Goal: Task Accomplishment & Management: Complete application form

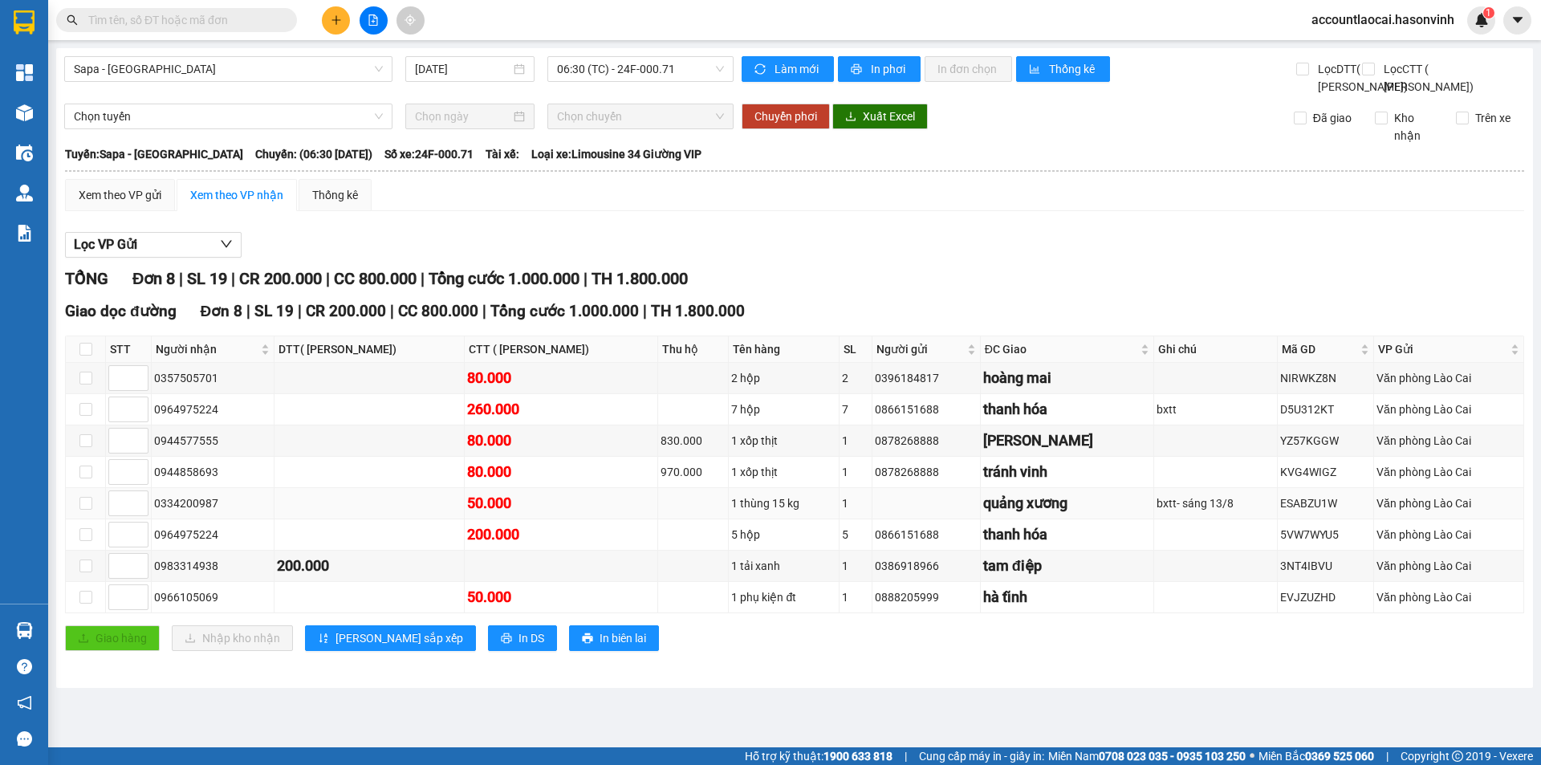
drag, startPoint x: 220, startPoint y: 535, endPoint x: 156, endPoint y: 547, distance: 65.5
click at [156, 512] on div "0334200987" at bounding box center [212, 503] width 117 height 18
copy div "0334200987"
click at [189, 23] on input "text" at bounding box center [182, 20] width 189 height 18
paste input "0334200987"
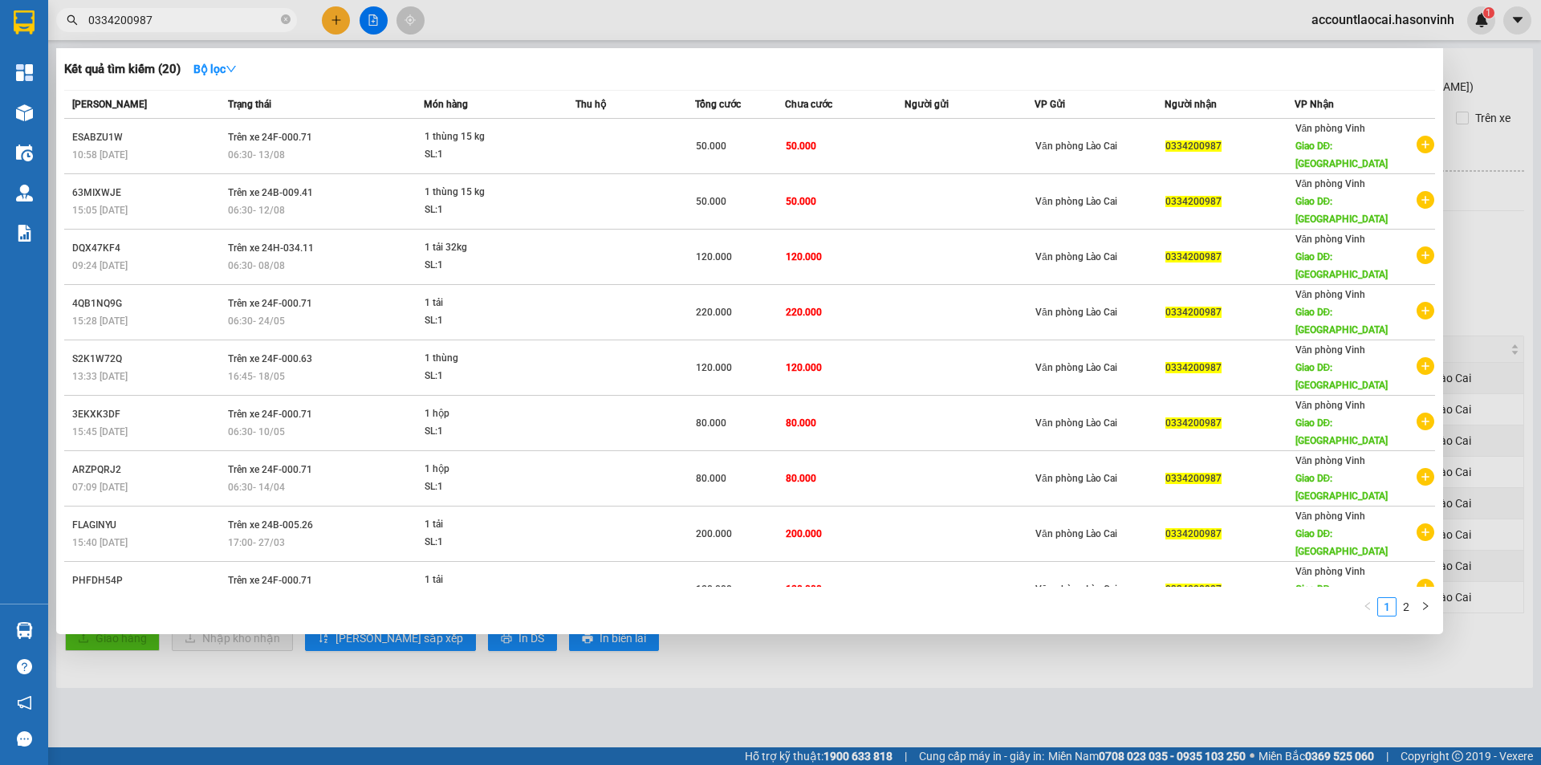
type input "0334200987"
click at [332, 16] on div at bounding box center [770, 382] width 1541 height 765
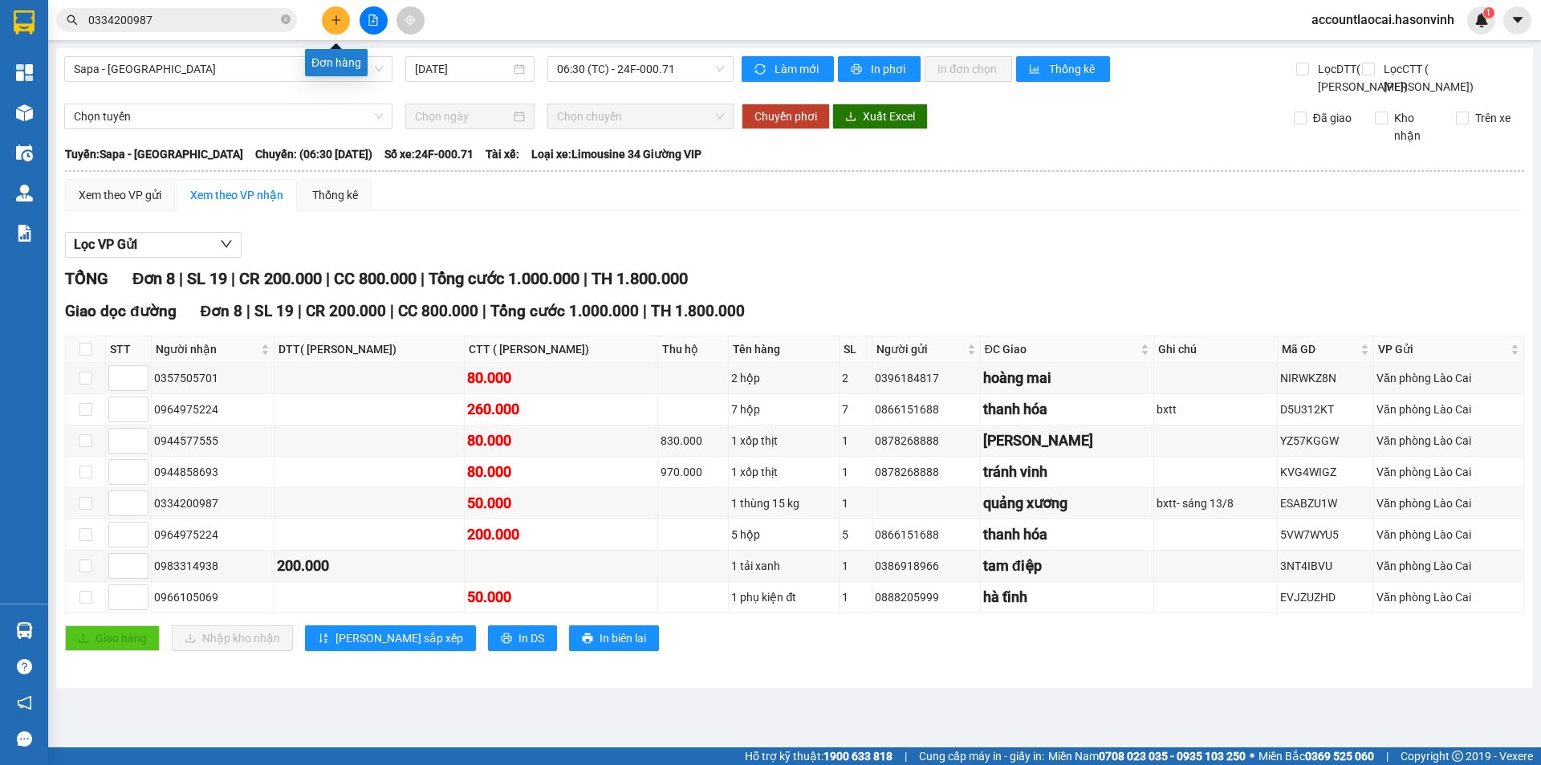
click at [334, 21] on icon "plus" at bounding box center [336, 19] width 11 height 11
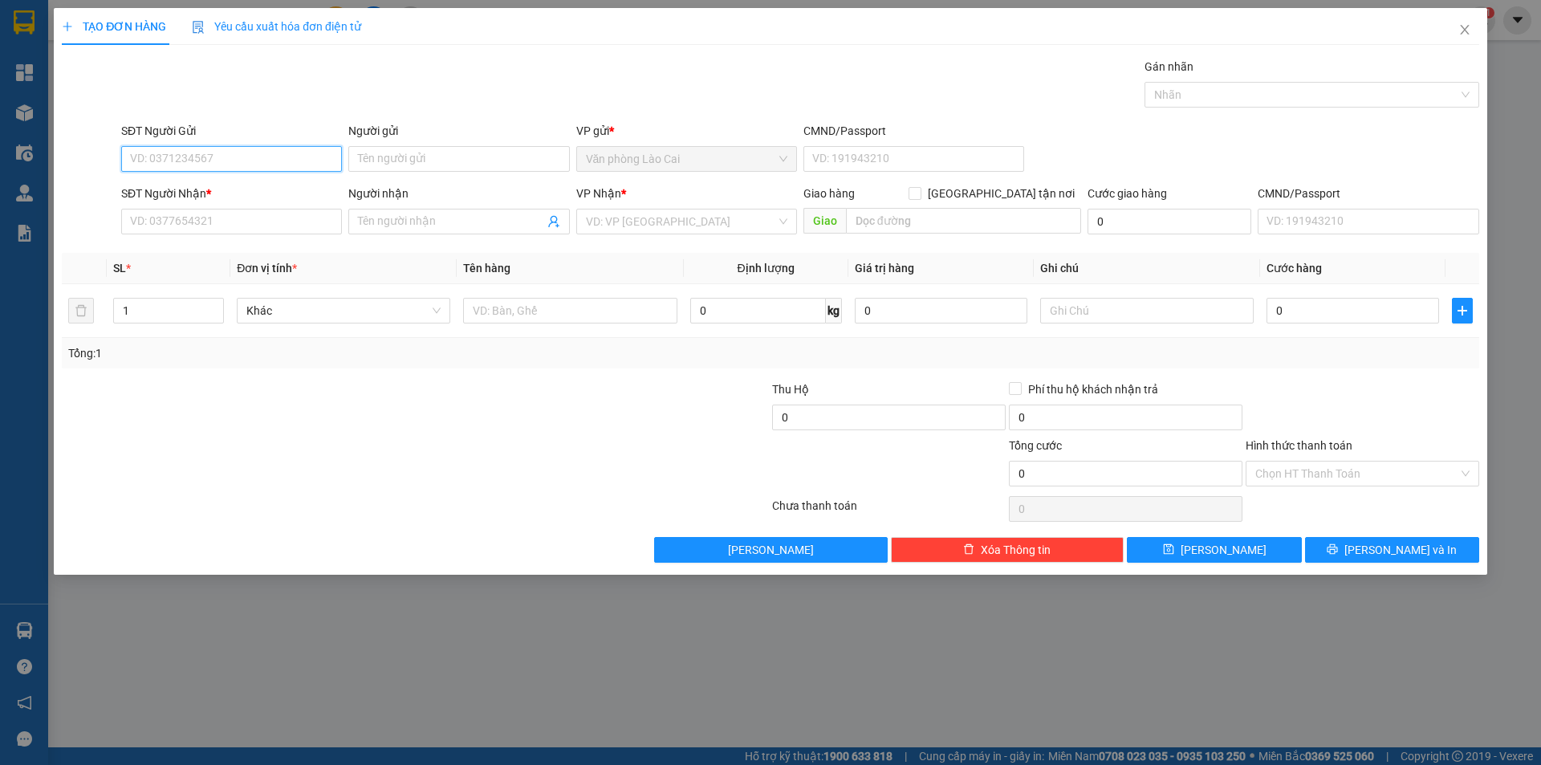
click at [167, 163] on input "SĐT Người Gửi" at bounding box center [231, 159] width 221 height 26
click at [140, 186] on div "0333149398" at bounding box center [231, 191] width 201 height 18
type input "0333149398"
type input "0979740569"
type input "cx đăng khoa"
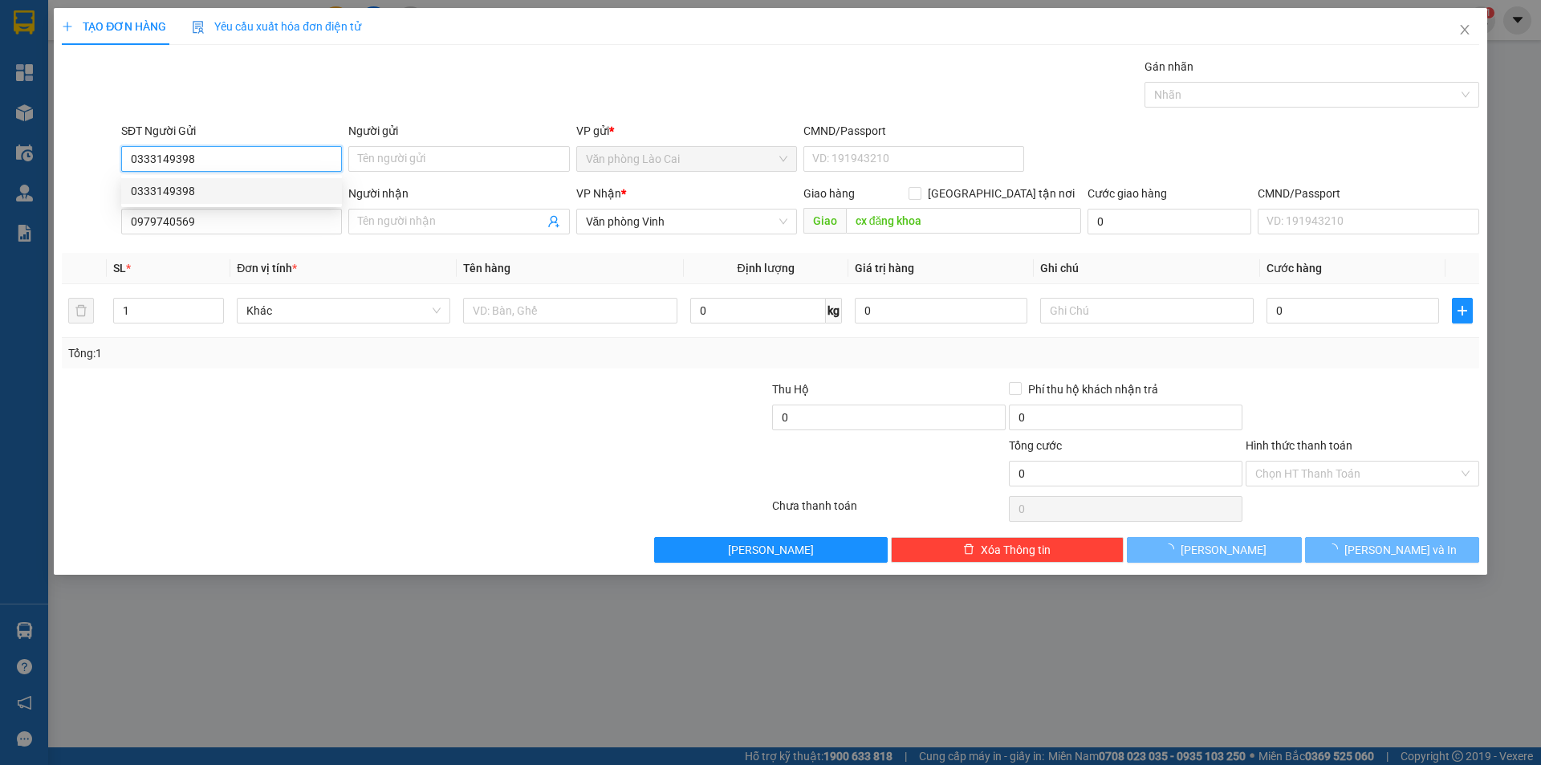
type input "100.000"
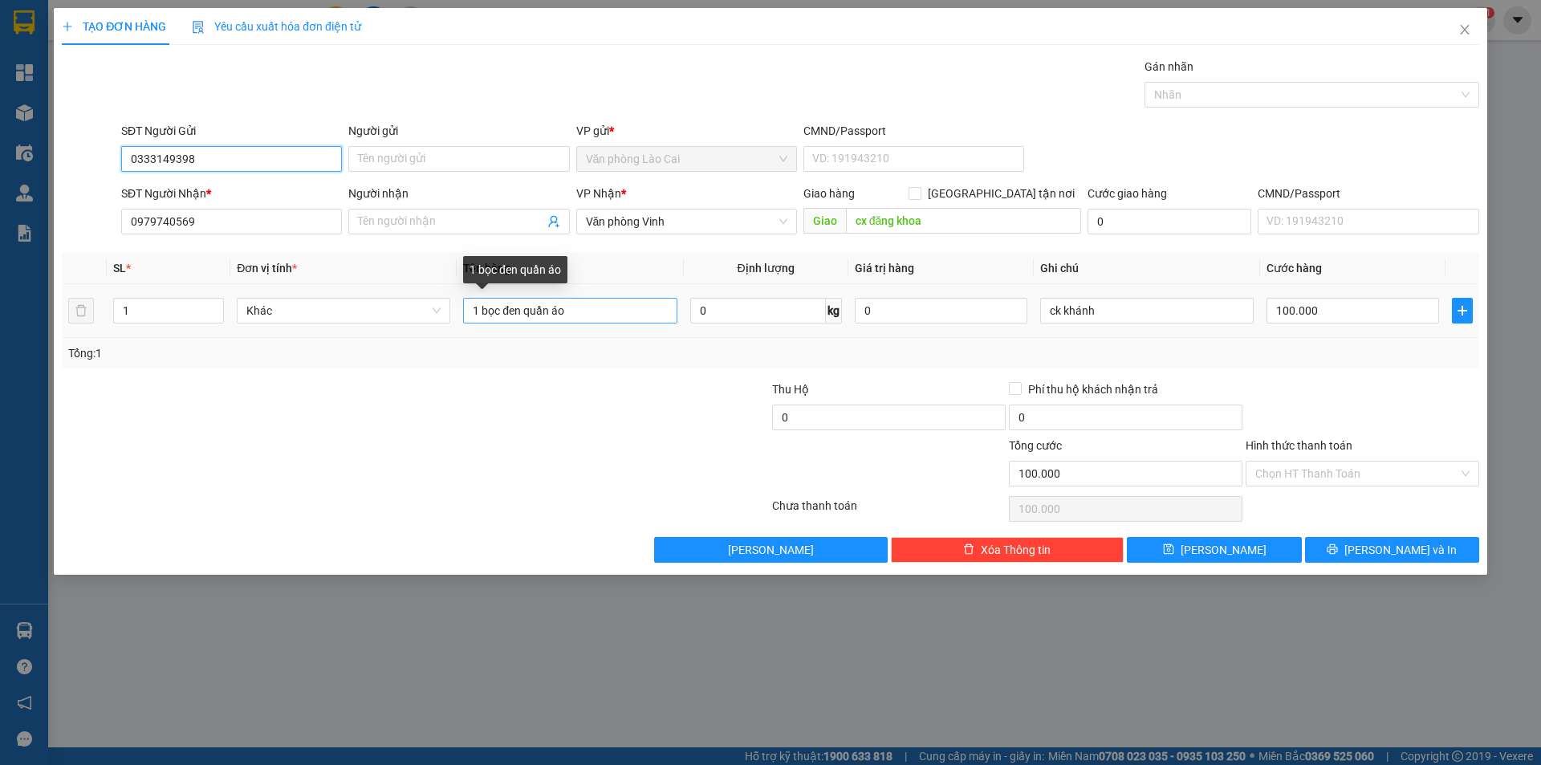
type input "0333149398"
drag, startPoint x: 503, startPoint y: 309, endPoint x: 687, endPoint y: 314, distance: 184.7
click at [687, 314] on tr "1 Khác 1 bọc đen quần áo 0 kg 0 ck khánh 100.000" at bounding box center [771, 311] width 1418 height 54
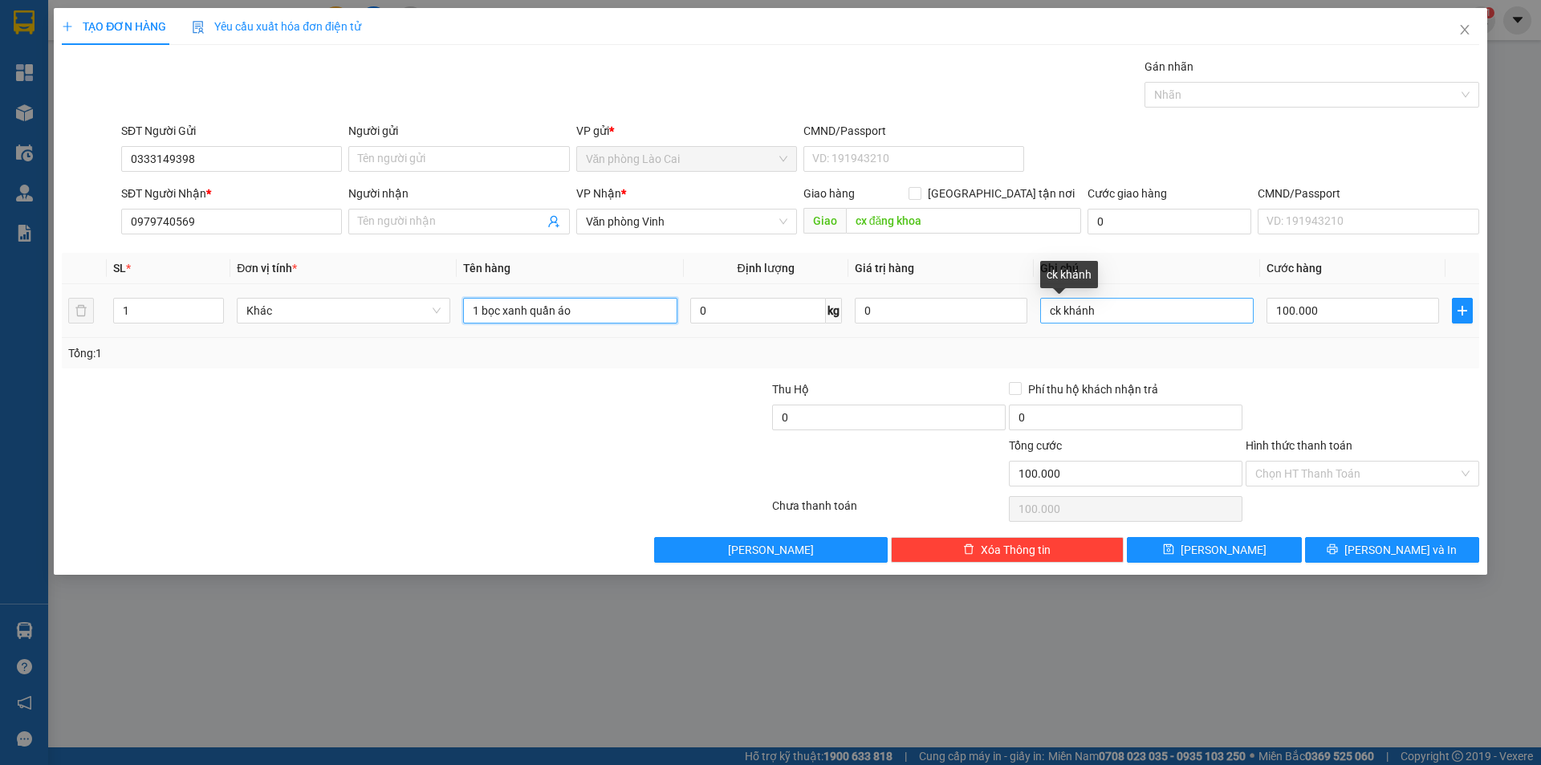
type input "1 bọc xanh quần áo"
click at [1123, 306] on input "ck khánh" at bounding box center [1147, 311] width 214 height 26
click at [1330, 302] on input "100.000" at bounding box center [1353, 311] width 173 height 26
type input "5"
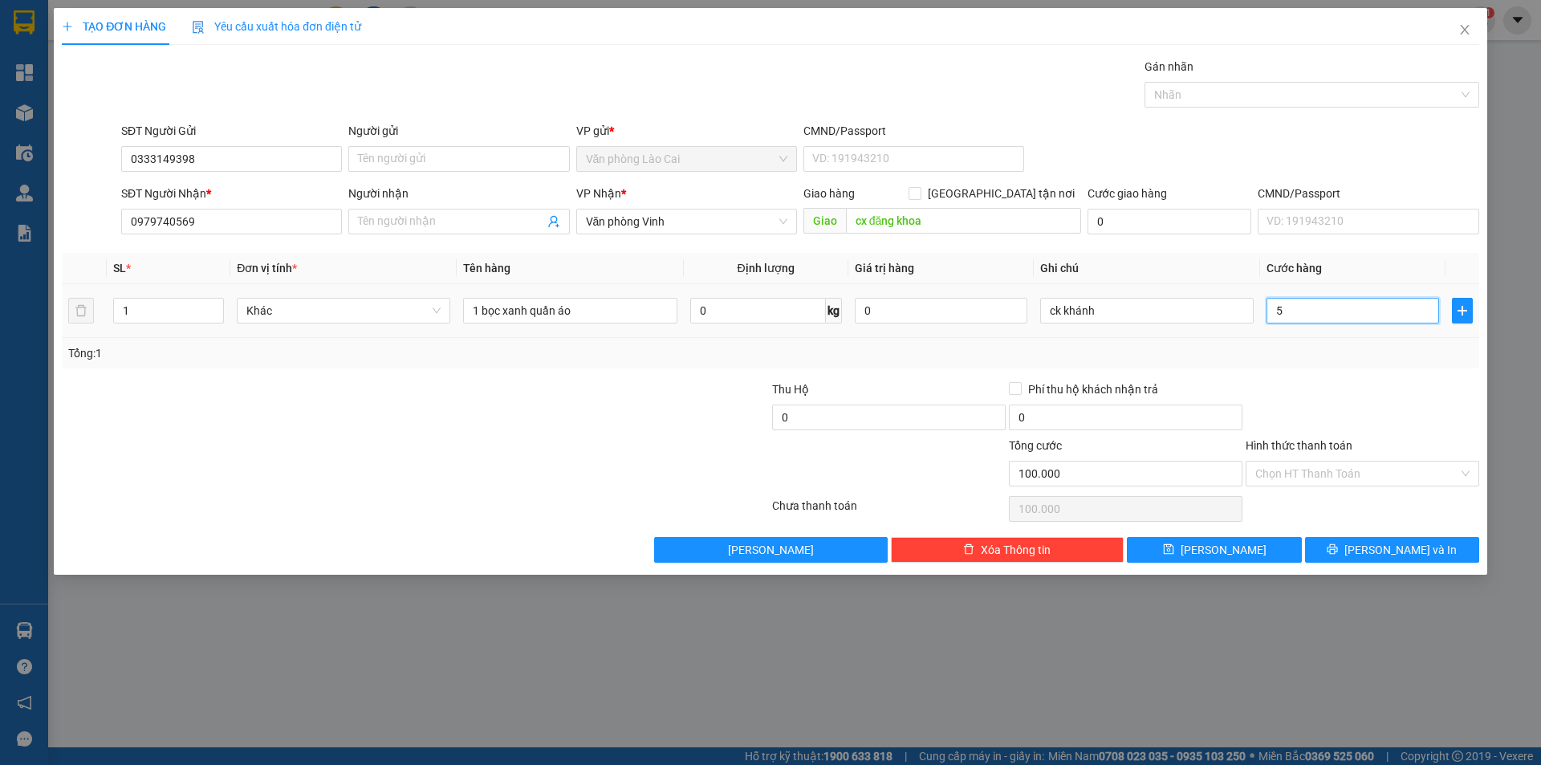
type input "5"
type input "50"
type input "500"
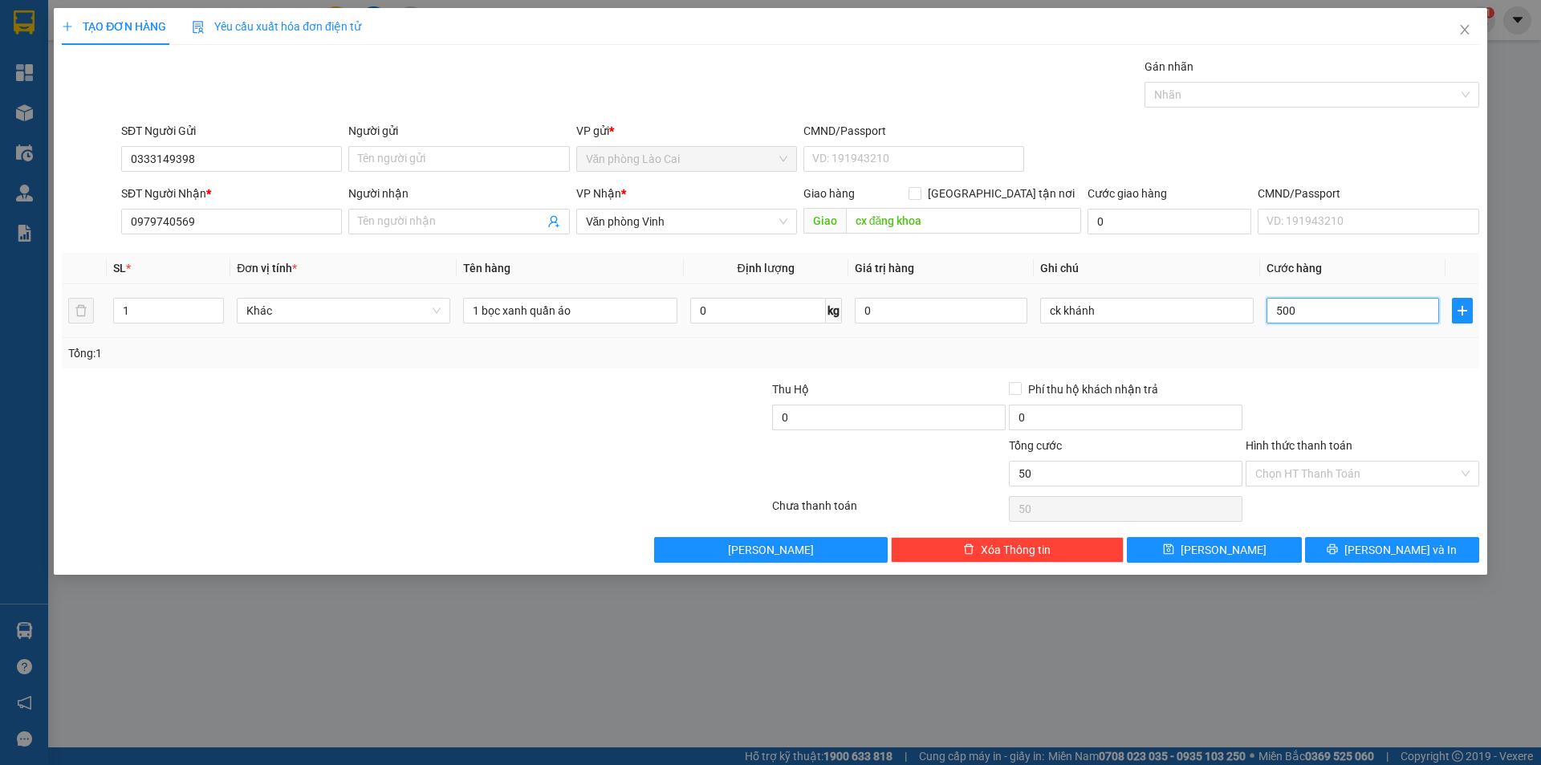
type input "500"
type input "5.000"
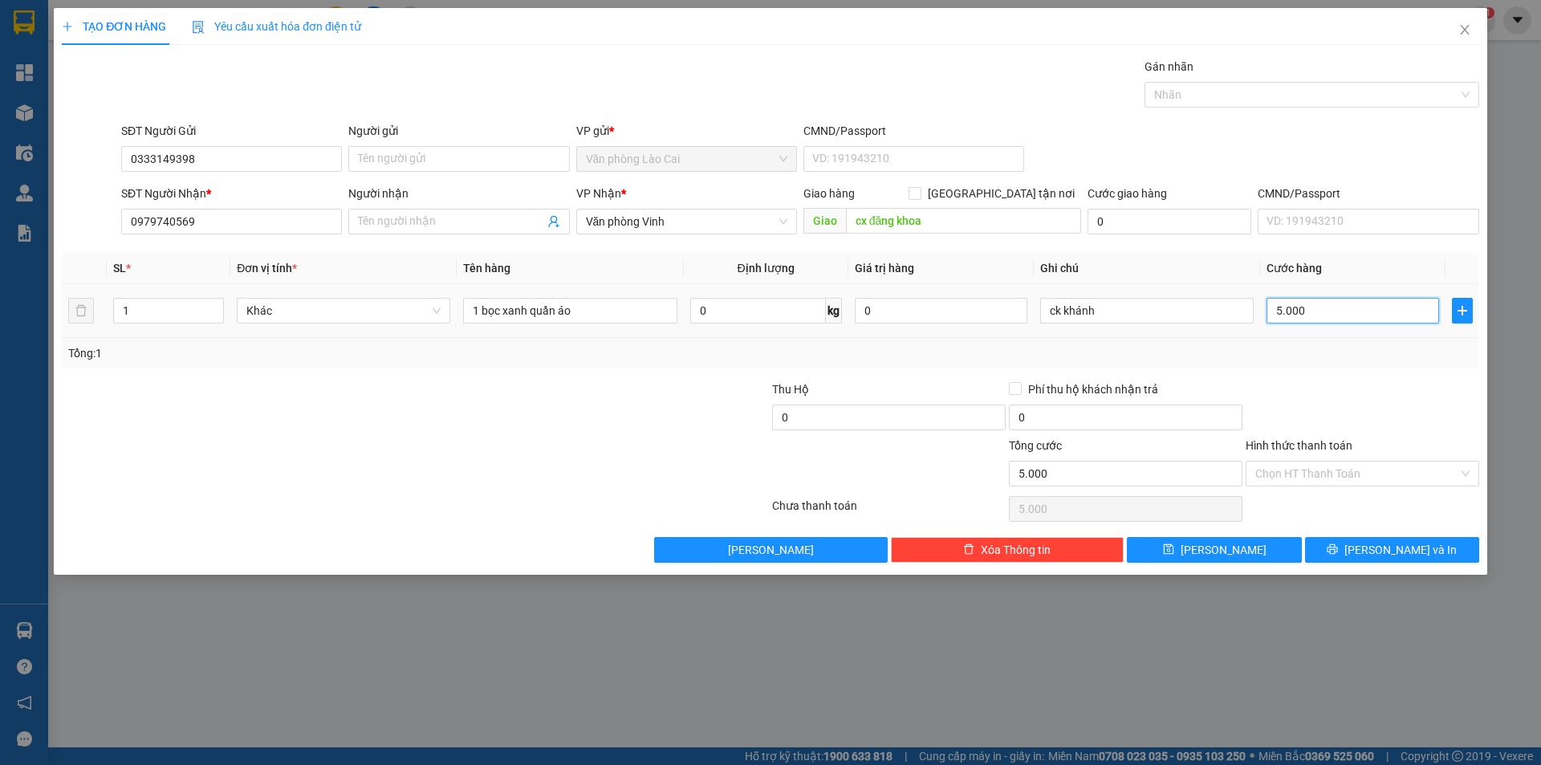
type input "50.000"
click at [1112, 311] on input "ck khánh" at bounding box center [1147, 311] width 214 height 26
type input "c"
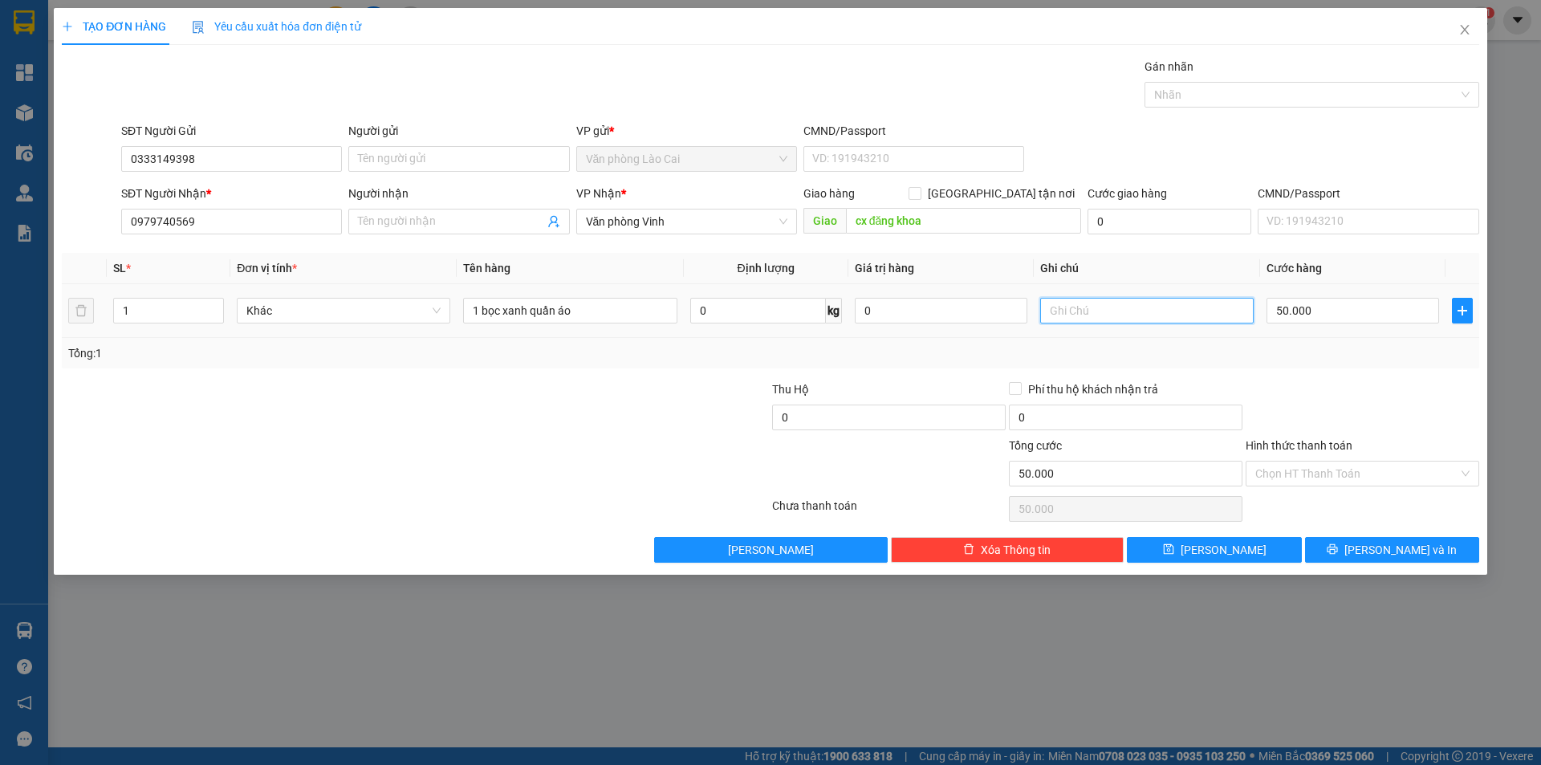
click at [1112, 311] on input "text" at bounding box center [1147, 311] width 214 height 26
type input "tm"
click at [1360, 473] on input "Hình thức thanh toán" at bounding box center [1356, 474] width 203 height 24
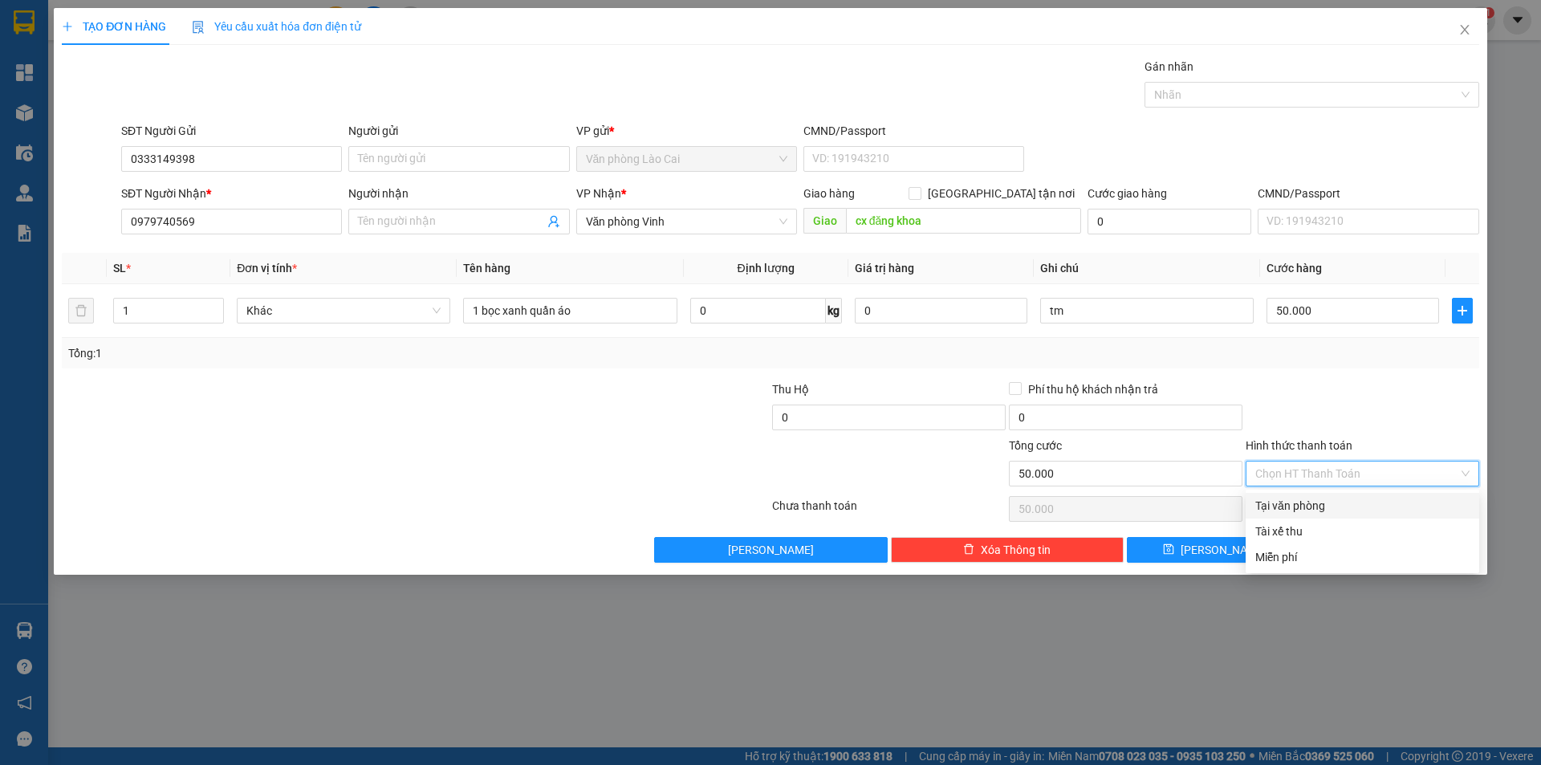
click at [1296, 503] on div "Tại văn phòng" at bounding box center [1362, 506] width 214 height 18
type input "0"
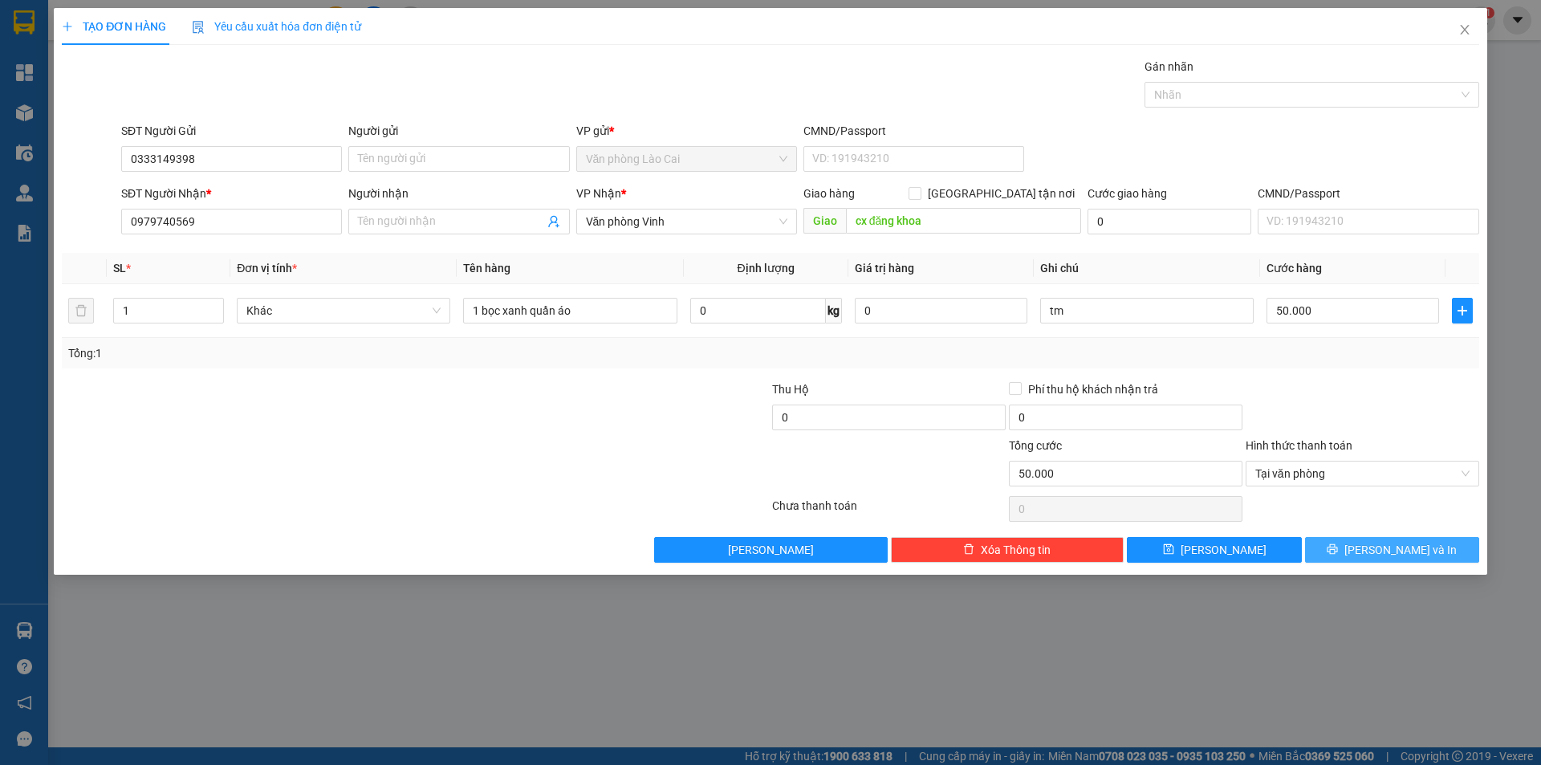
click at [1383, 543] on span "[PERSON_NAME] và In" at bounding box center [1401, 550] width 112 height 18
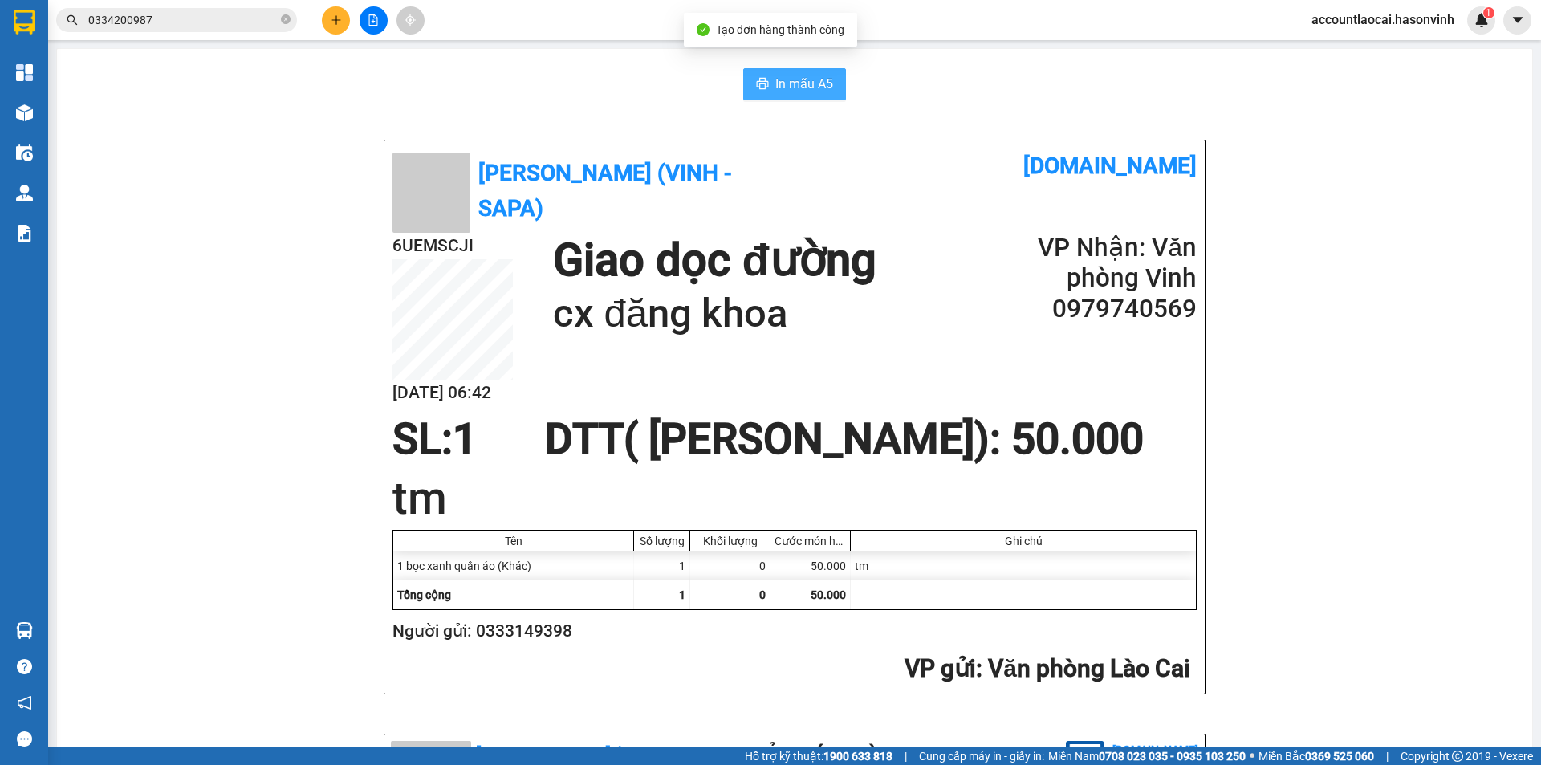
click at [799, 96] on button "In mẫu A5" at bounding box center [794, 84] width 103 height 32
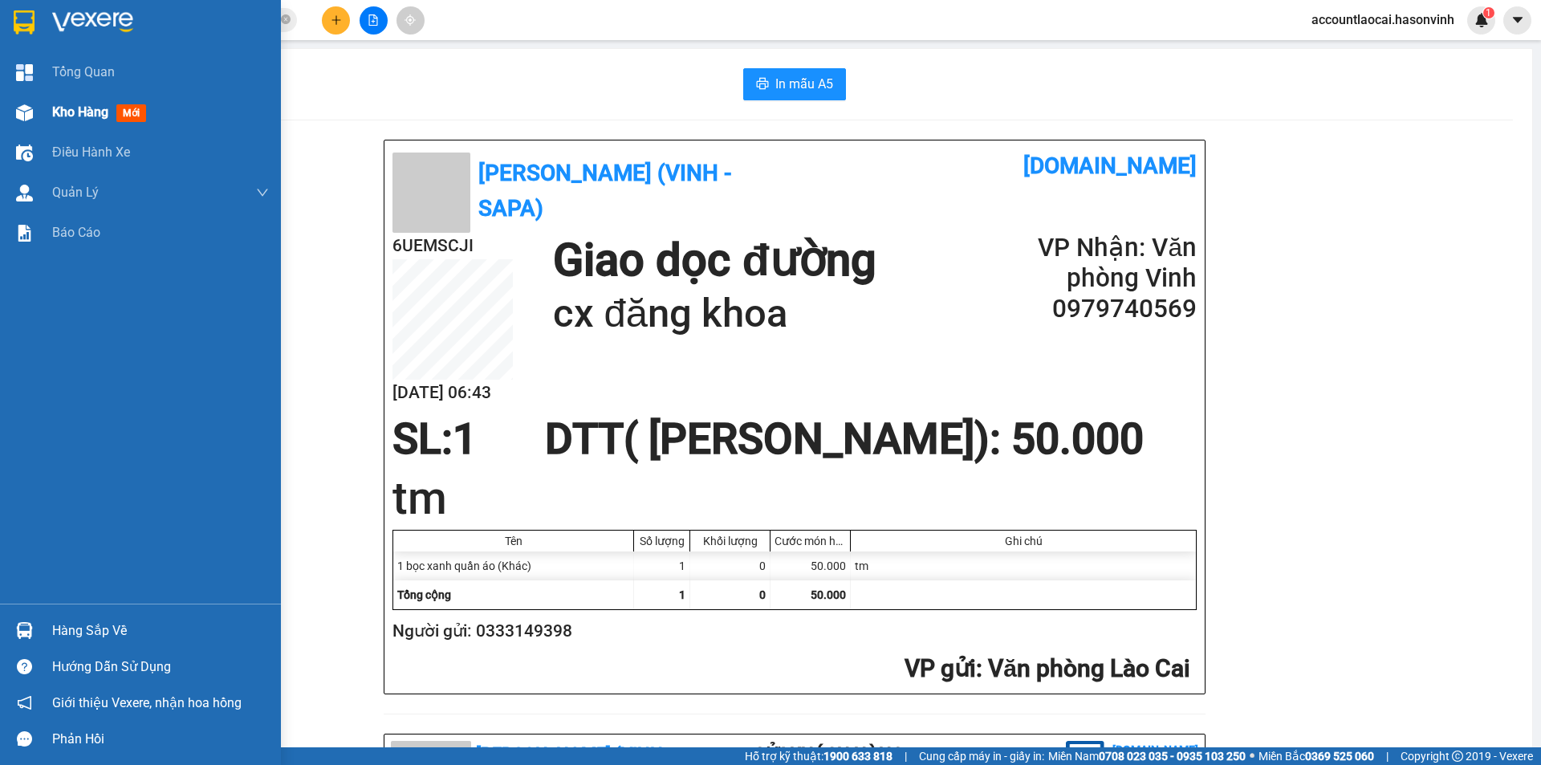
click at [52, 108] on span "Kho hàng" at bounding box center [80, 111] width 56 height 15
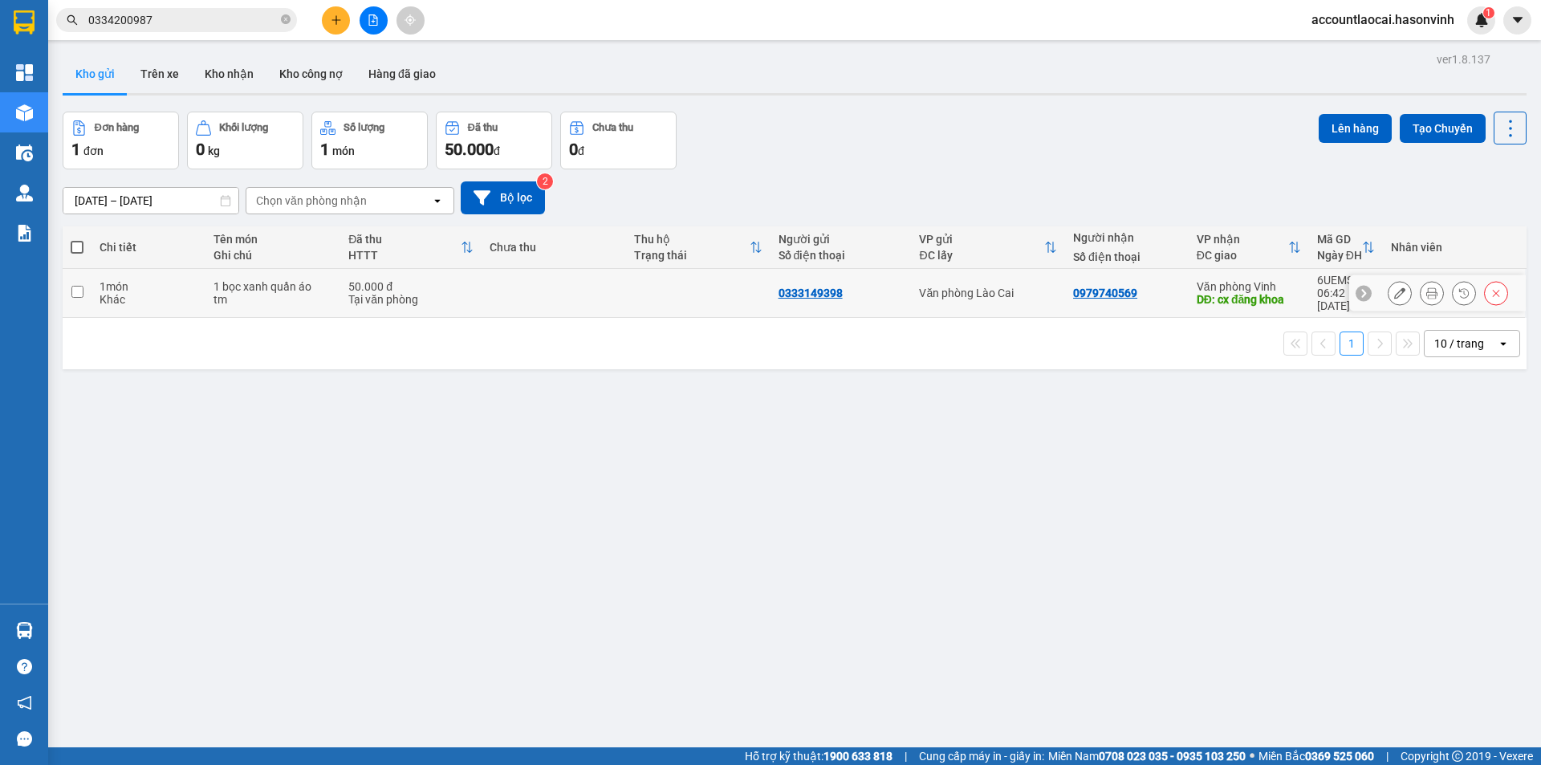
click at [78, 286] on input "checkbox" at bounding box center [77, 292] width 12 height 12
checkbox input "true"
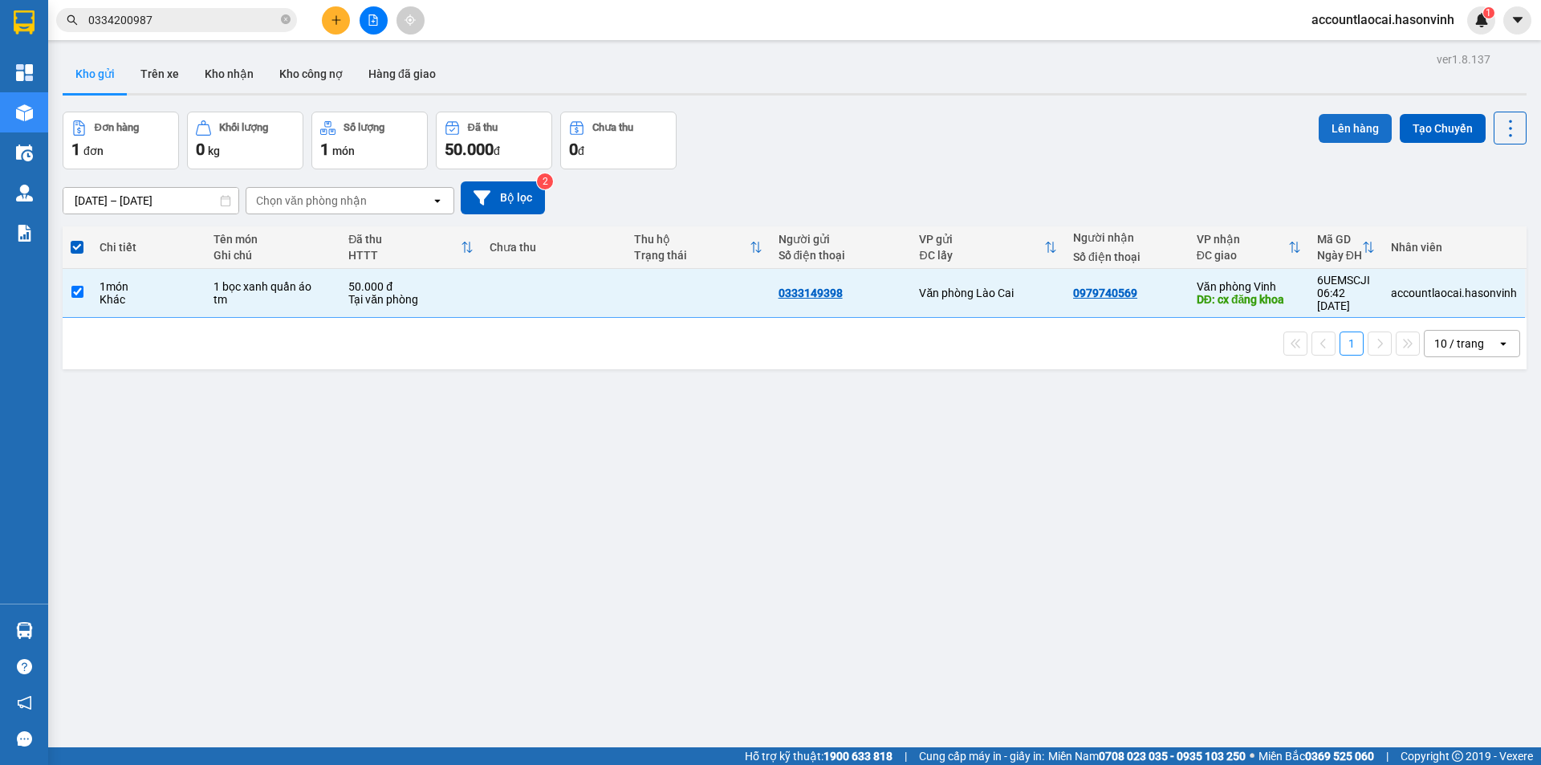
click at [1335, 129] on button "Lên hàng" at bounding box center [1355, 128] width 73 height 29
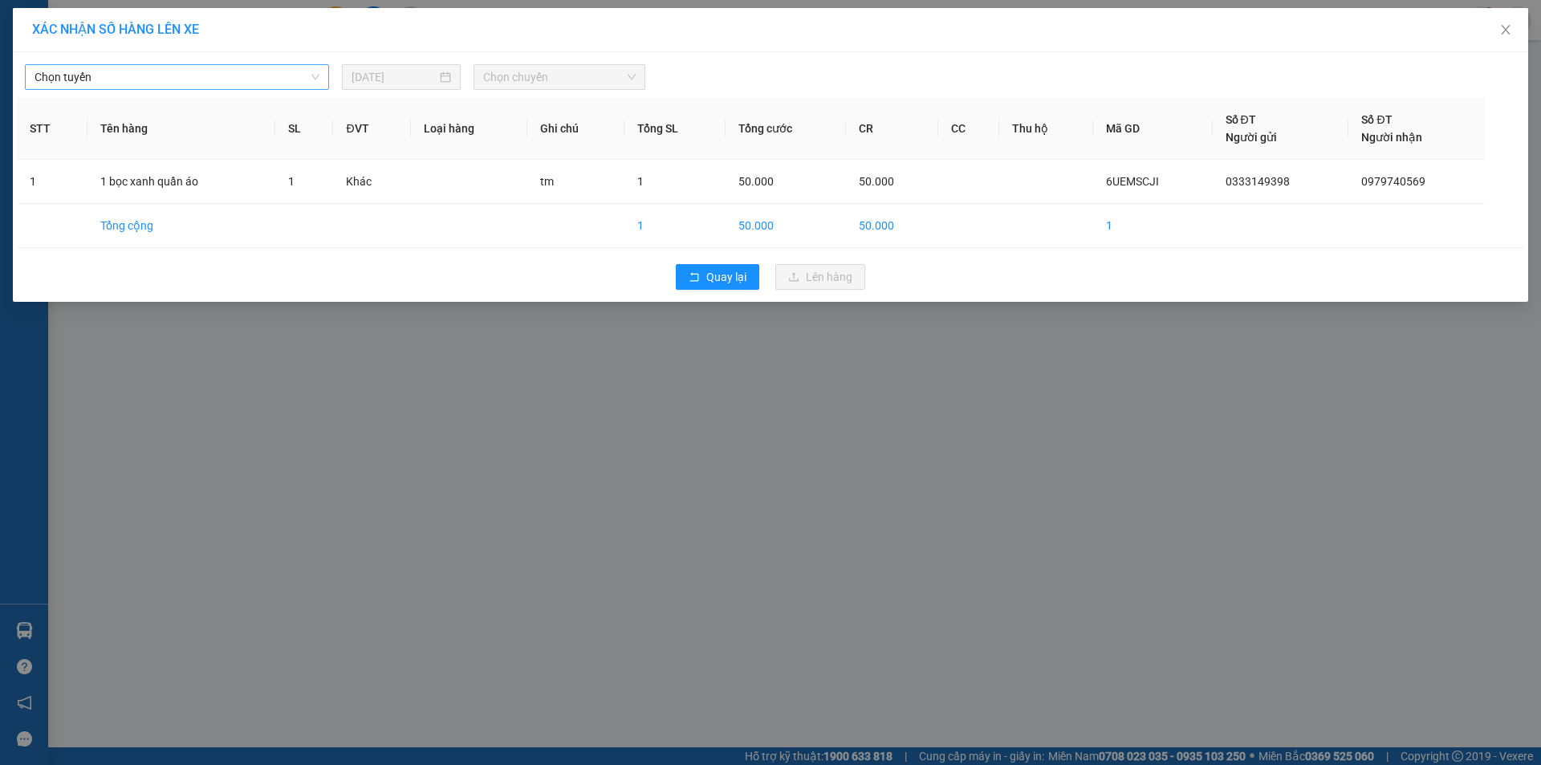
click at [121, 73] on span "Chọn tuyến" at bounding box center [177, 77] width 285 height 24
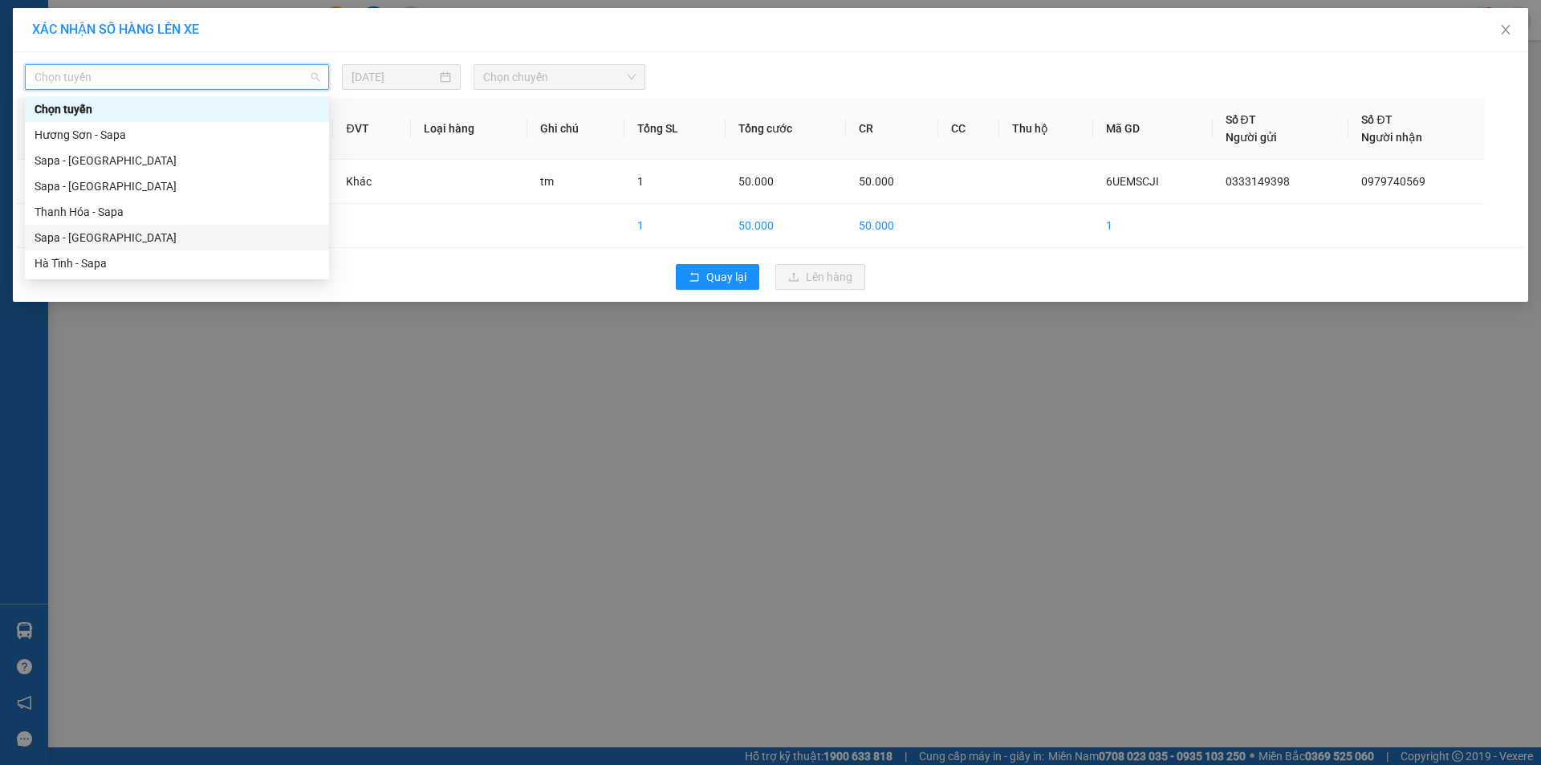
click at [65, 236] on div "Sapa - [GEOGRAPHIC_DATA]" at bounding box center [177, 238] width 285 height 18
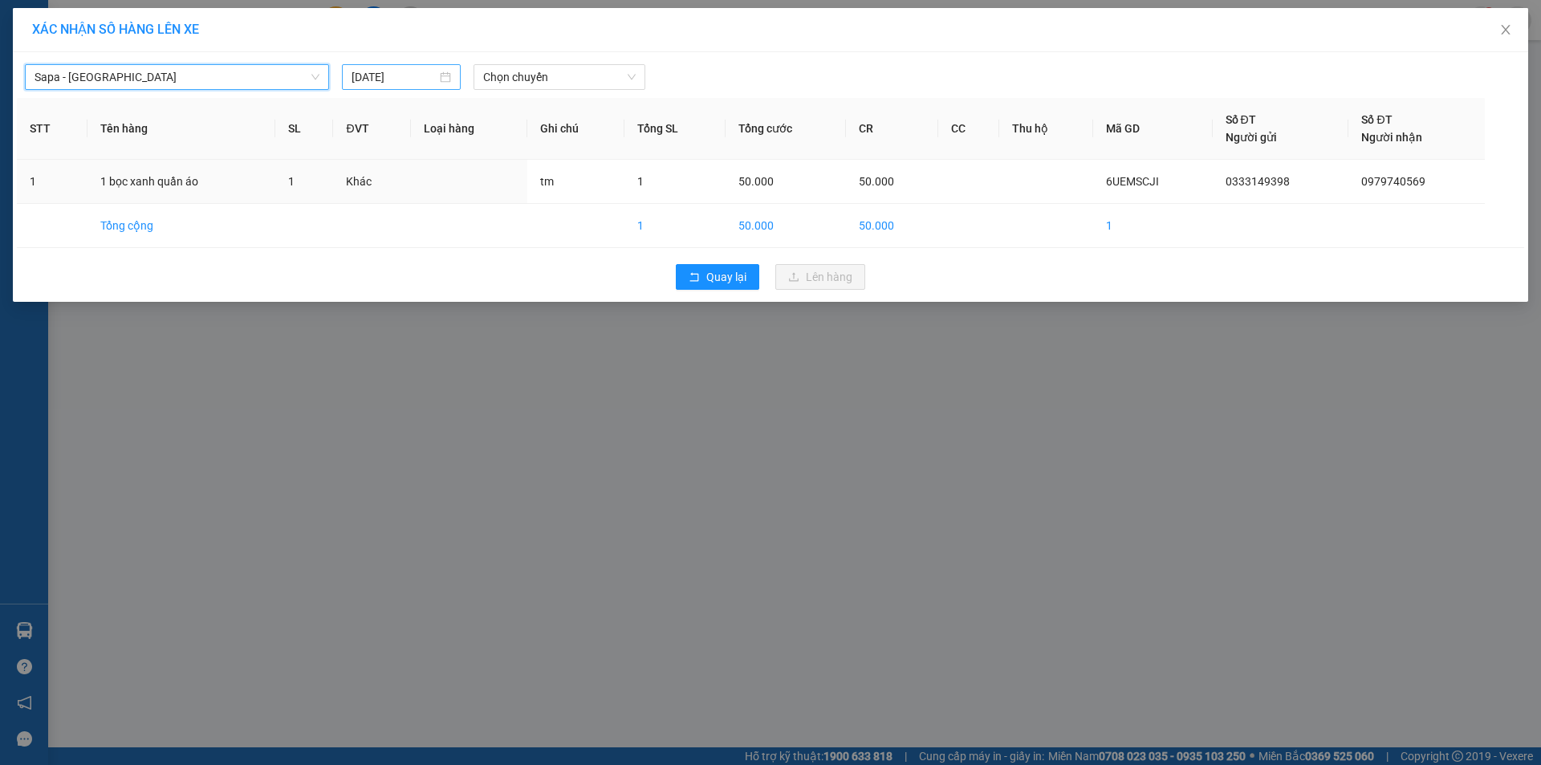
click at [397, 84] on input "[DATE]" at bounding box center [394, 77] width 85 height 18
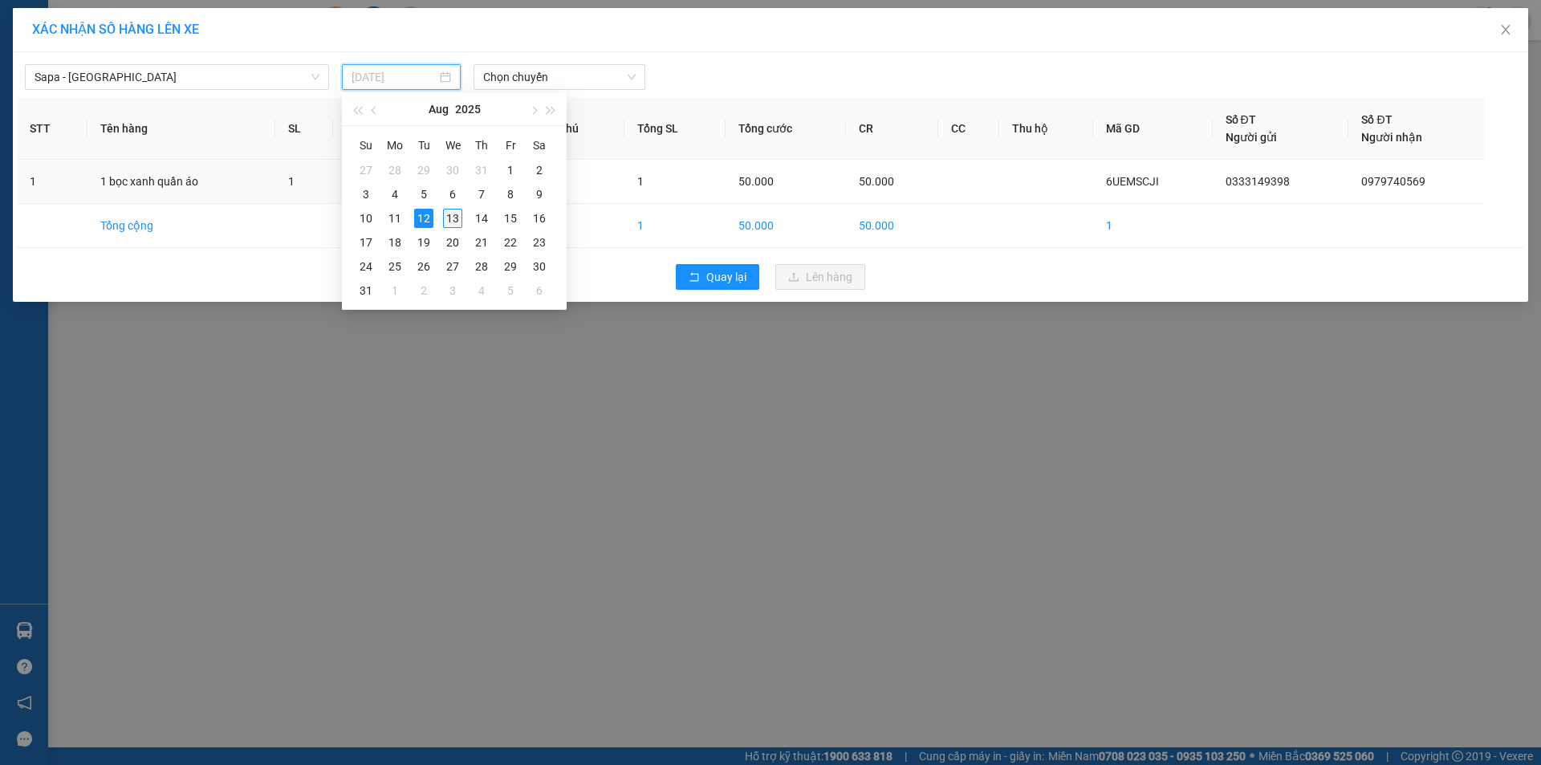
click at [450, 218] on div "13" at bounding box center [452, 218] width 19 height 19
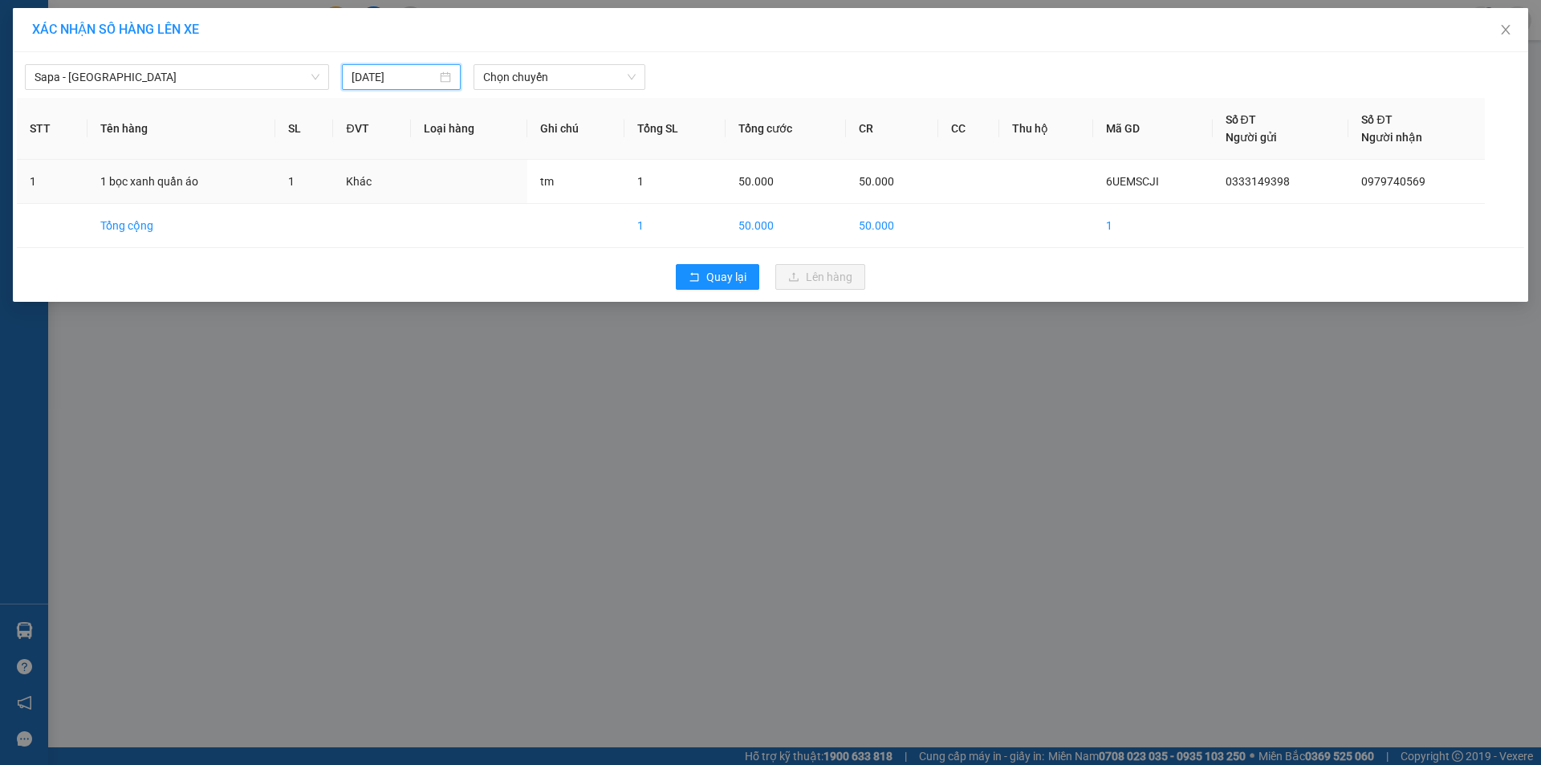
type input "[DATE]"
click at [551, 83] on span "Chọn chuyến" at bounding box center [559, 77] width 153 height 24
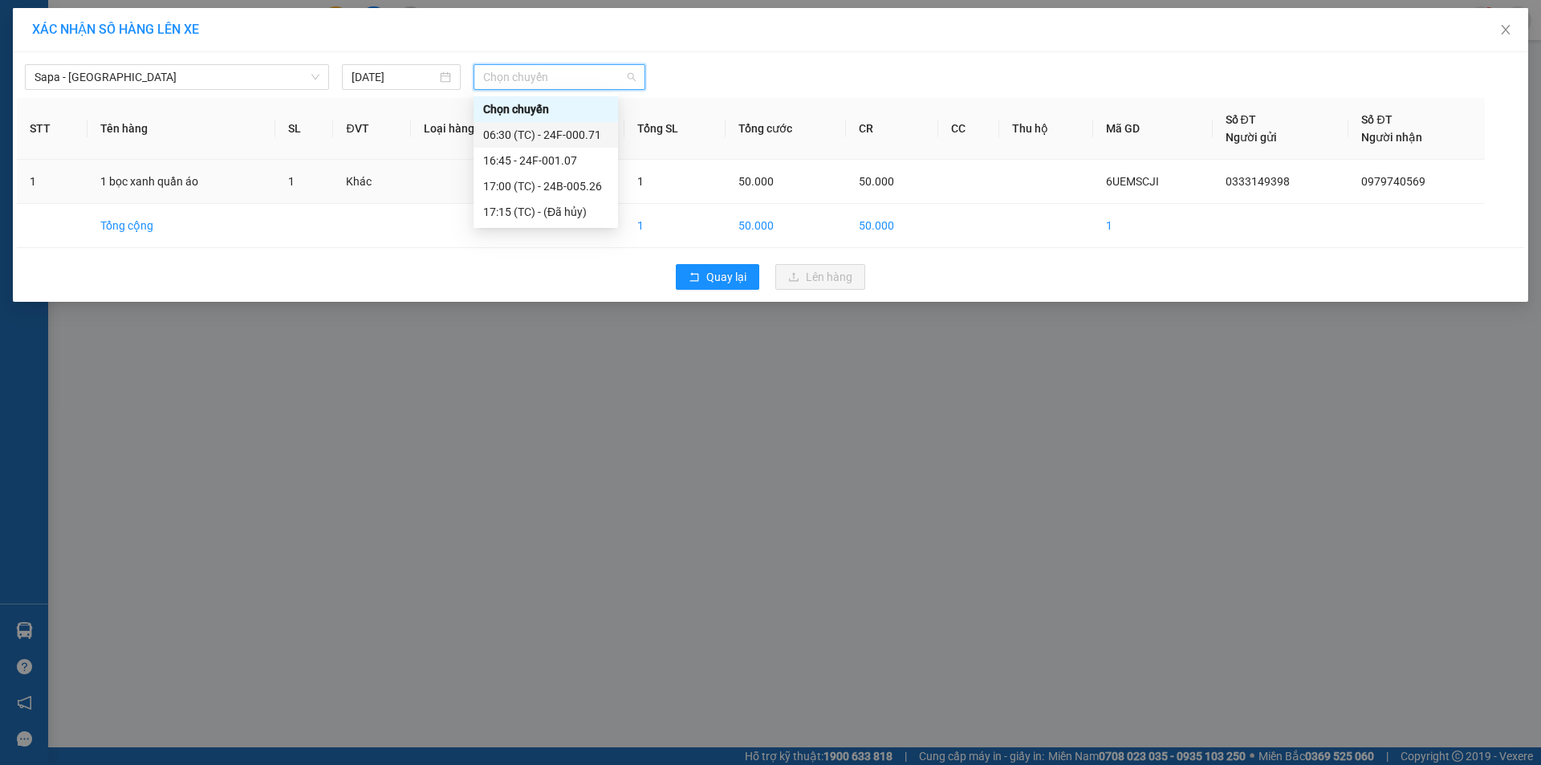
click at [562, 136] on div "06:30 (TC) - 24F-000.71" at bounding box center [545, 135] width 125 height 18
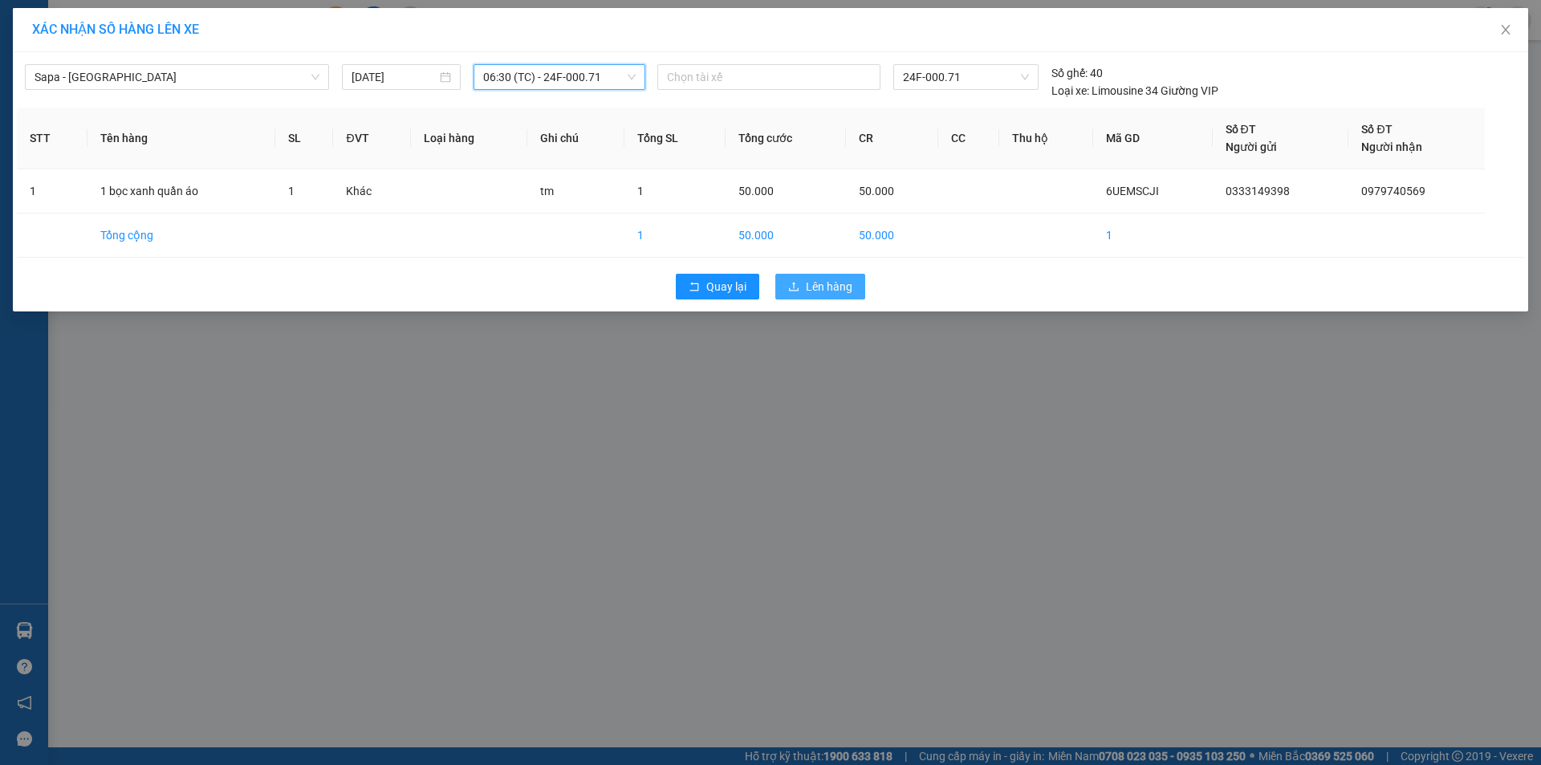
click at [797, 289] on icon "upload" at bounding box center [793, 286] width 11 height 11
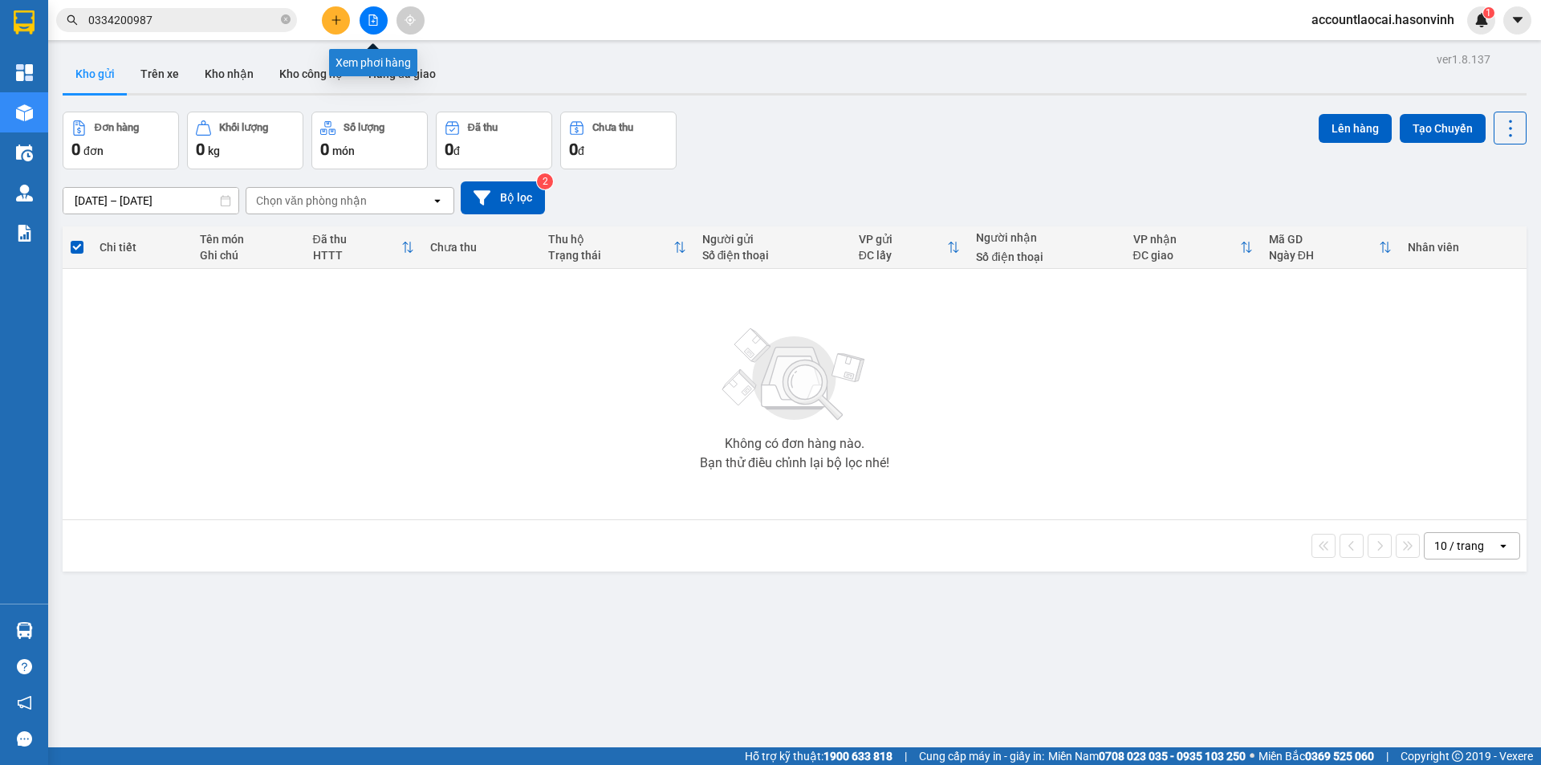
click at [376, 22] on icon "file-add" at bounding box center [373, 19] width 11 height 11
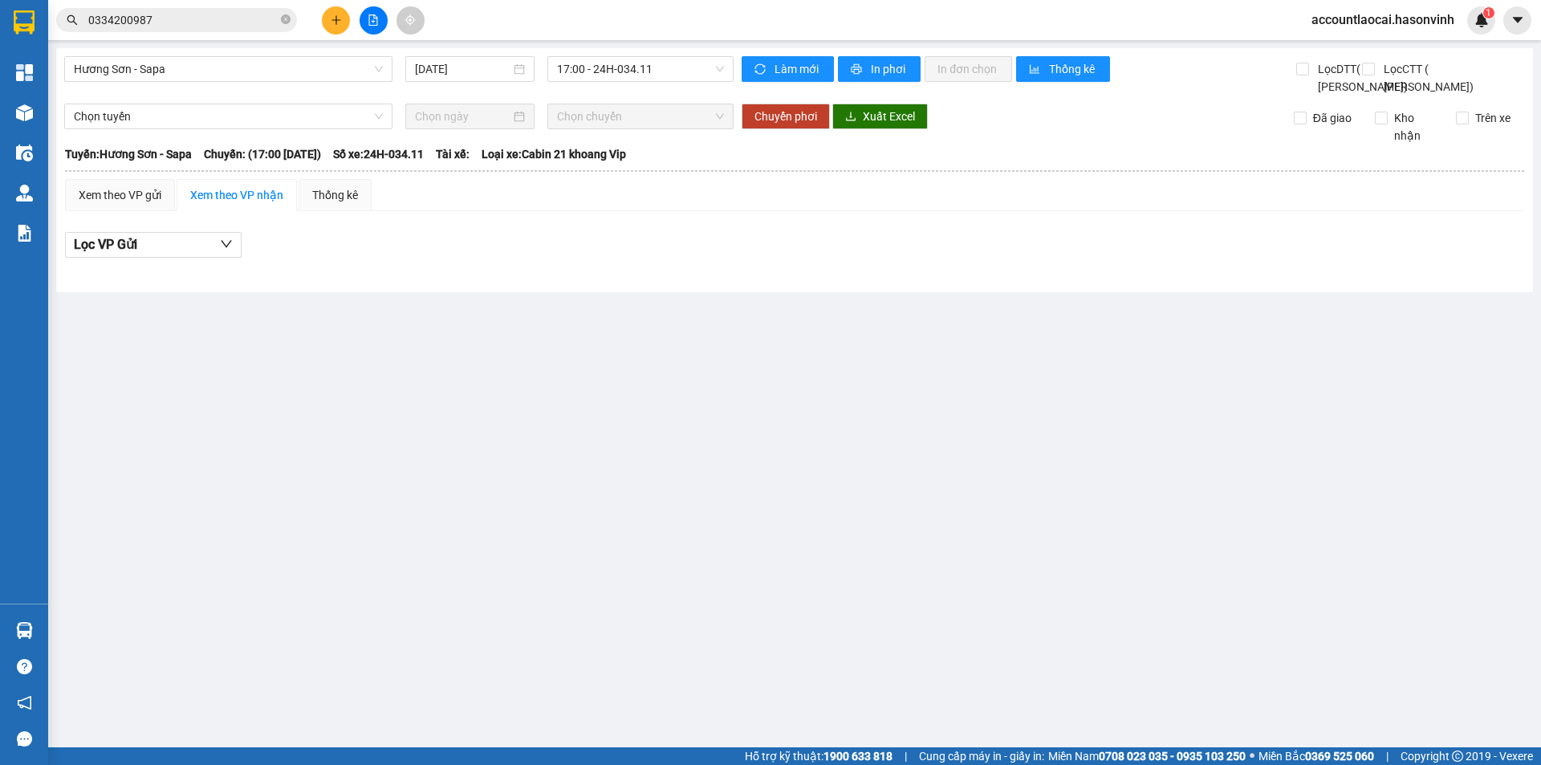
click at [242, 83] on div "Hương Sơn - Sapa [DATE] 17:00 - 24H-034.11" at bounding box center [398, 75] width 669 height 39
click at [239, 67] on span "Hương Sơn - Sapa" at bounding box center [228, 69] width 309 height 24
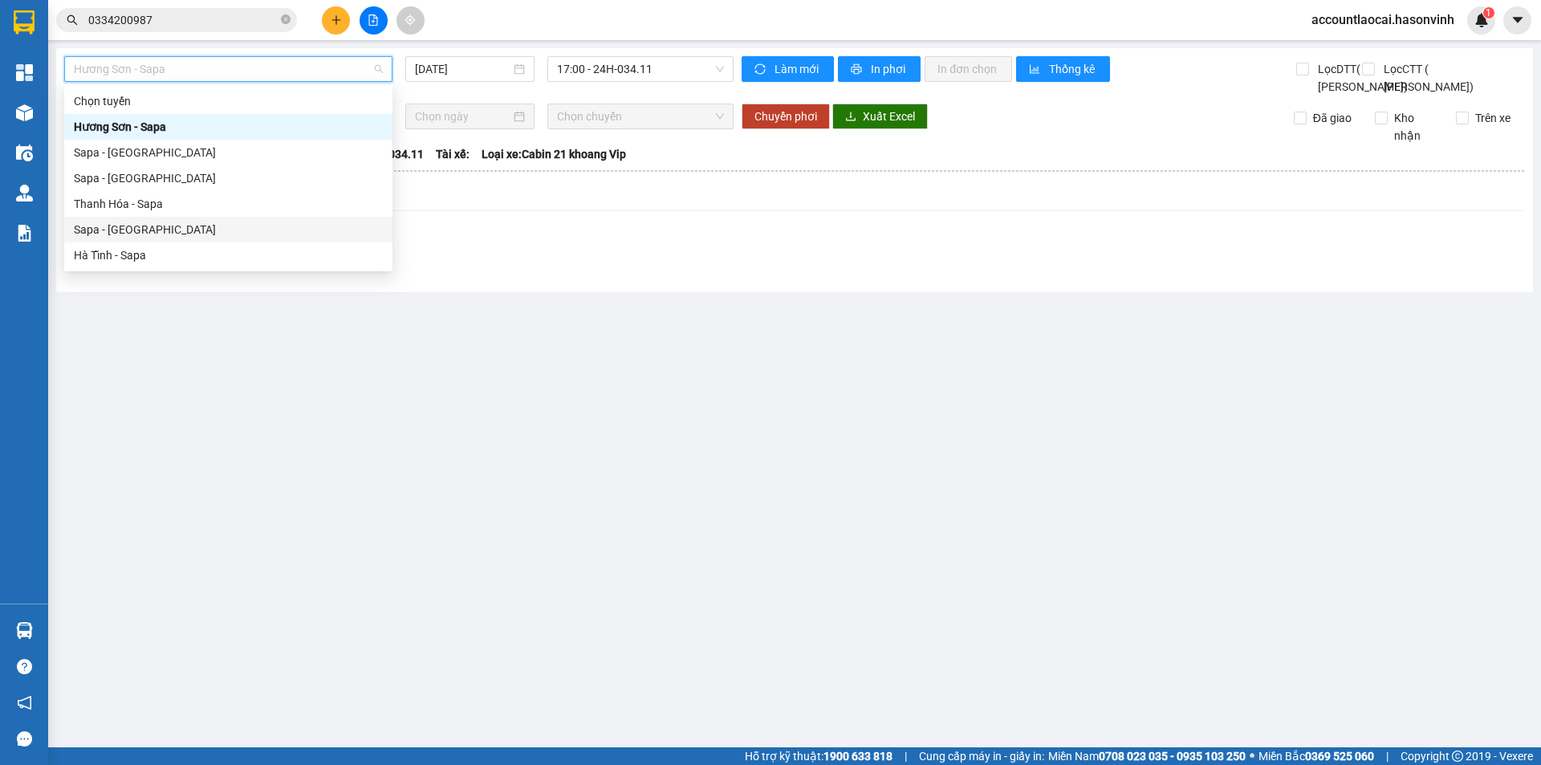
click at [104, 221] on div "Sapa - [GEOGRAPHIC_DATA]" at bounding box center [228, 230] width 309 height 18
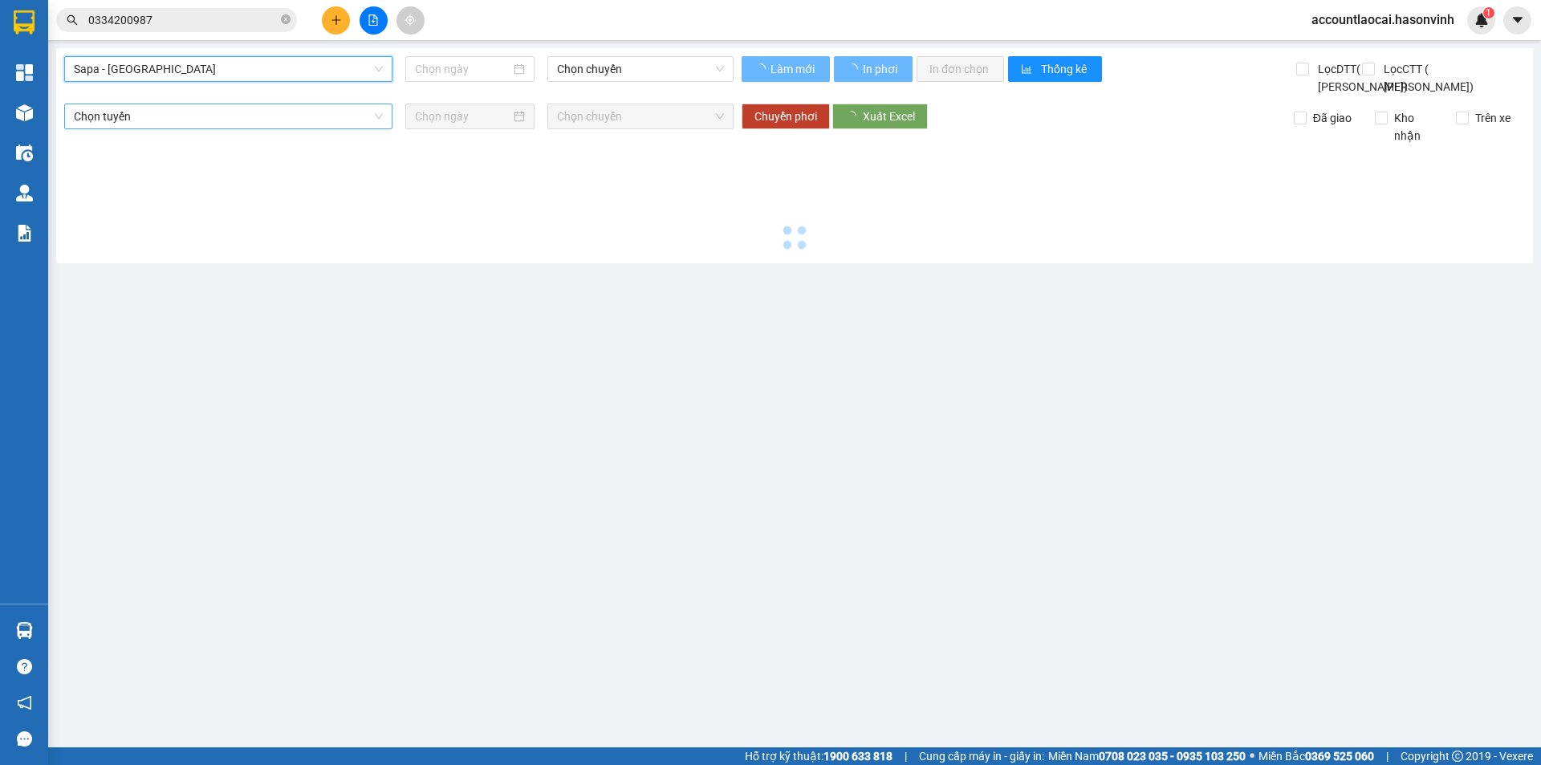
type input "[DATE]"
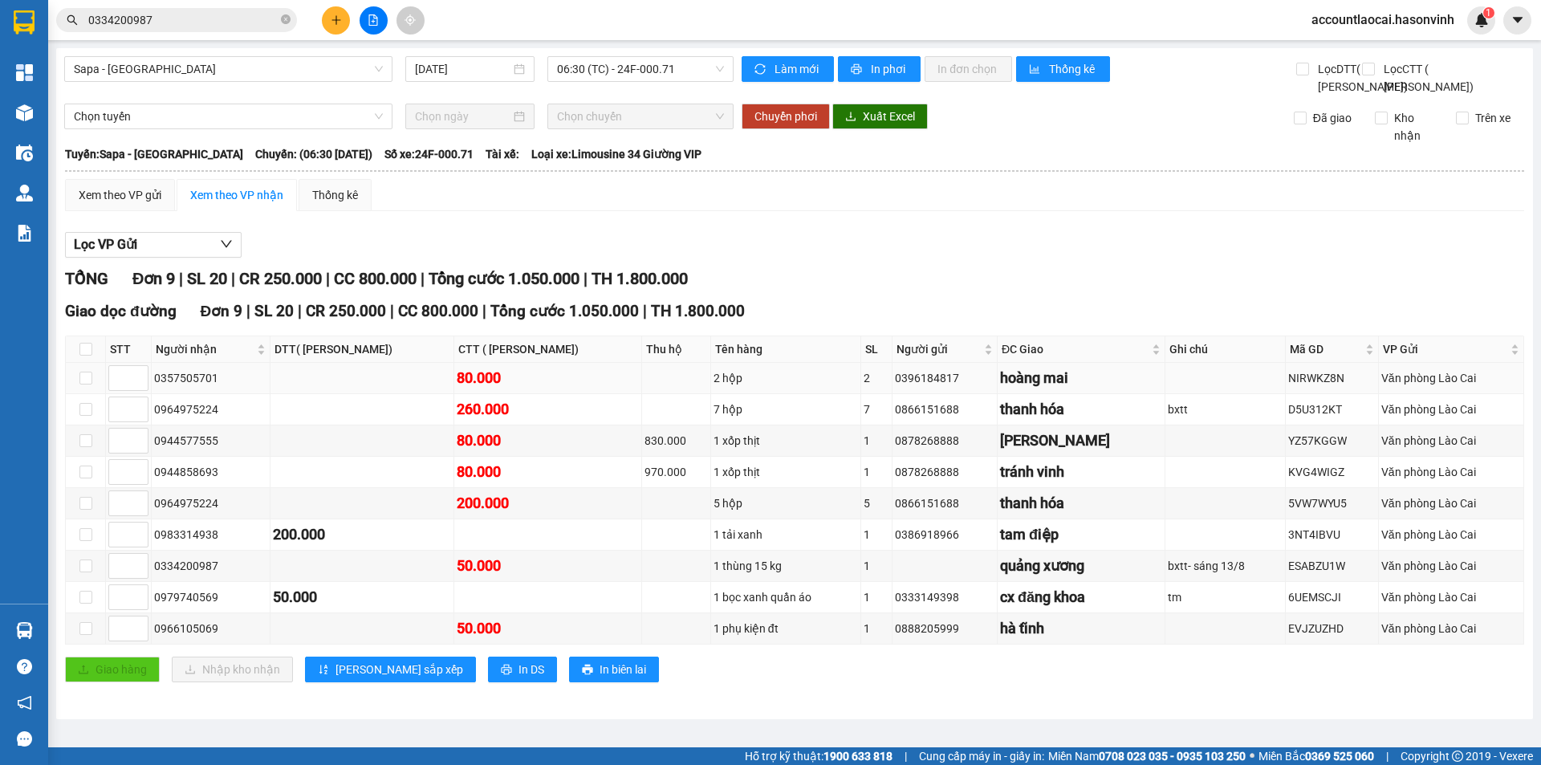
drag, startPoint x: 226, startPoint y: 409, endPoint x: 154, endPoint y: 423, distance: 73.7
click at [154, 394] on td "0357505701" at bounding box center [211, 378] width 119 height 31
drag, startPoint x: 234, startPoint y: 598, endPoint x: 155, endPoint y: 607, distance: 79.2
click at [155, 575] on div "0334200987" at bounding box center [210, 566] width 113 height 18
copy div "0334200987"
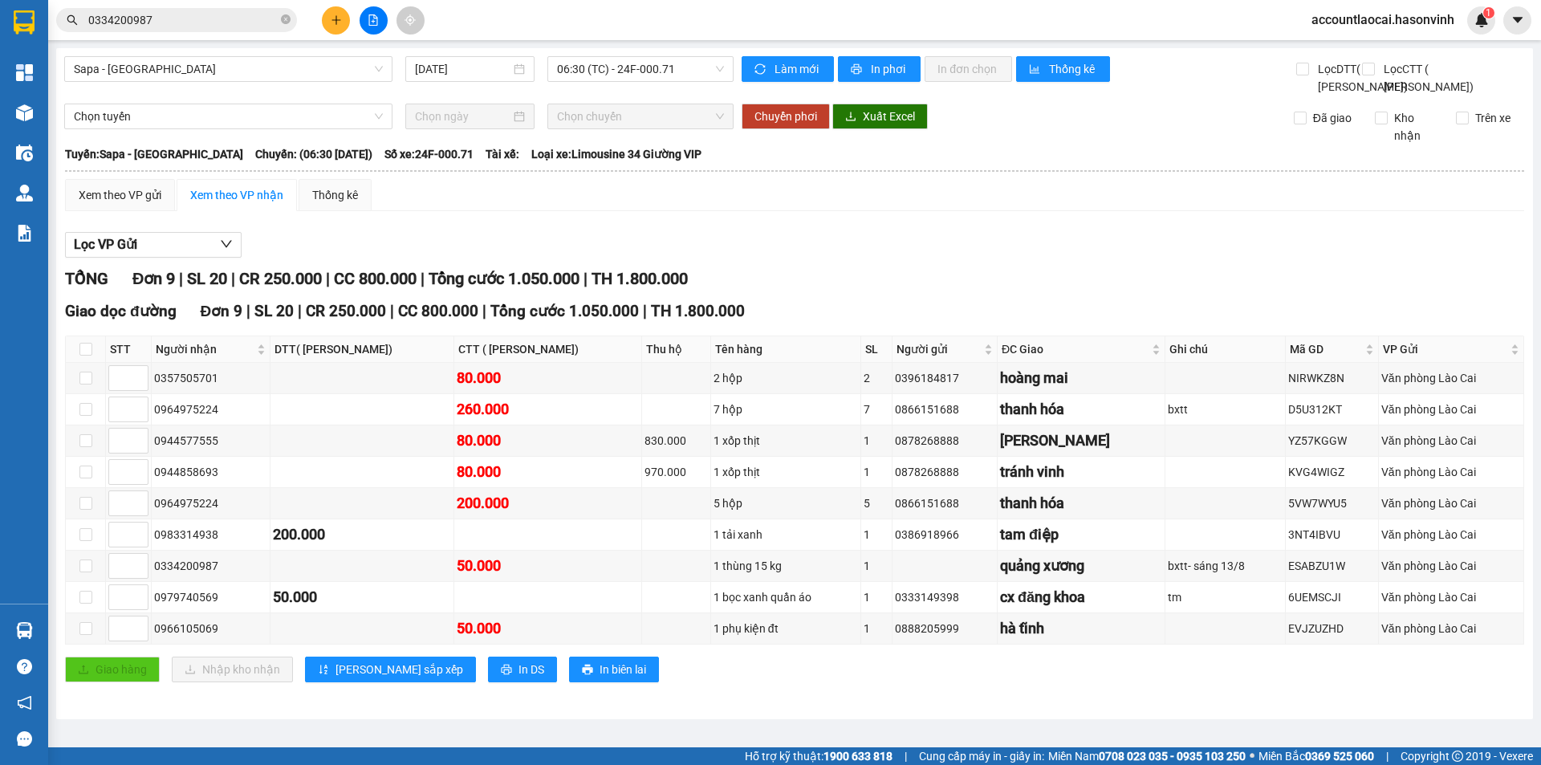
click at [173, 18] on input "0334200987" at bounding box center [182, 20] width 189 height 18
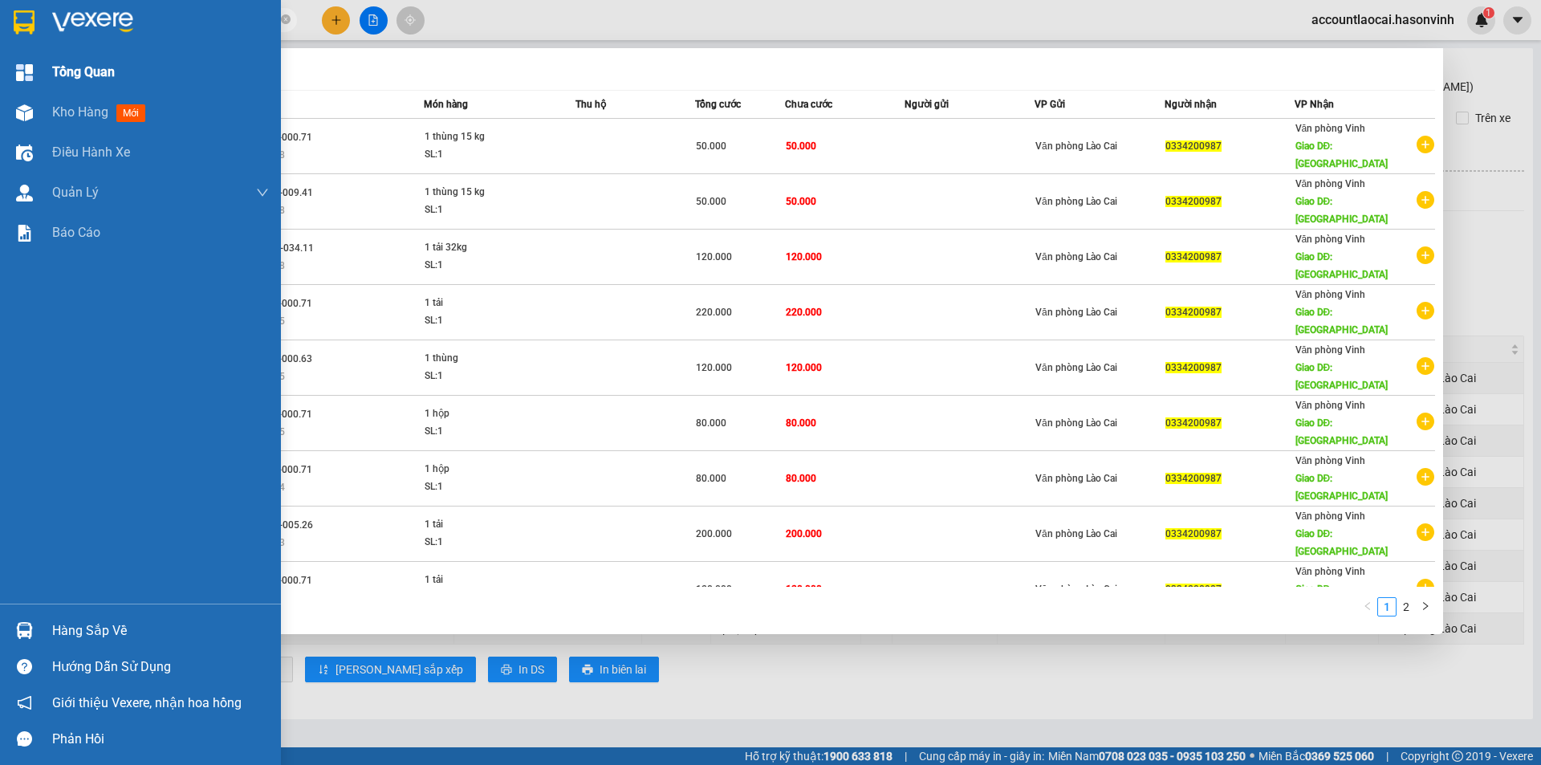
drag, startPoint x: 173, startPoint y: 18, endPoint x: 10, endPoint y: 59, distance: 168.2
click at [0, 59] on section "Kết quả tìm kiếm ( 20 ) Bộ lọc Mã ĐH Trạng thái Món hàng Thu hộ Tổng cước Chưa …" at bounding box center [770, 382] width 1541 height 765
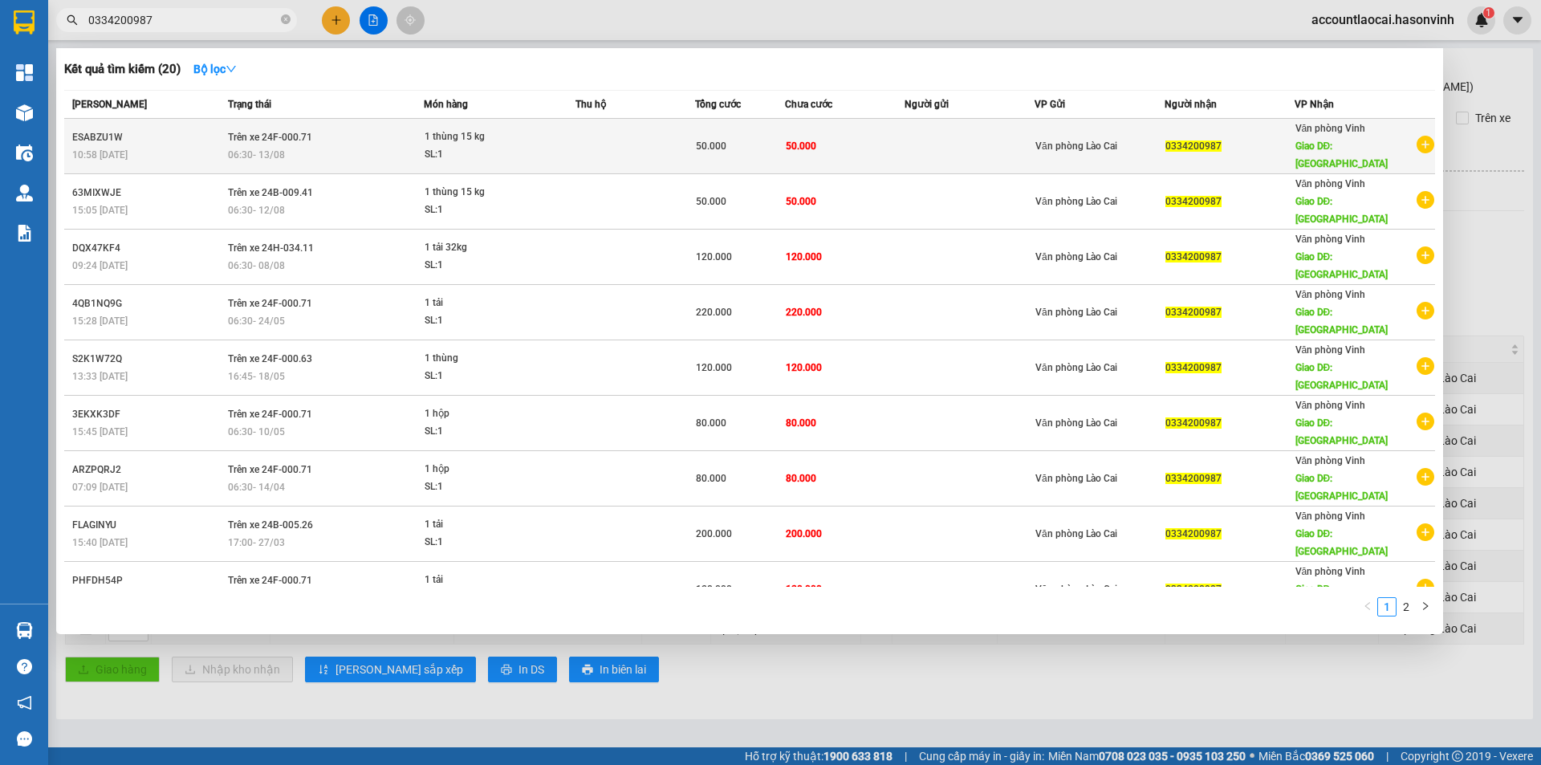
click at [327, 146] on div "06:30 [DATE]" at bounding box center [325, 155] width 195 height 18
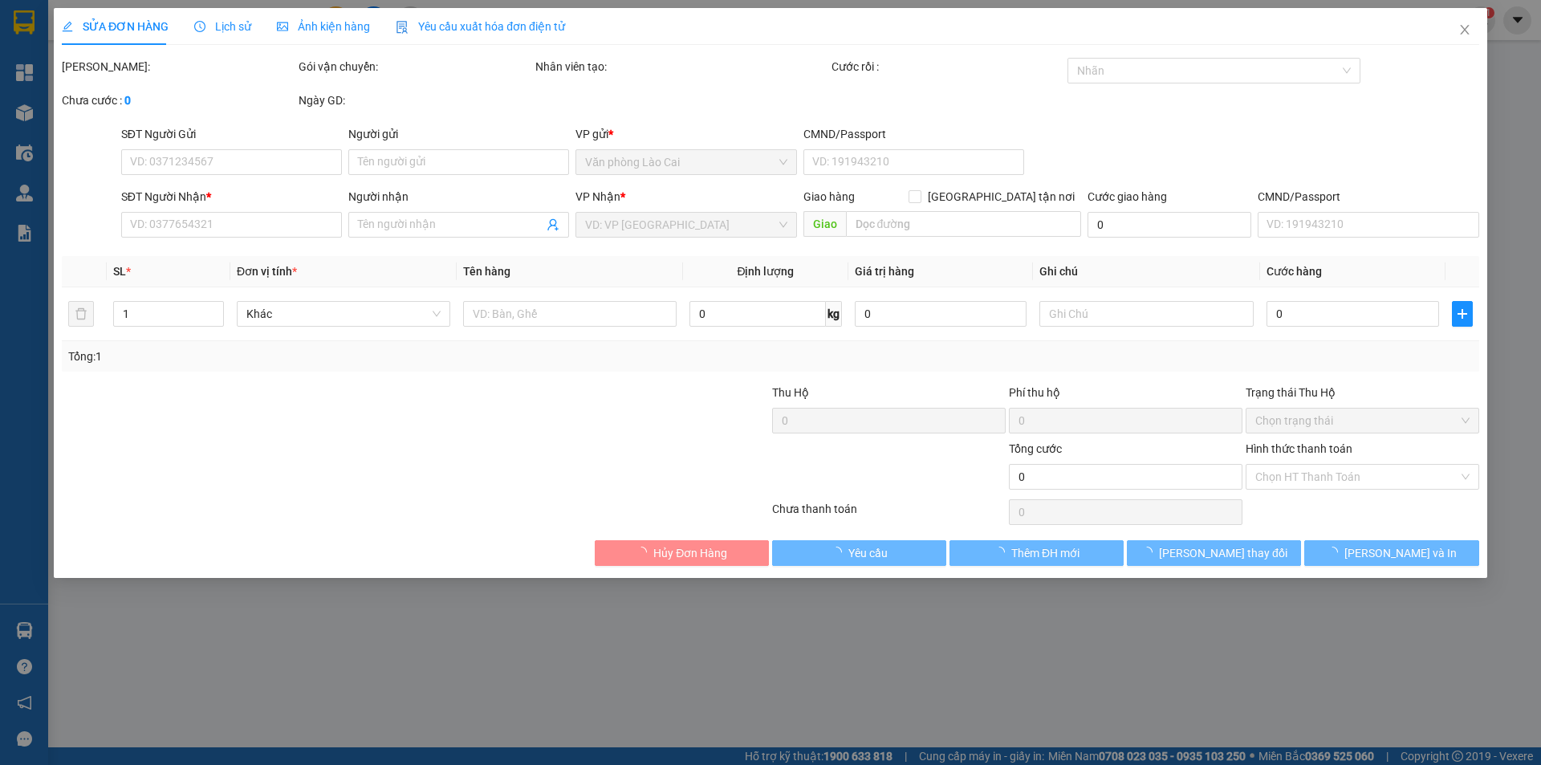
type input "0334200987"
type input "quảng xương"
type input "50.000"
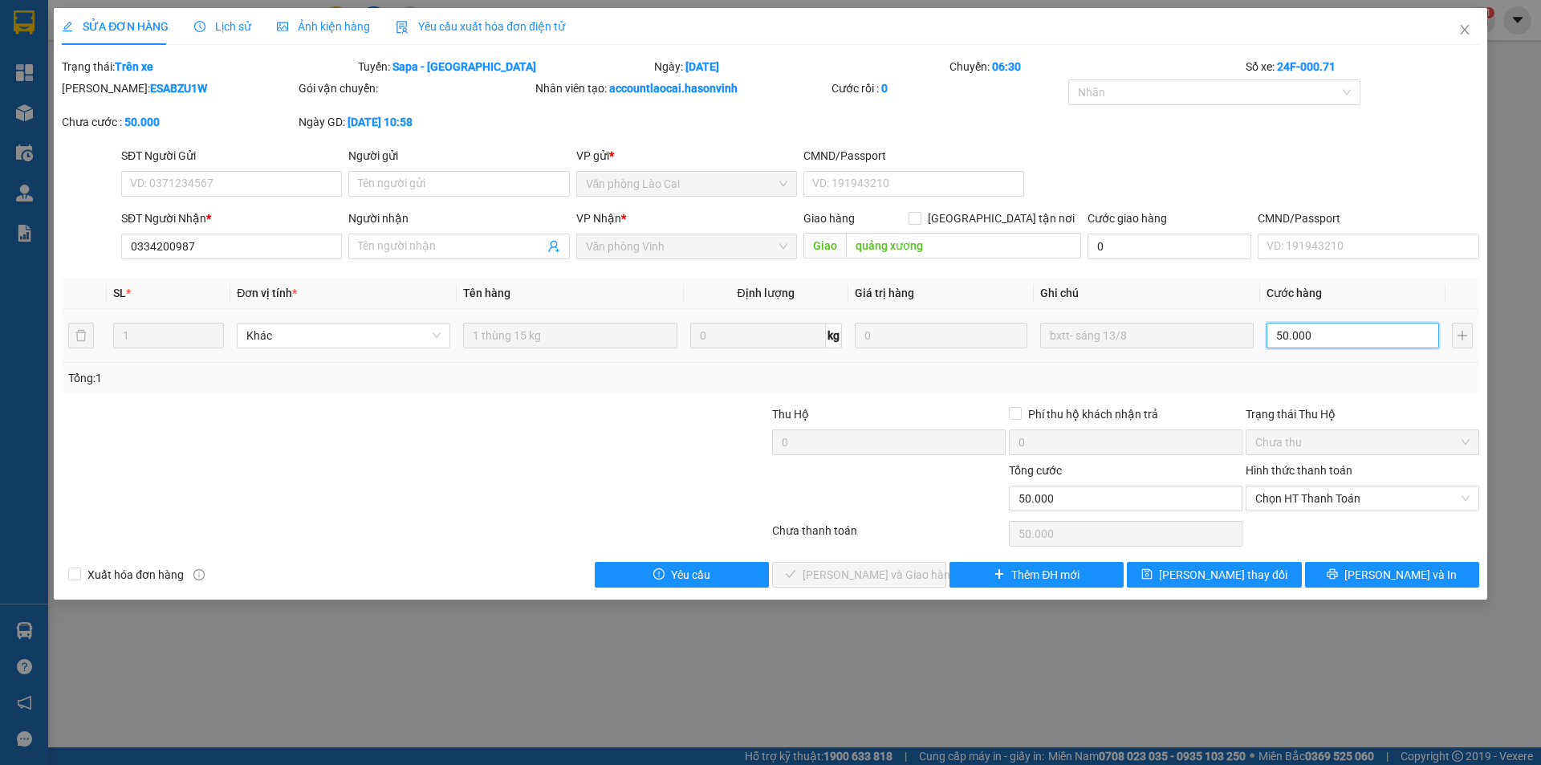
click at [1344, 333] on input "50.000" at bounding box center [1353, 336] width 173 height 26
type input "8"
type input "80"
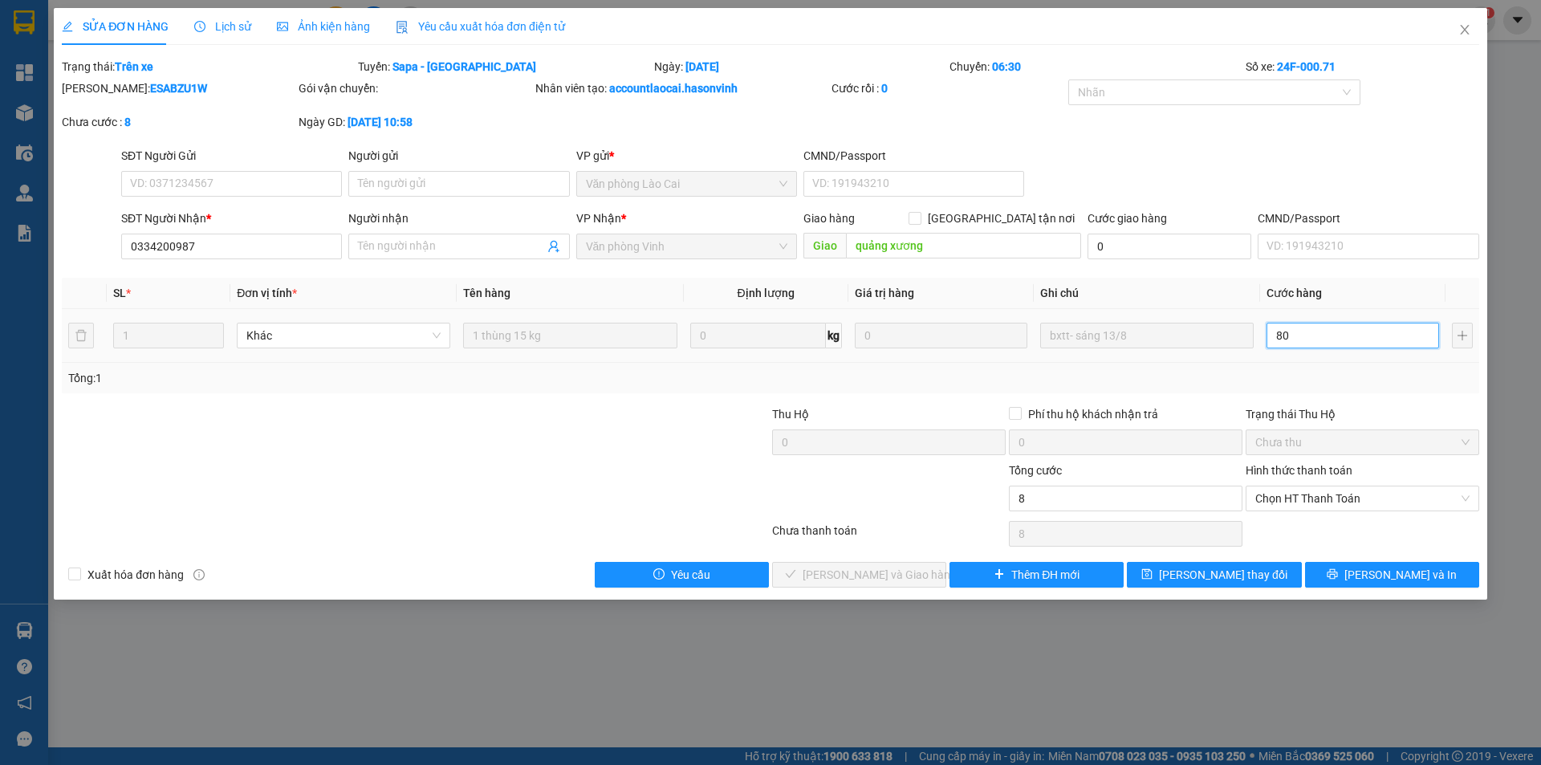
type input "80"
type input "800"
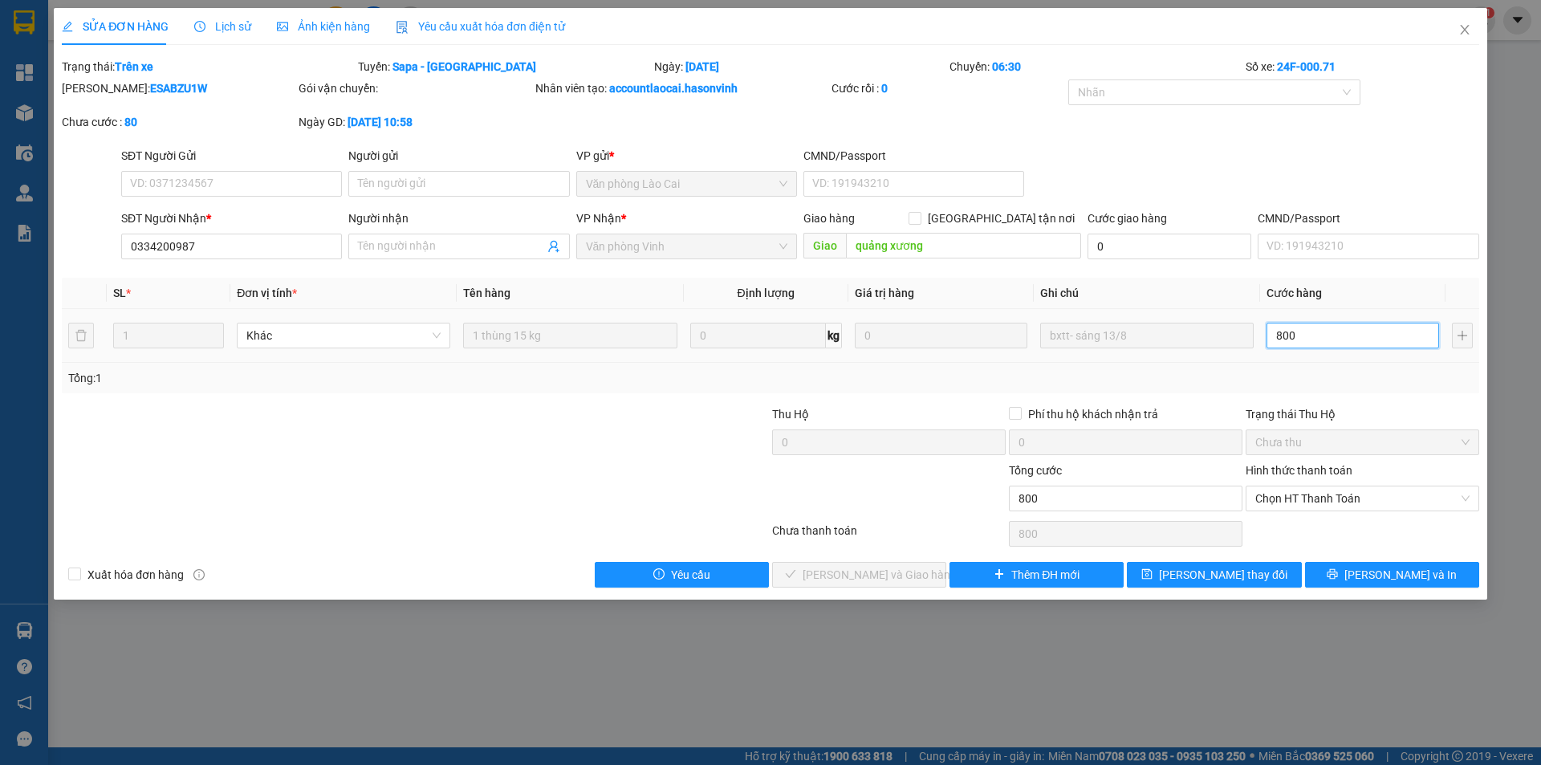
type input "8.000"
type input "80.000"
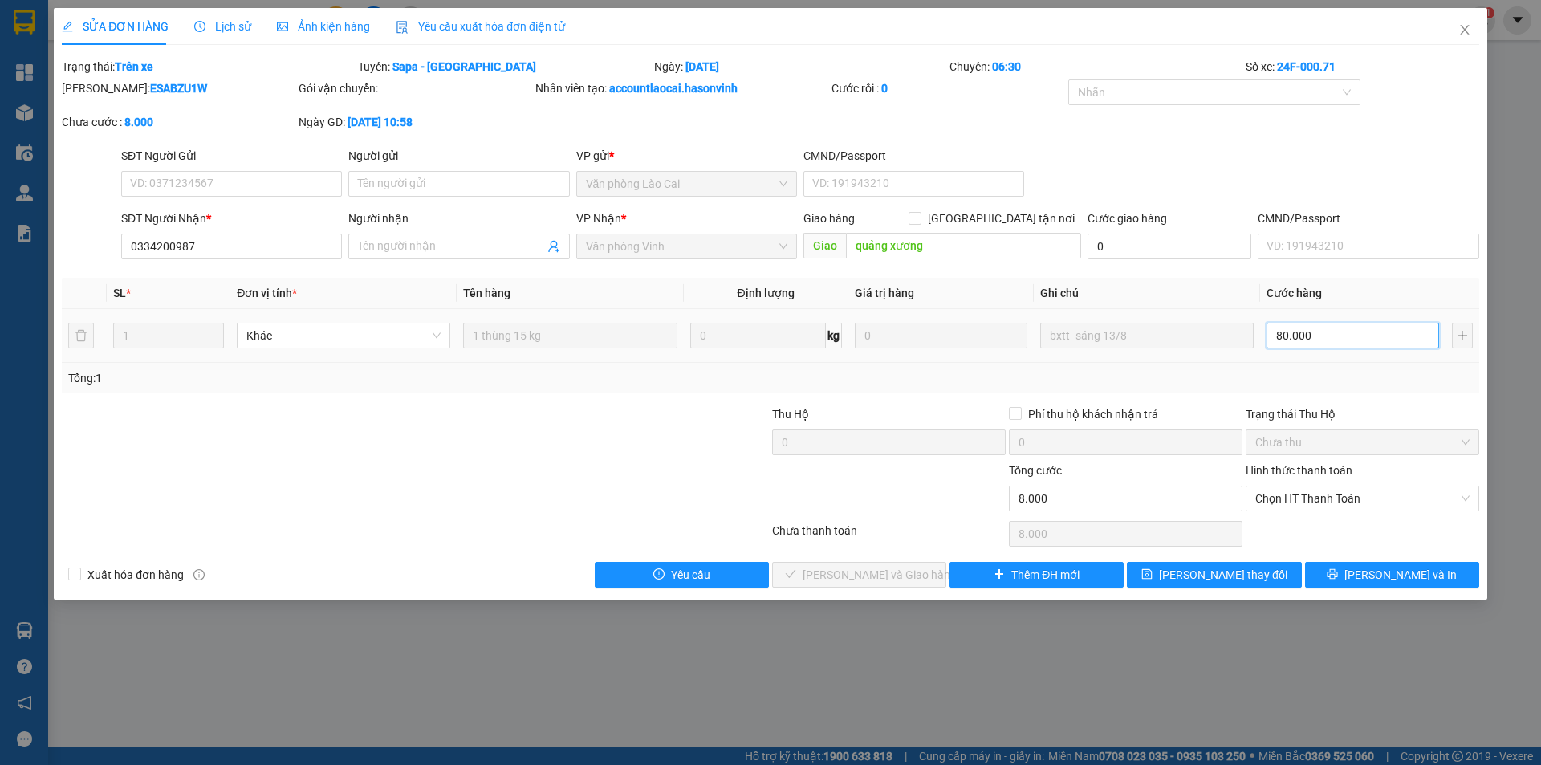
type input "80.000"
click at [1463, 35] on icon "close" at bounding box center [1465, 29] width 13 height 13
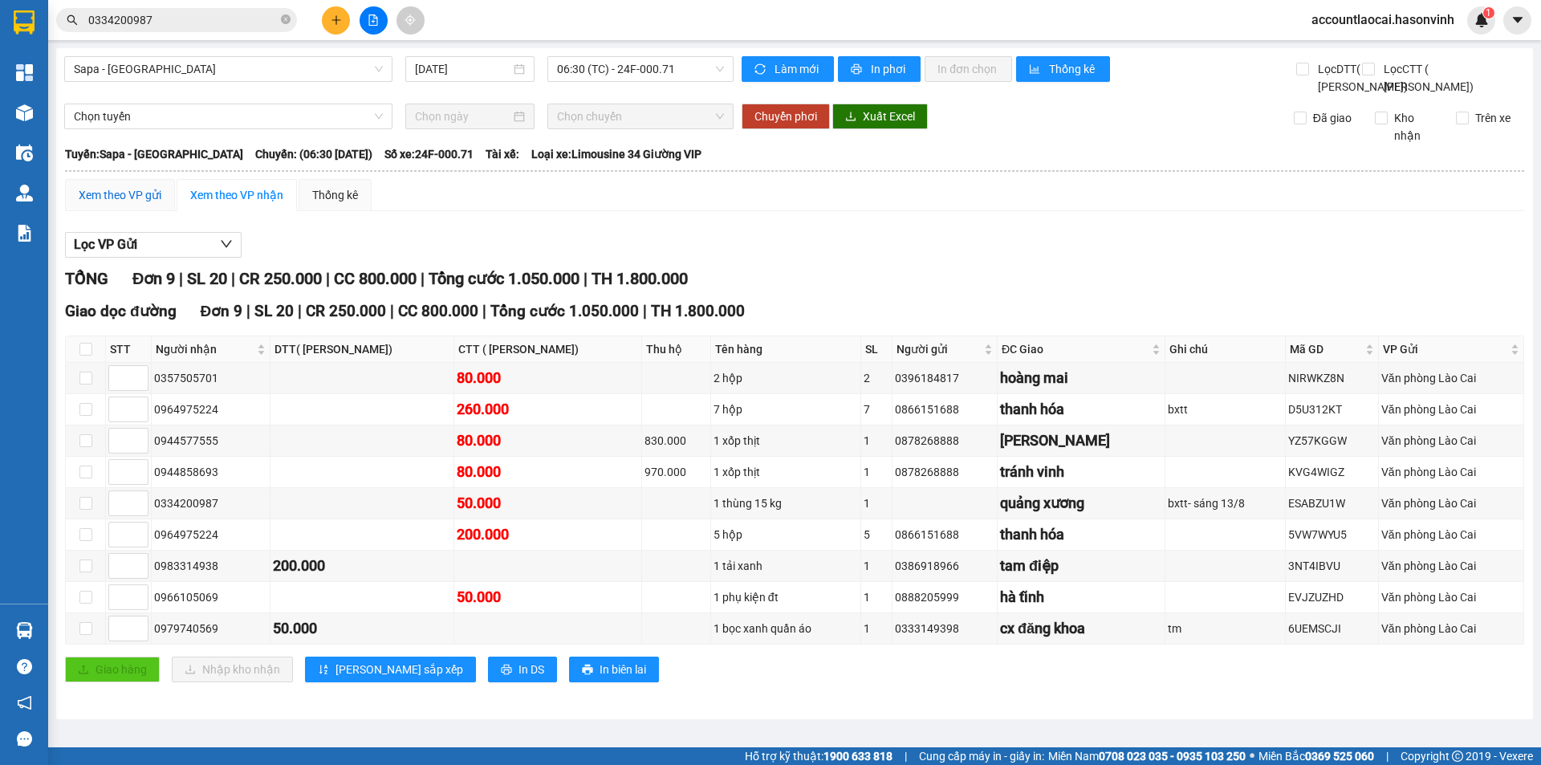
click at [129, 204] on div "Xem theo VP gửi" at bounding box center [120, 195] width 83 height 18
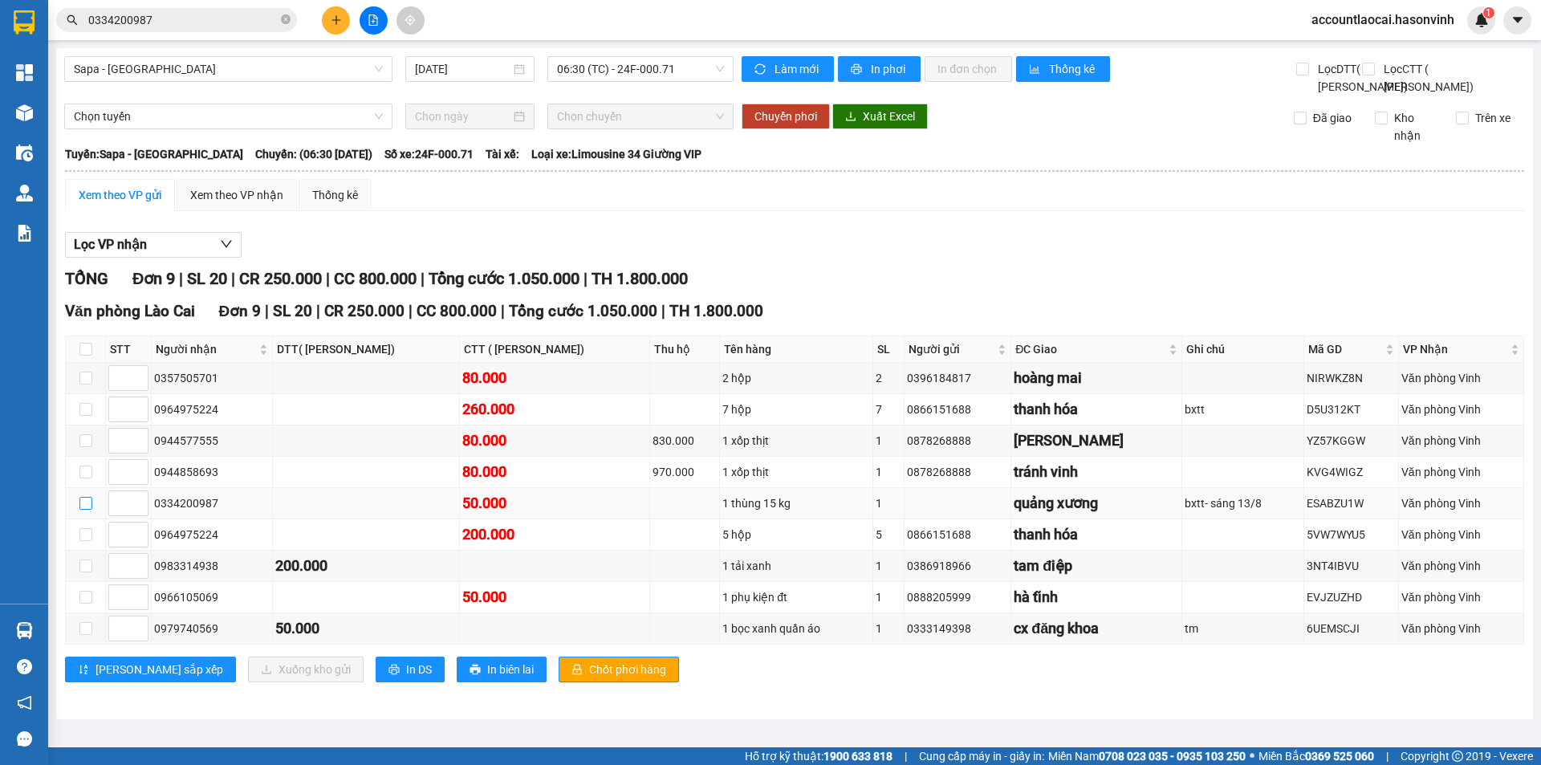
click at [80, 510] on input "checkbox" at bounding box center [85, 503] width 13 height 13
checkbox input "true"
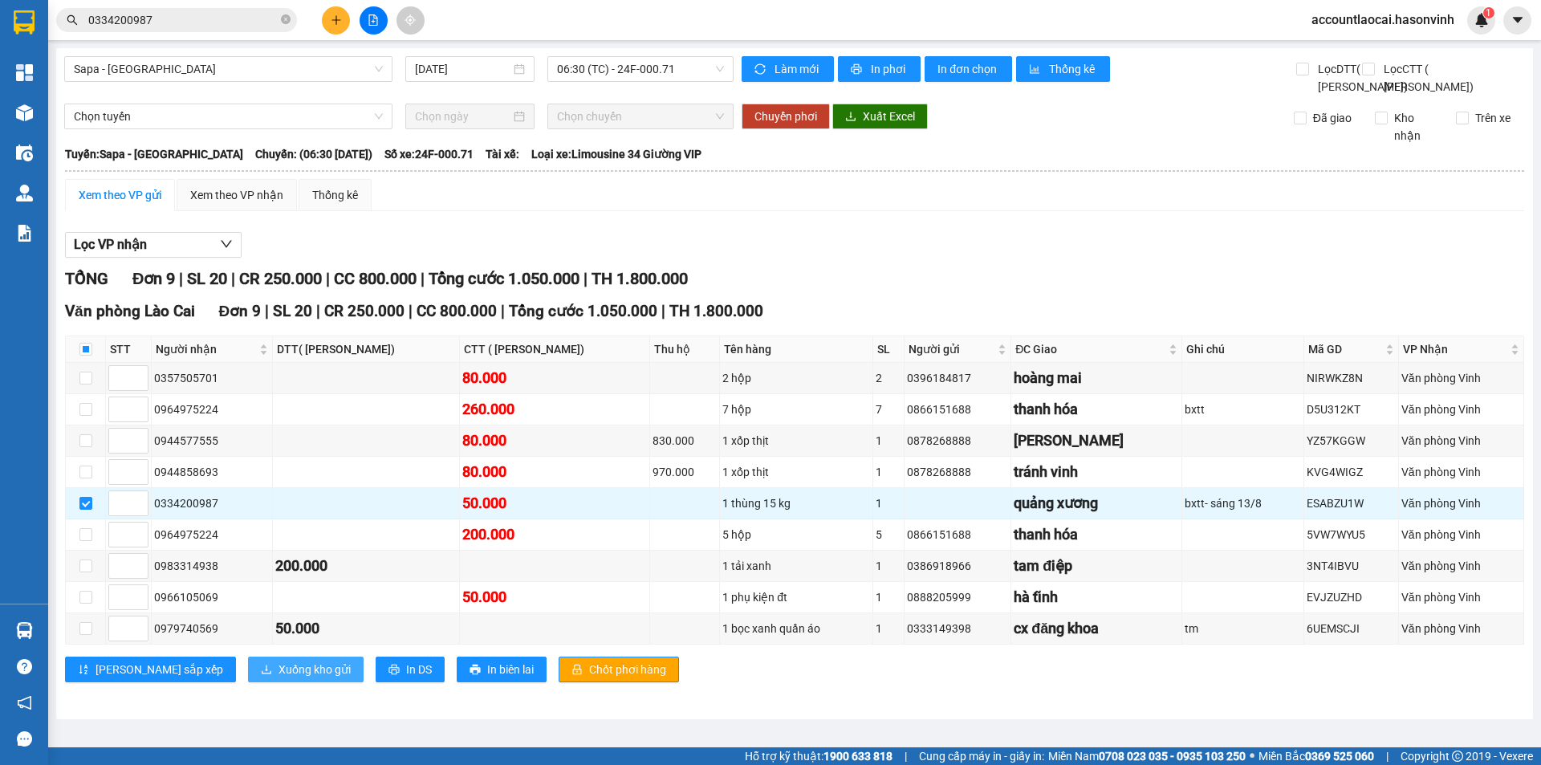
click at [279, 678] on span "Xuống kho gửi" at bounding box center [315, 670] width 72 height 18
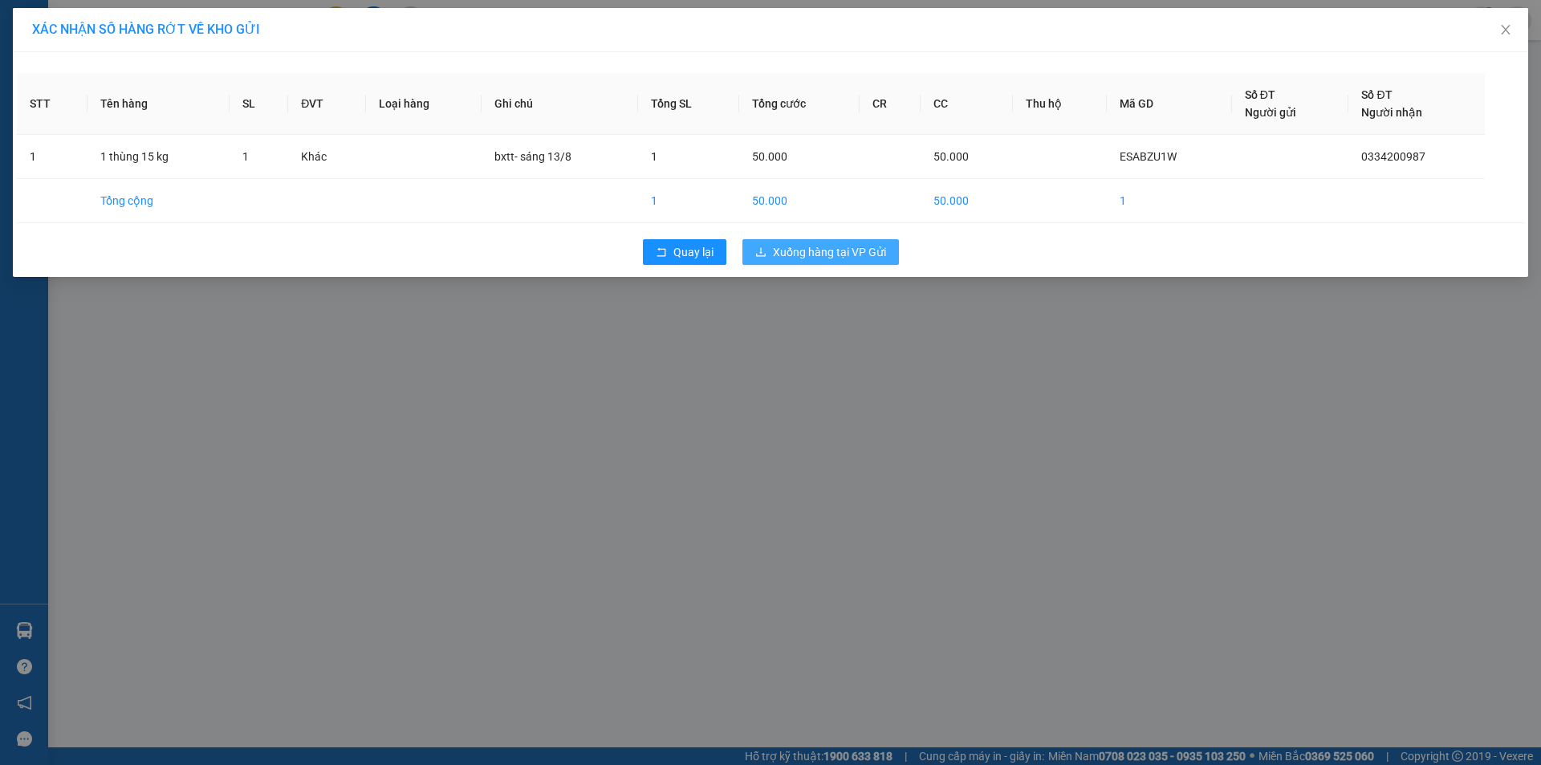
click at [828, 247] on span "Xuống hàng tại VP Gửi" at bounding box center [829, 252] width 113 height 18
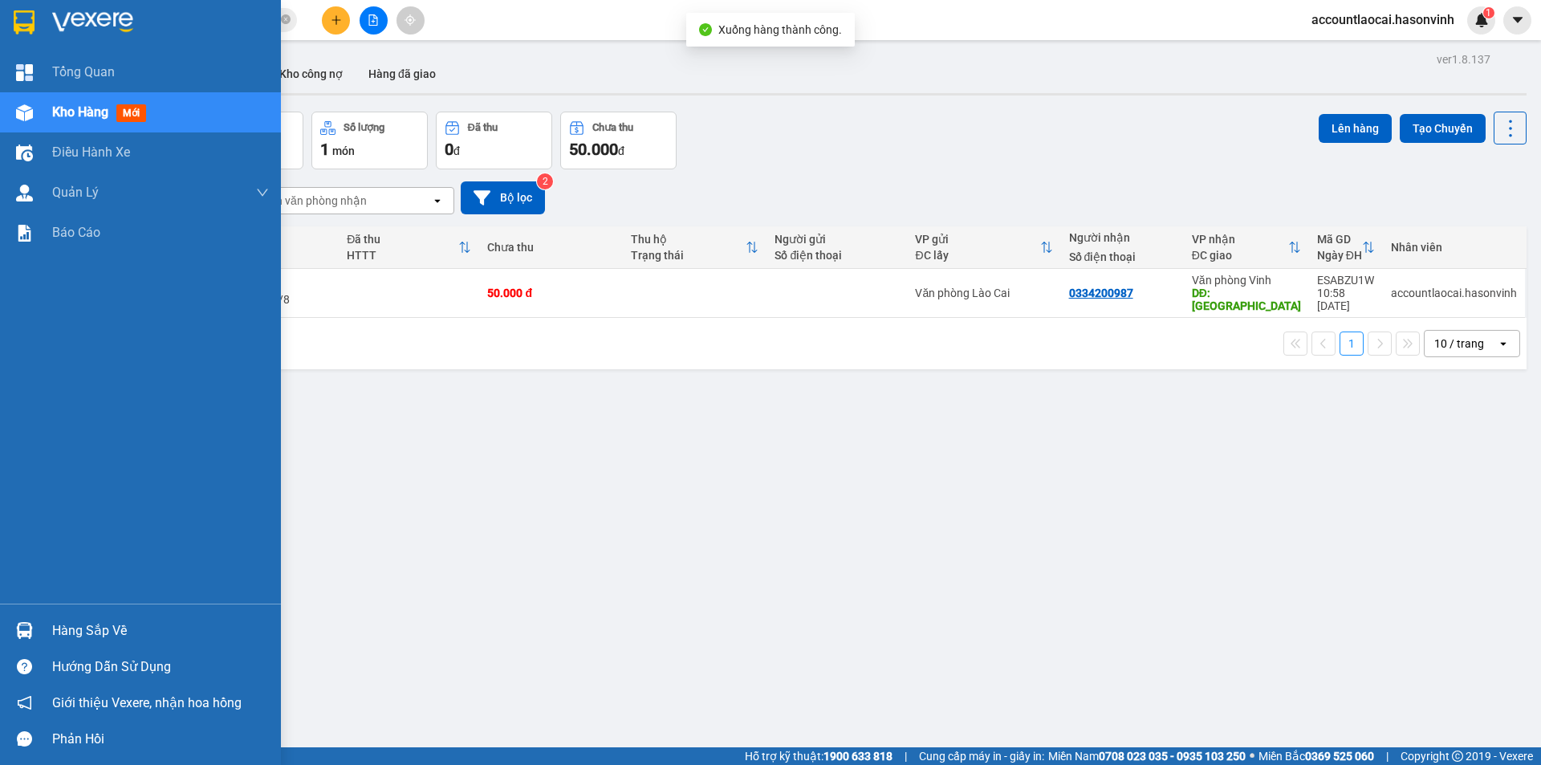
click at [71, 112] on span "Kho hàng" at bounding box center [80, 111] width 56 height 15
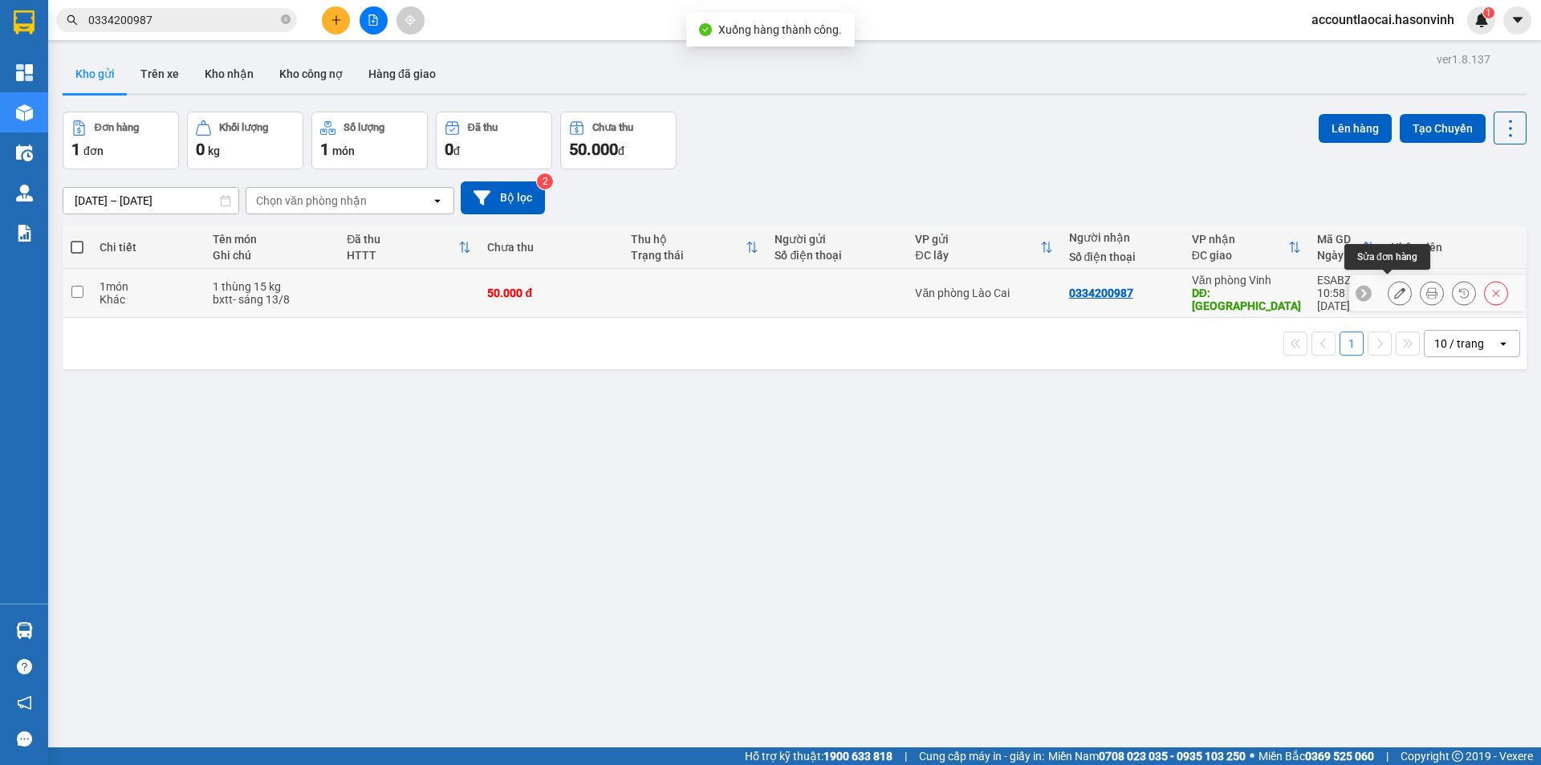
click at [1389, 287] on button at bounding box center [1400, 293] width 22 height 28
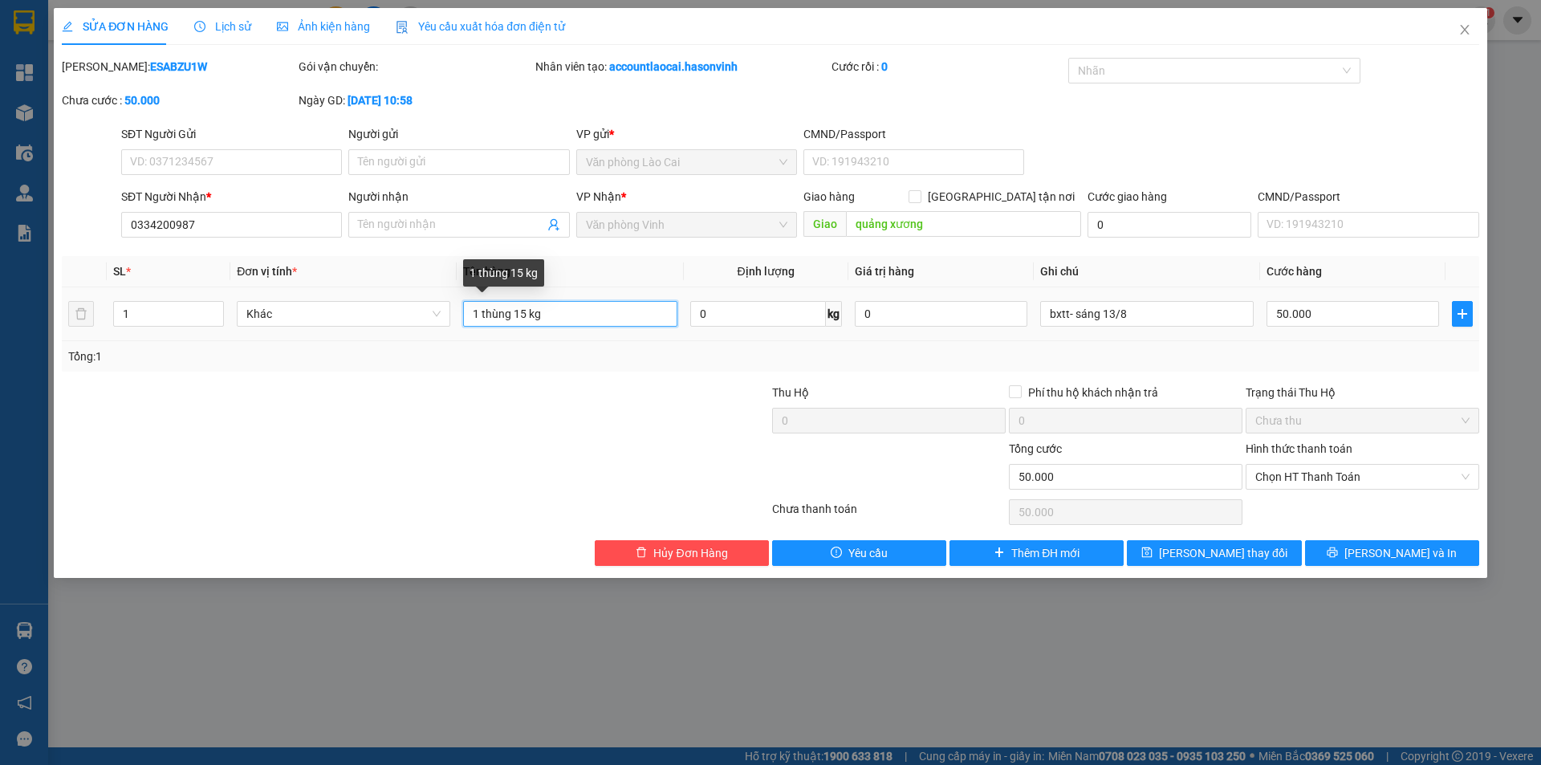
click at [521, 313] on input "1 thùng 15 kg" at bounding box center [570, 314] width 214 height 26
click at [523, 316] on input "1 thùng 15 kg" at bounding box center [570, 314] width 214 height 26
type input "1 thùng 20 kg"
type input "8"
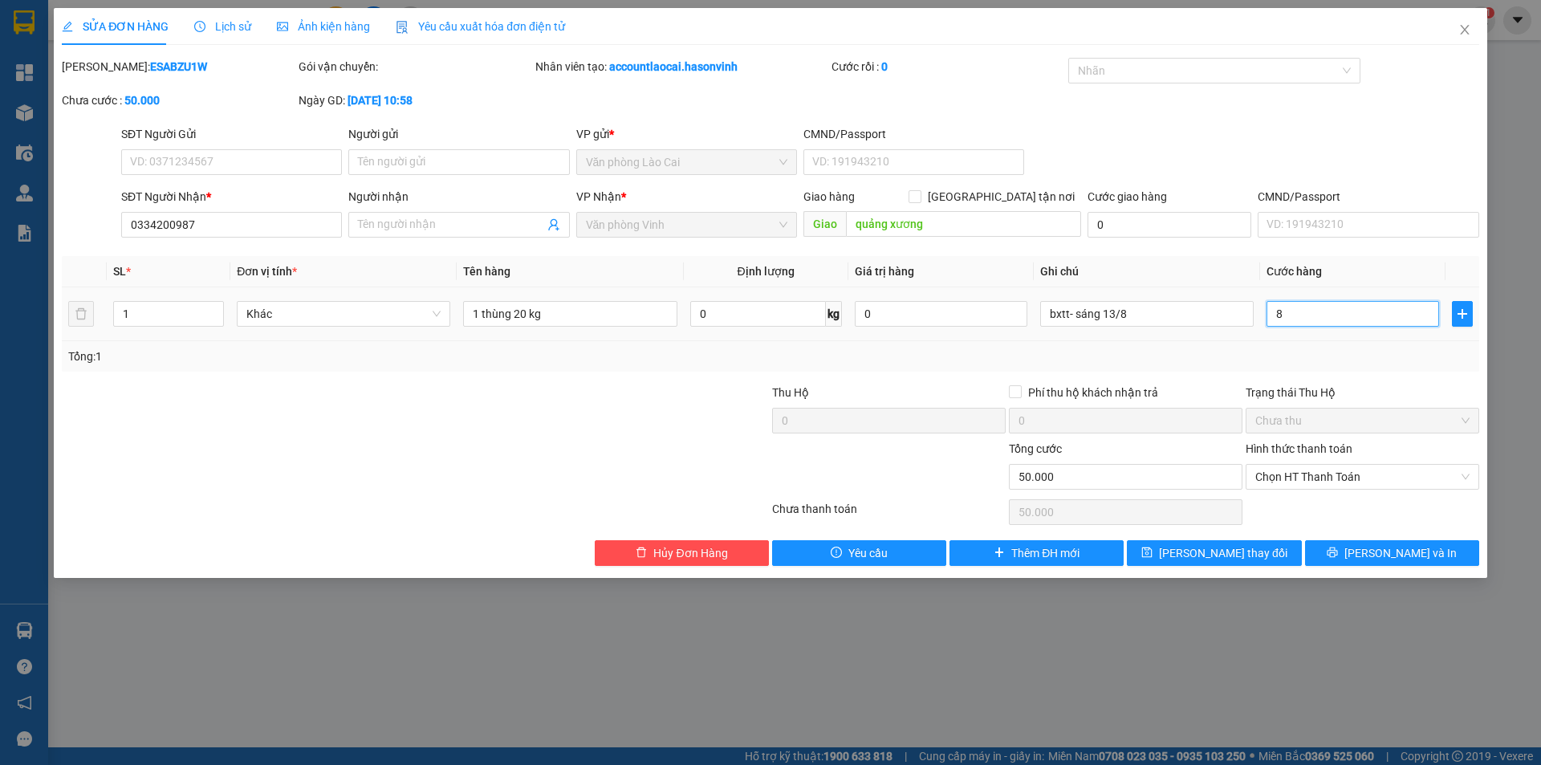
type input "8"
type input "80"
type input "800"
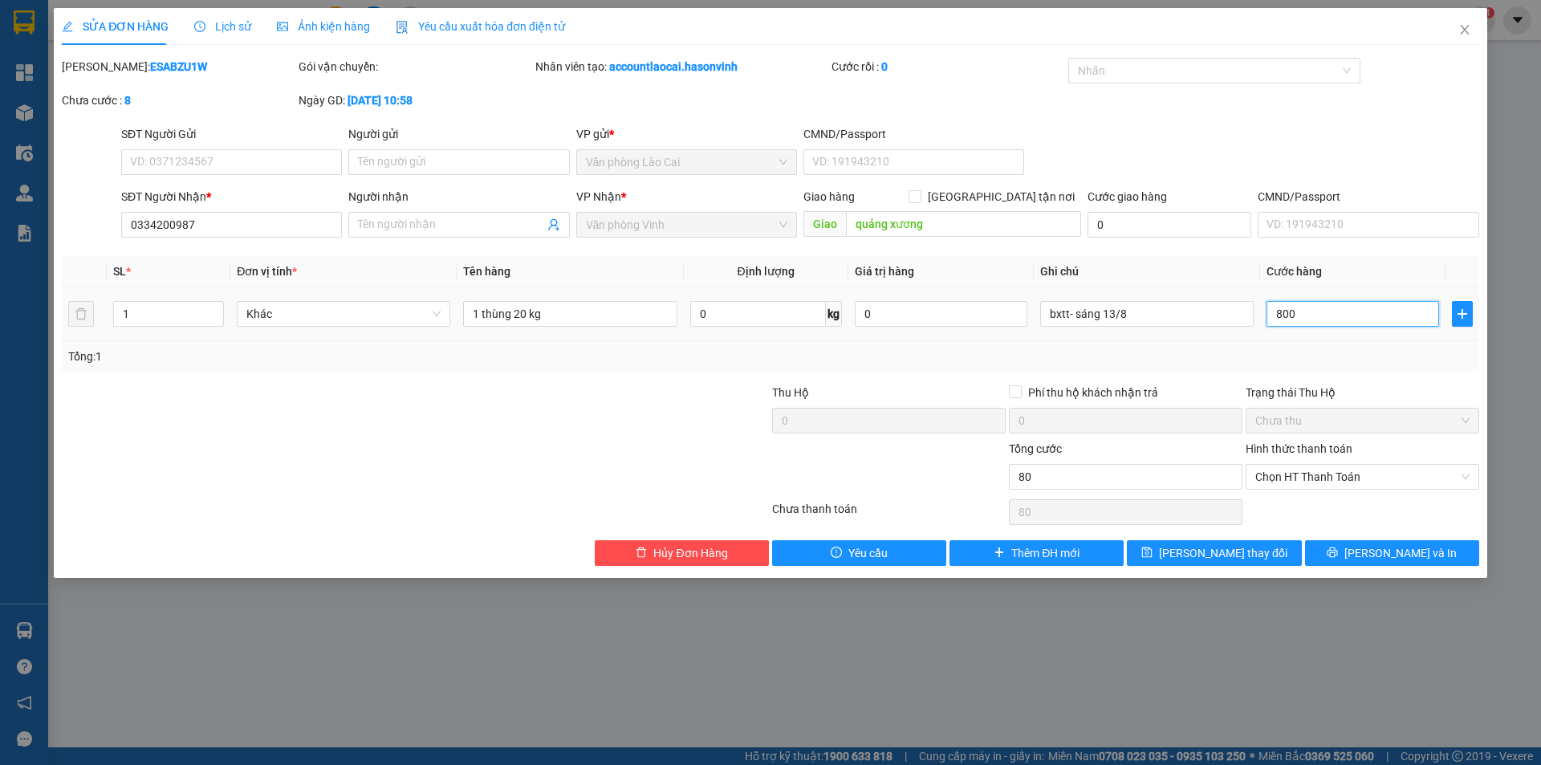
type input "800"
type input "8.000"
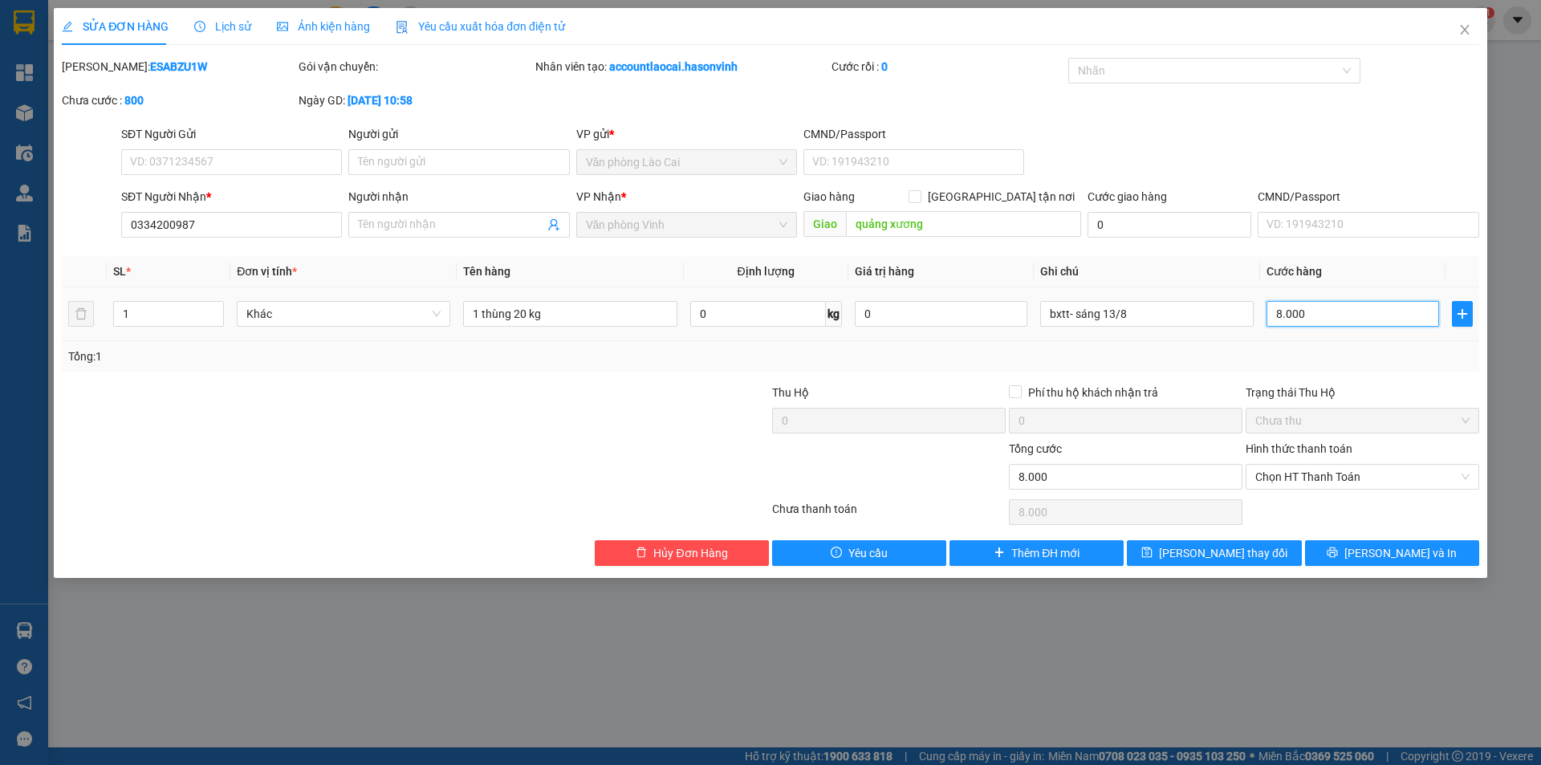
type input "80.000"
click at [1251, 555] on span "[PERSON_NAME] thay đổi" at bounding box center [1223, 553] width 128 height 18
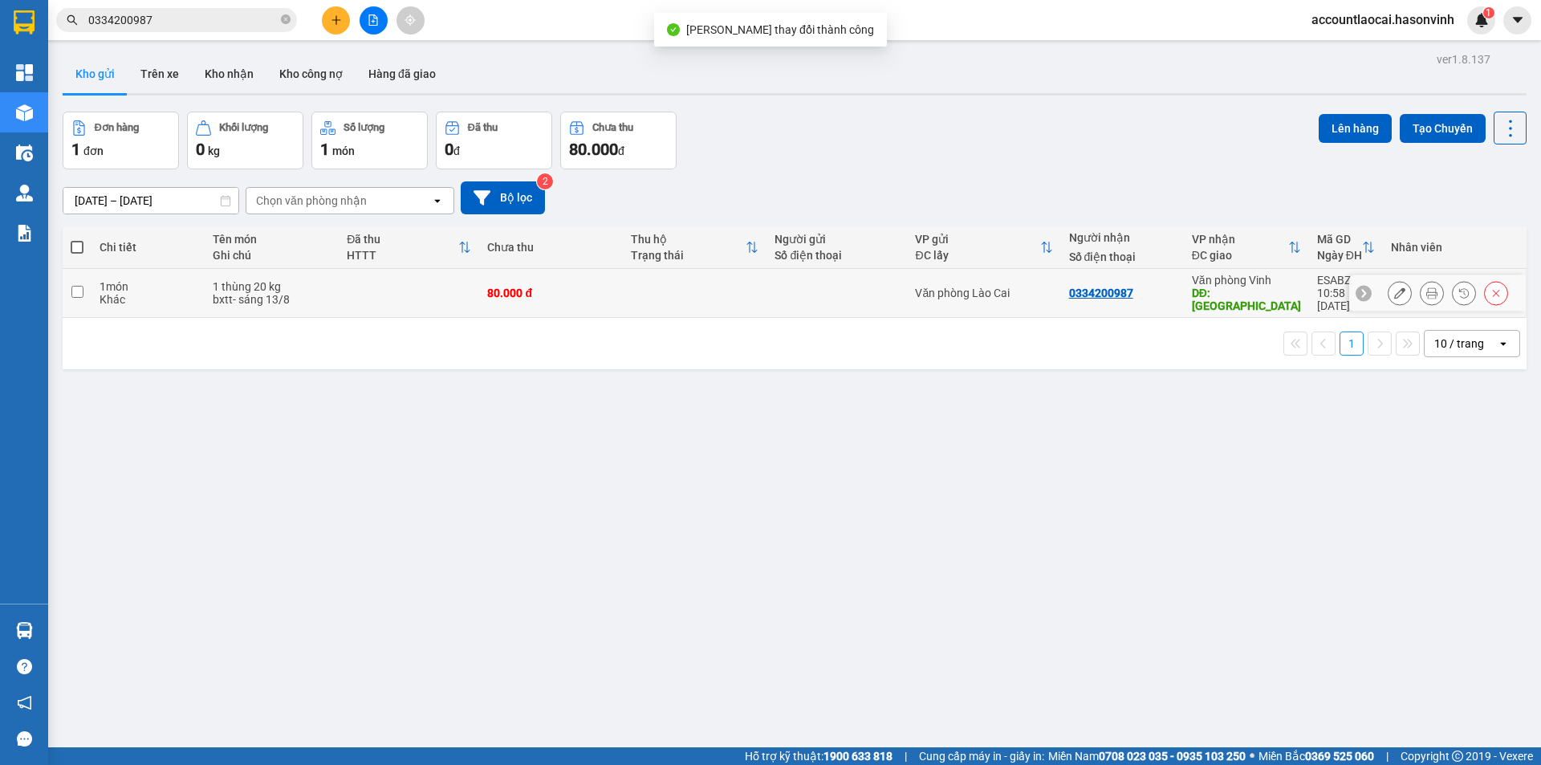
click at [73, 286] on input "checkbox" at bounding box center [77, 292] width 12 height 12
checkbox input "true"
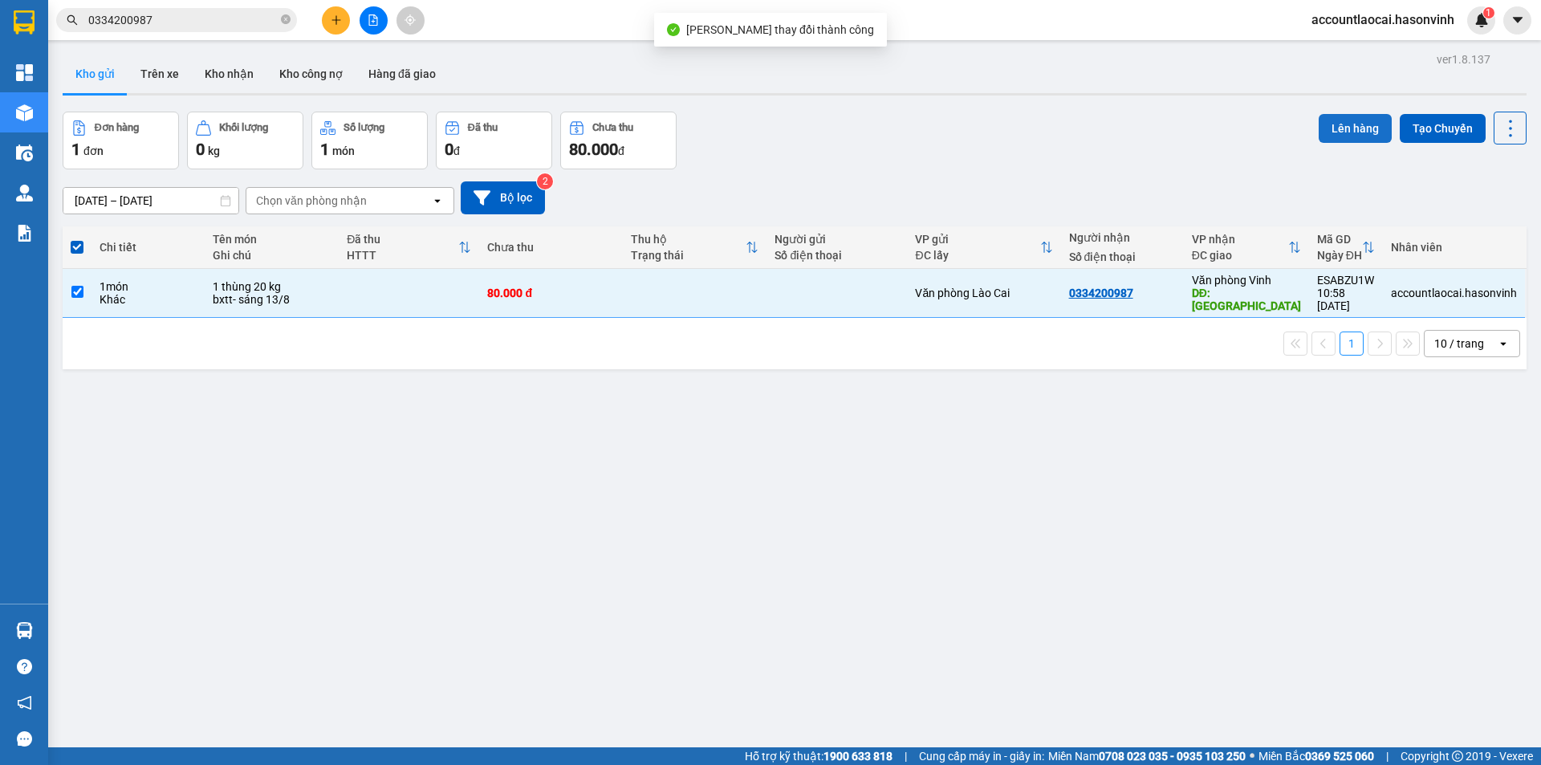
click at [1333, 119] on button "Lên hàng" at bounding box center [1355, 128] width 73 height 29
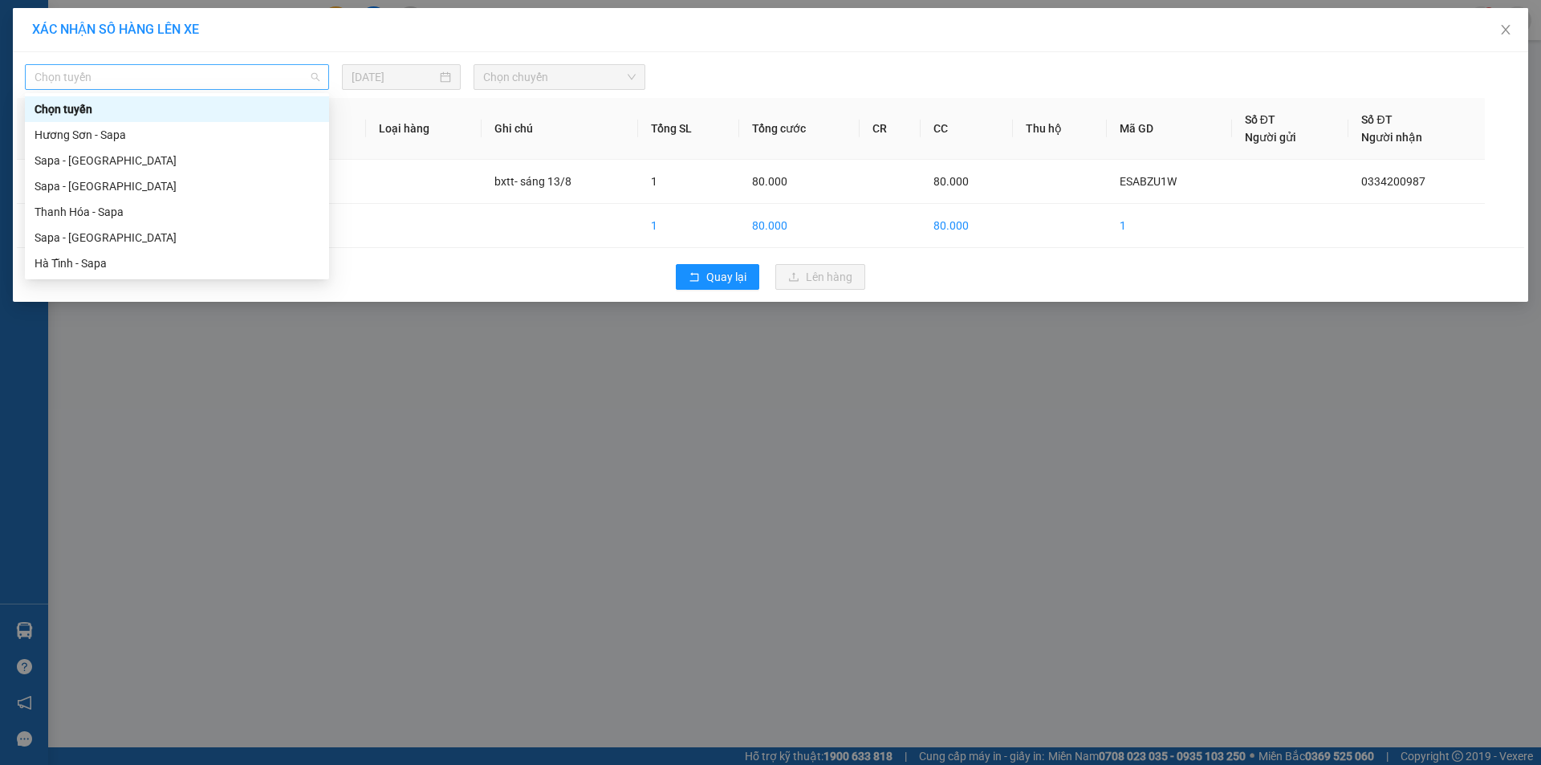
click at [197, 81] on span "Chọn tuyến" at bounding box center [177, 77] width 285 height 24
click at [44, 237] on div "Sapa - [GEOGRAPHIC_DATA]" at bounding box center [177, 238] width 285 height 18
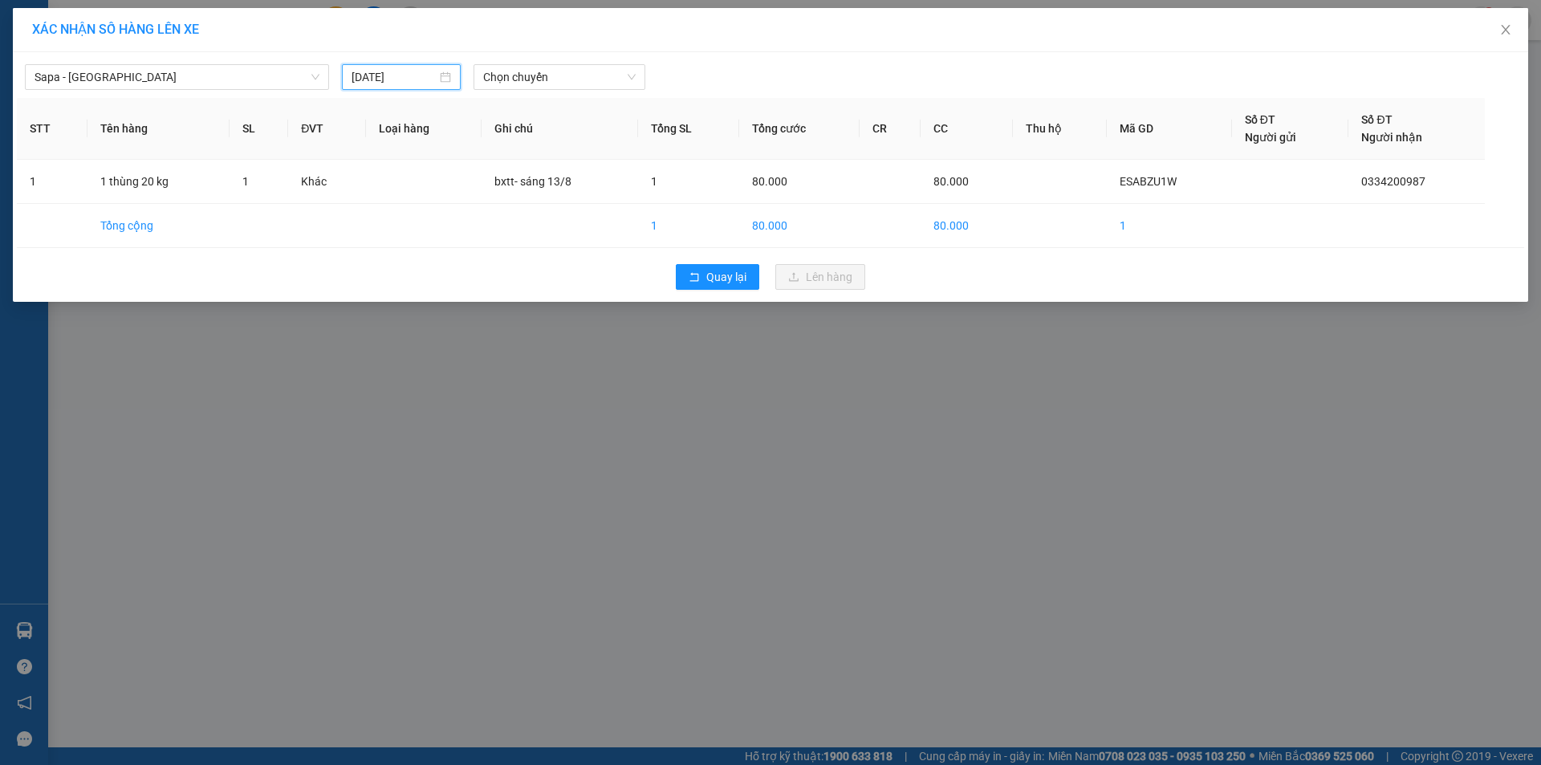
click at [414, 74] on input "[DATE]" at bounding box center [394, 77] width 85 height 18
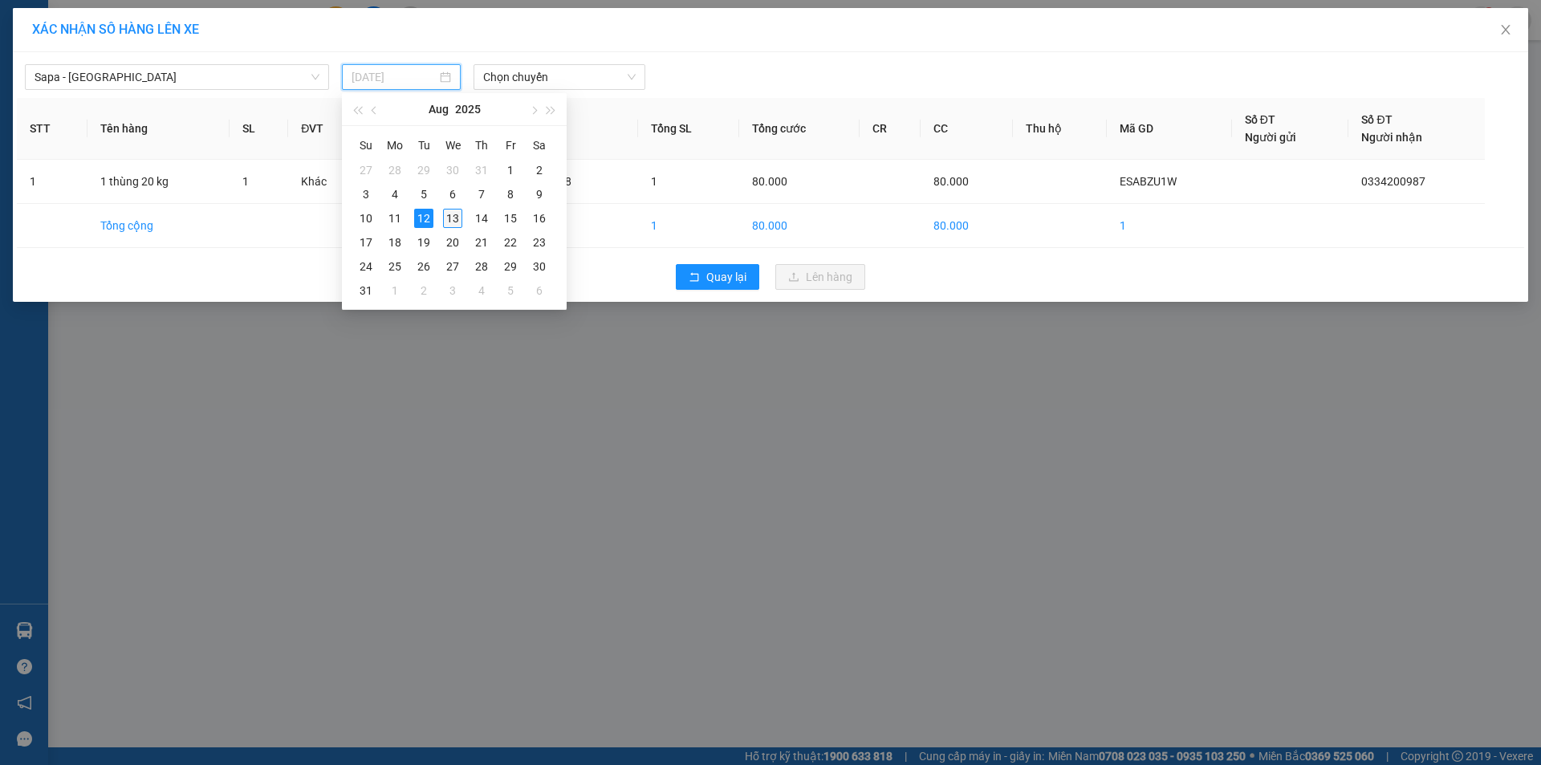
click at [451, 214] on div "13" at bounding box center [452, 218] width 19 height 19
type input "[DATE]"
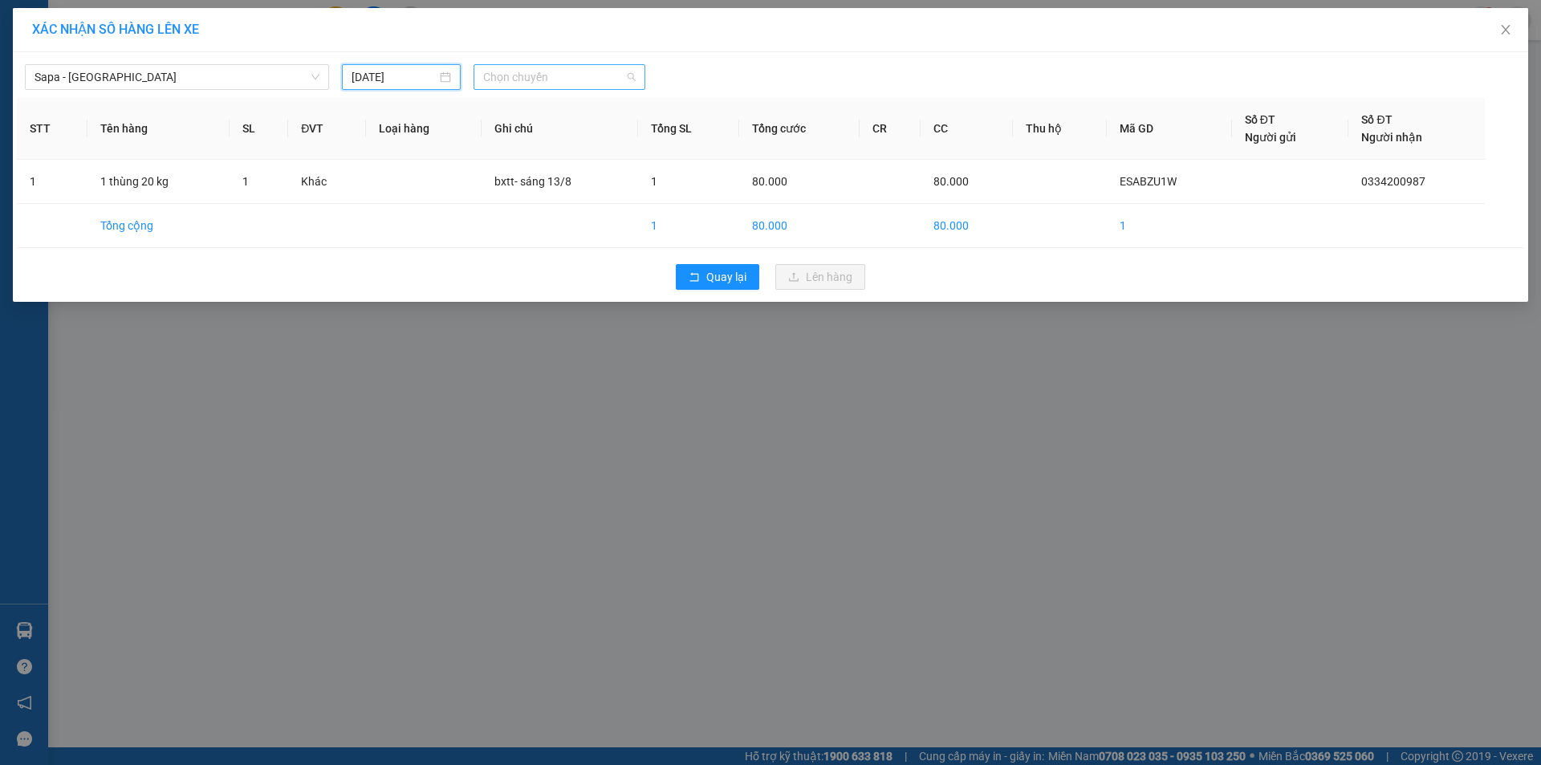
click at [541, 79] on span "Chọn chuyến" at bounding box center [559, 77] width 153 height 24
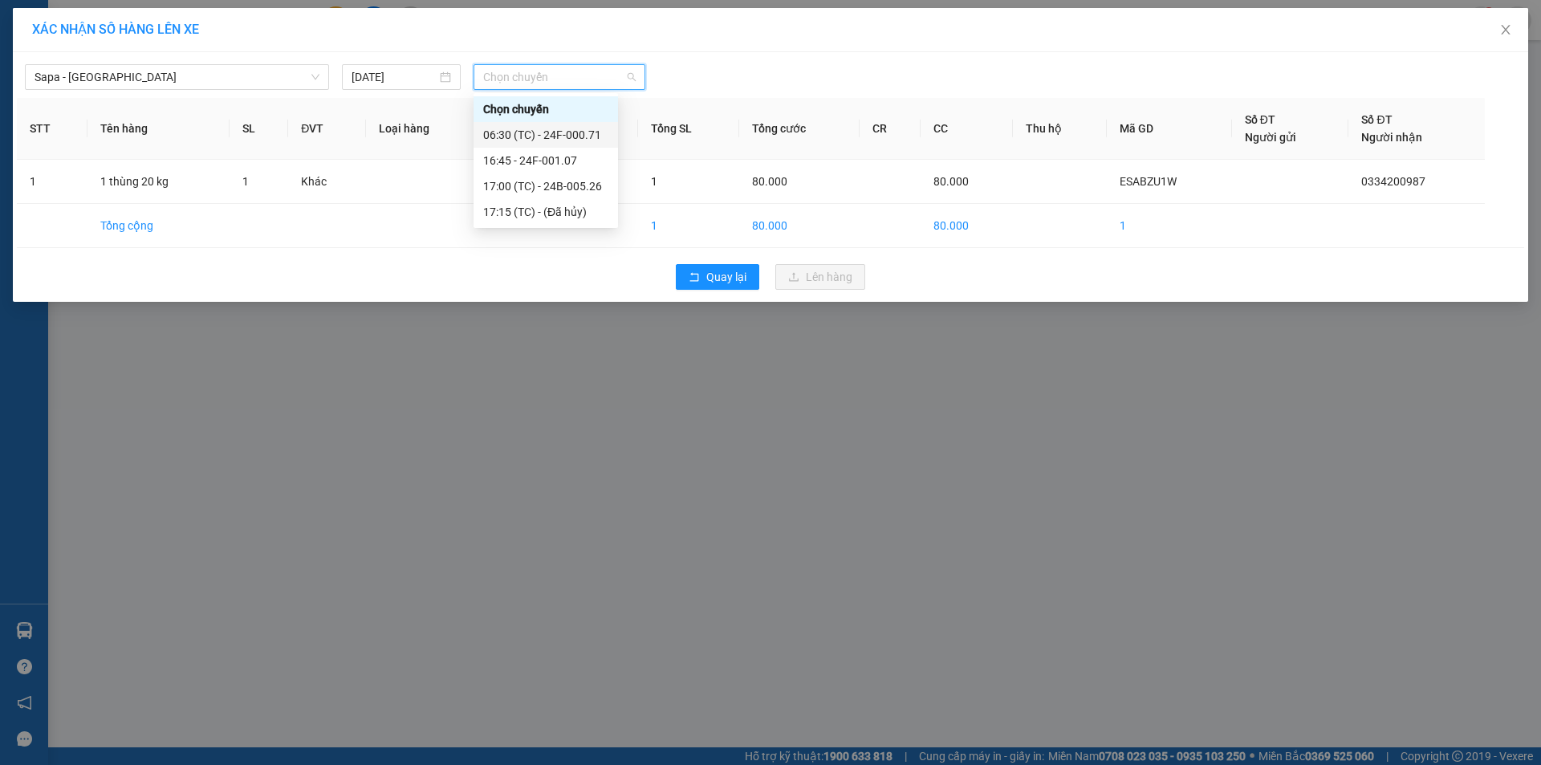
click at [565, 136] on div "06:30 (TC) - 24F-000.71" at bounding box center [545, 135] width 125 height 18
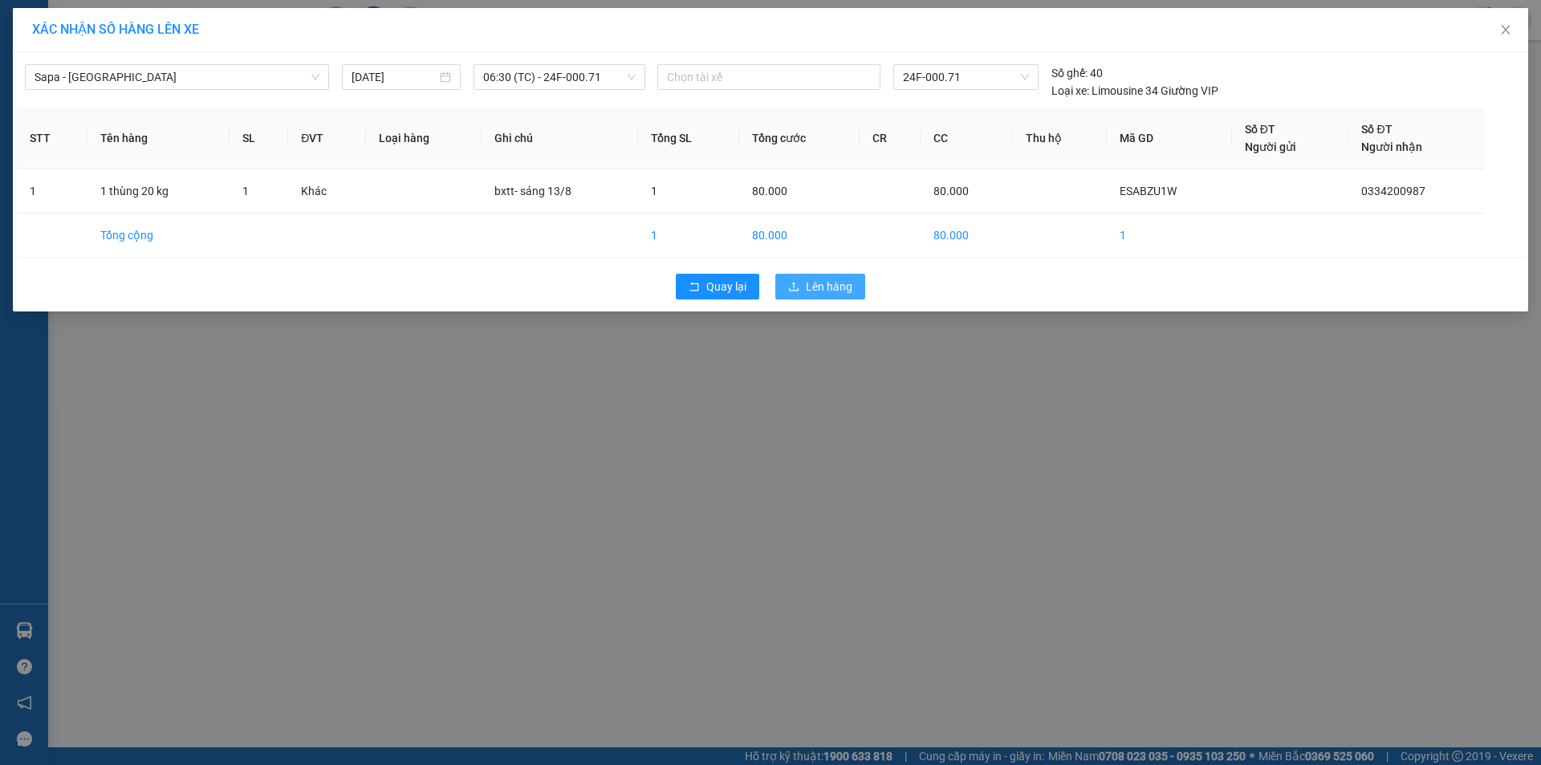
click at [833, 284] on span "Lên hàng" at bounding box center [829, 287] width 47 height 18
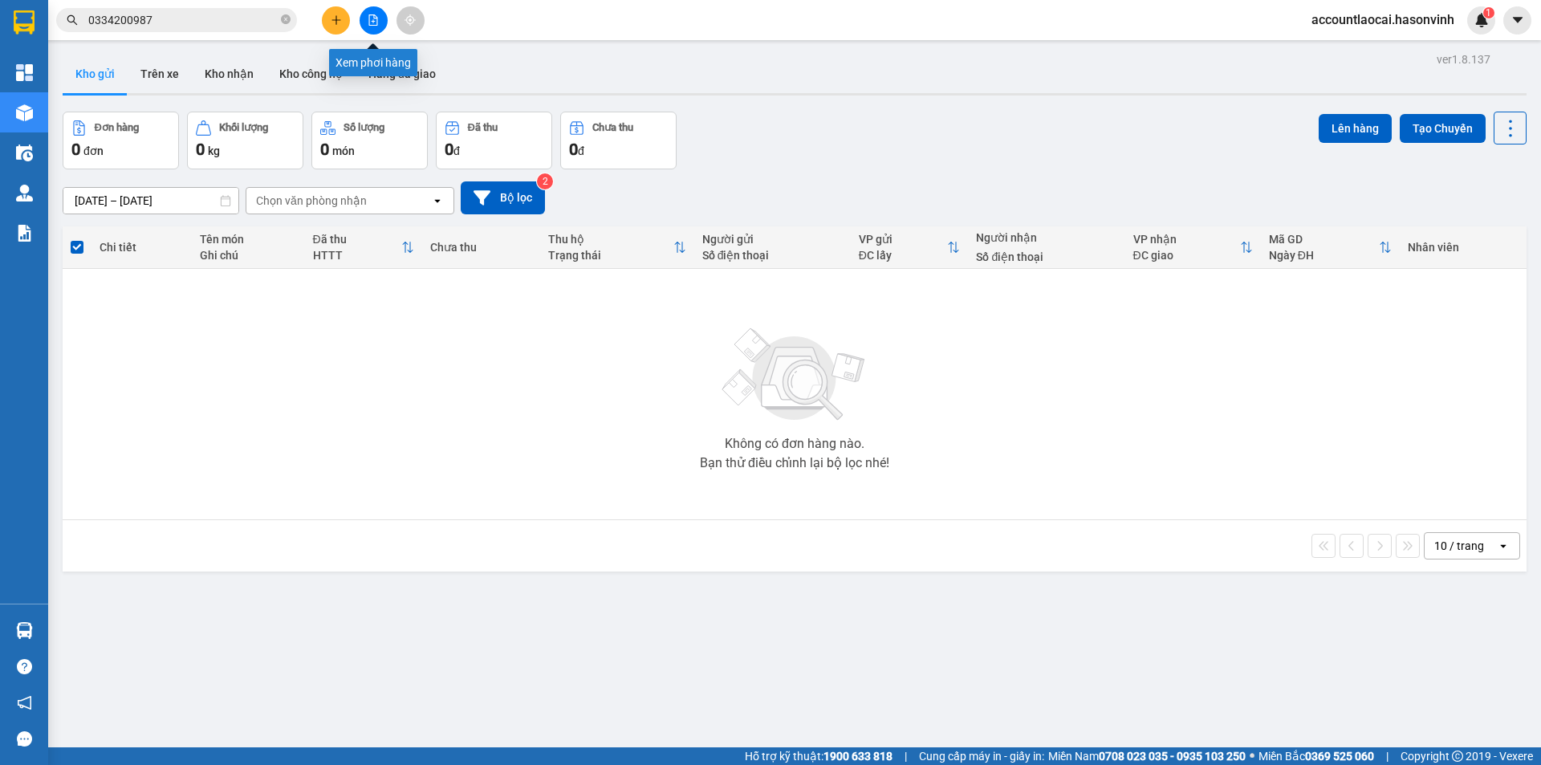
click at [368, 18] on icon "file-add" at bounding box center [373, 19] width 11 height 11
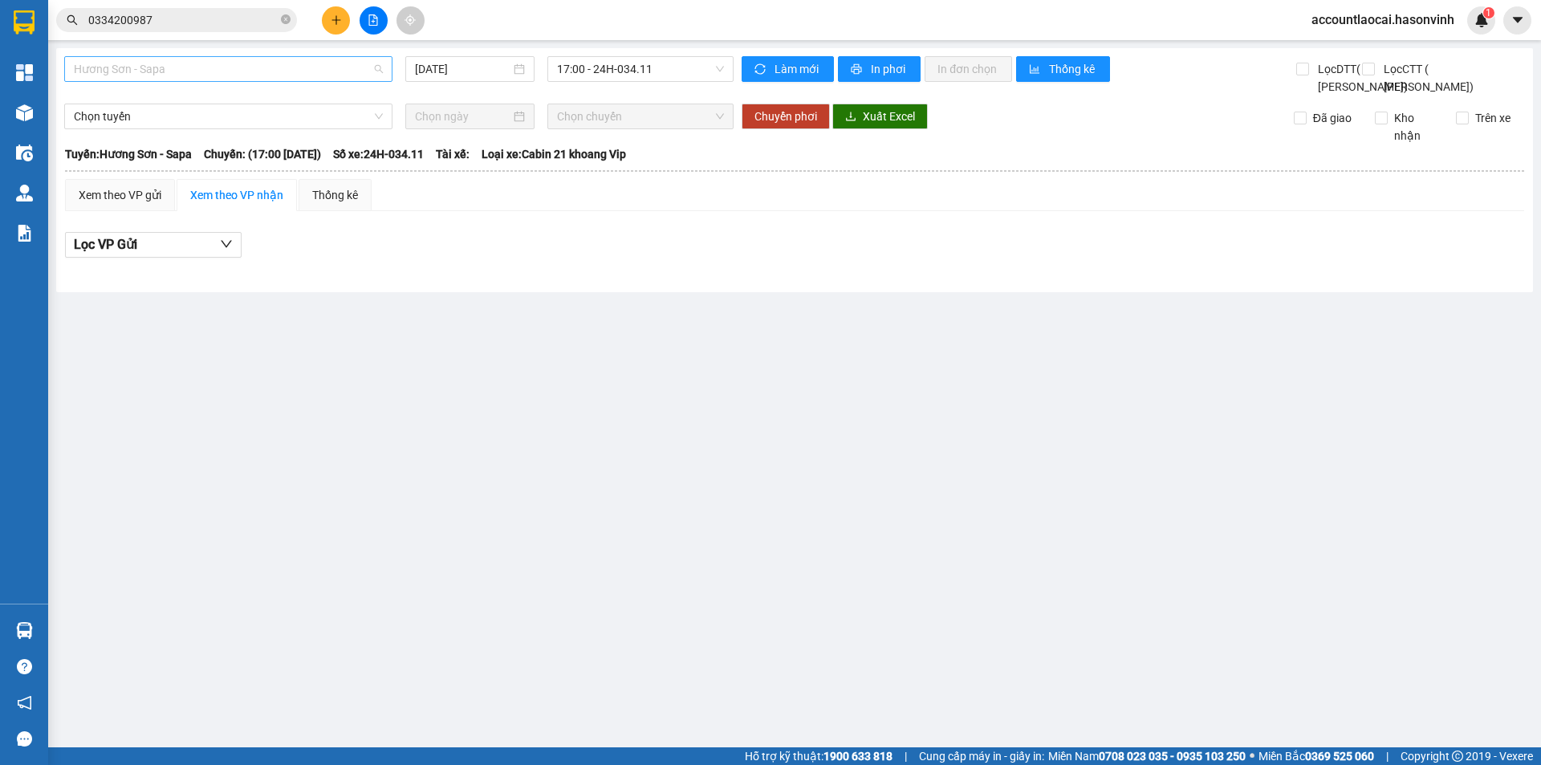
click at [246, 67] on span "Hương Sơn - Sapa" at bounding box center [228, 69] width 309 height 24
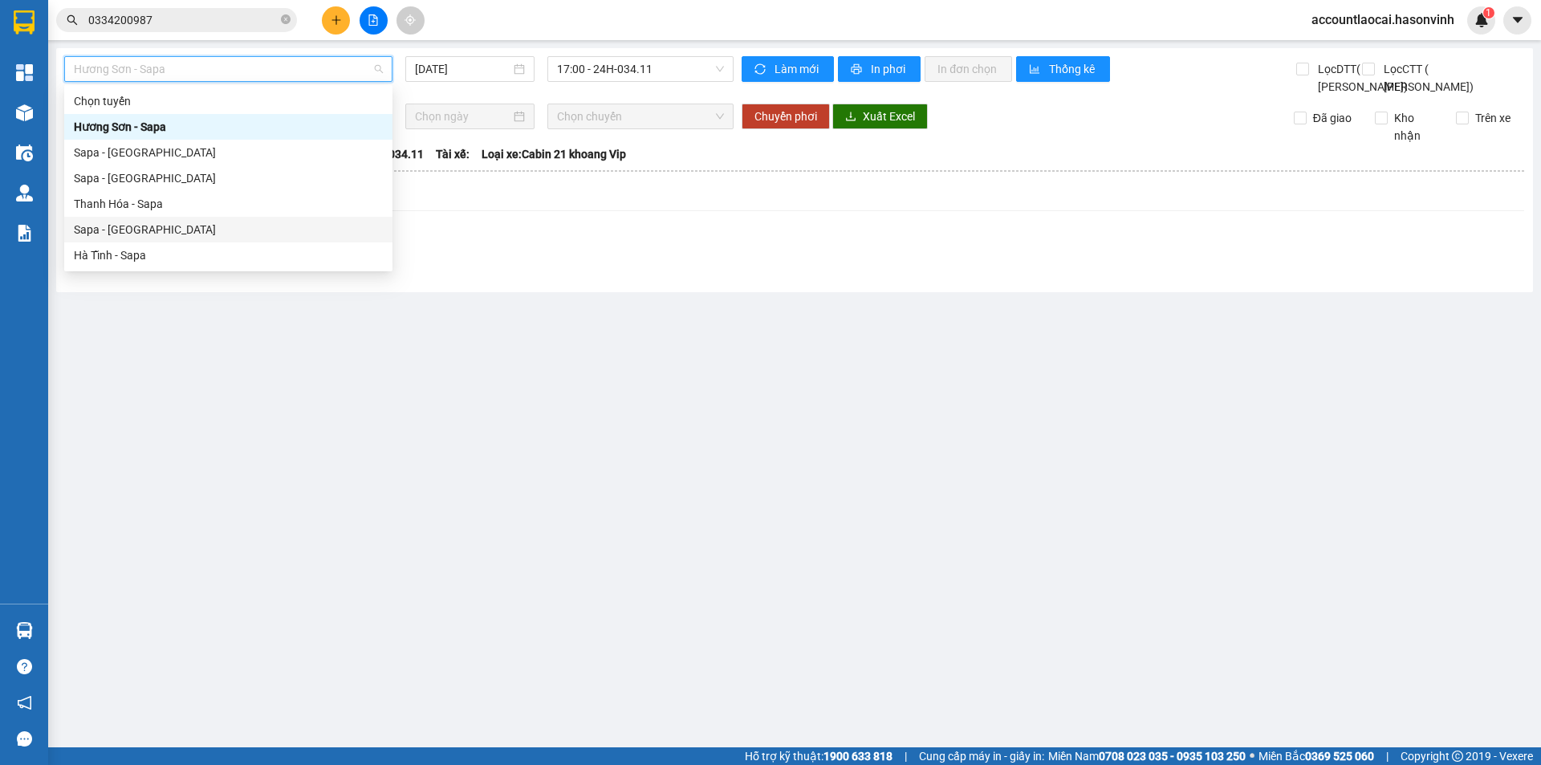
click at [125, 231] on div "Sapa - [GEOGRAPHIC_DATA]" at bounding box center [228, 230] width 309 height 18
type input "[DATE]"
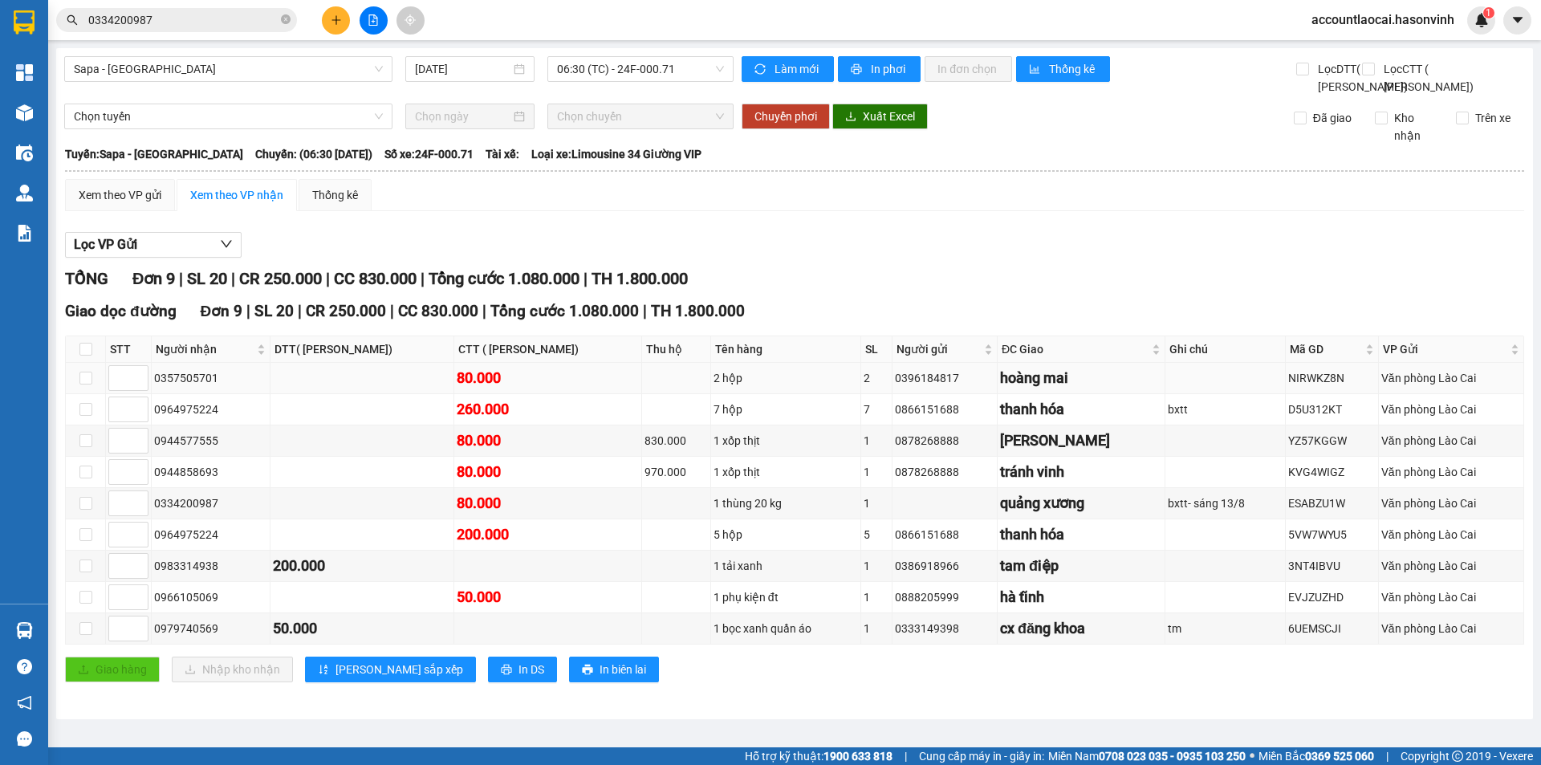
drag, startPoint x: 234, startPoint y: 406, endPoint x: 153, endPoint y: 413, distance: 81.3
click at [153, 394] on td "0357505701" at bounding box center [211, 378] width 119 height 31
copy div "0357505701"
click at [248, 18] on input "0334200987" at bounding box center [182, 20] width 189 height 18
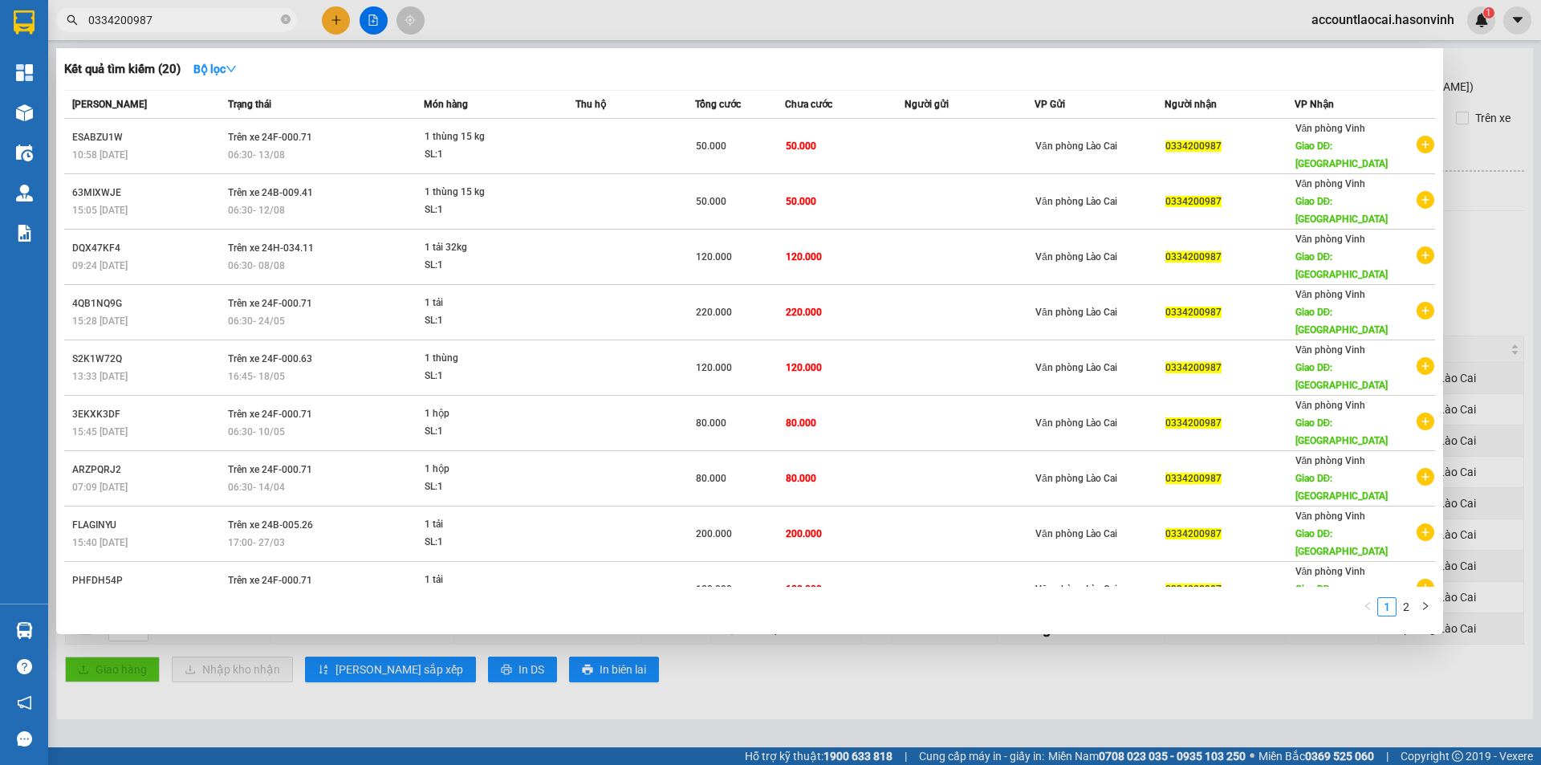
drag, startPoint x: 149, startPoint y: 24, endPoint x: 83, endPoint y: 22, distance: 65.8
click at [83, 22] on span "0334200987" at bounding box center [176, 20] width 241 height 24
paste input "57505701"
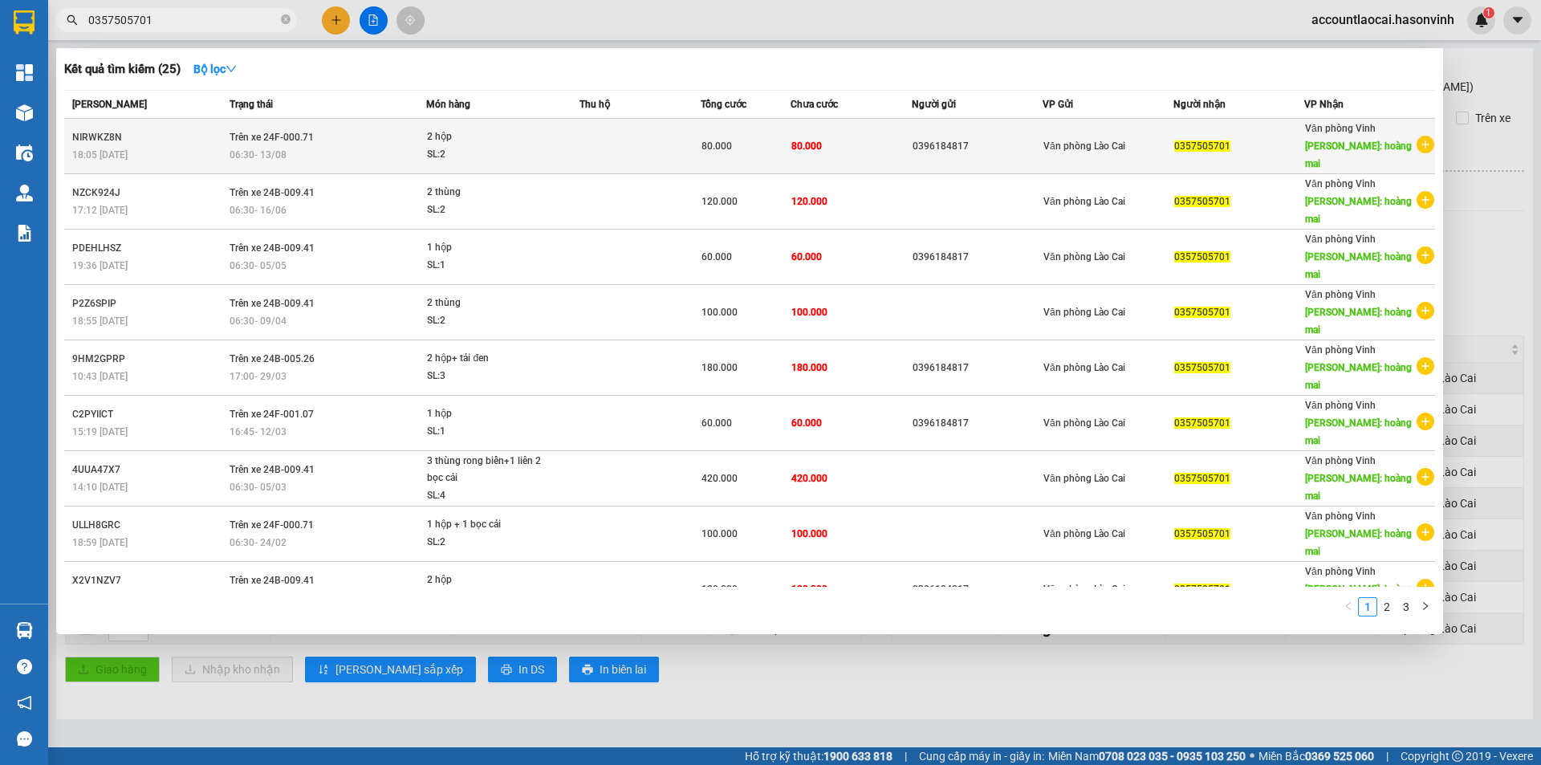
type input "0357505701"
click at [375, 146] on div "06:30 [DATE]" at bounding box center [328, 155] width 197 height 18
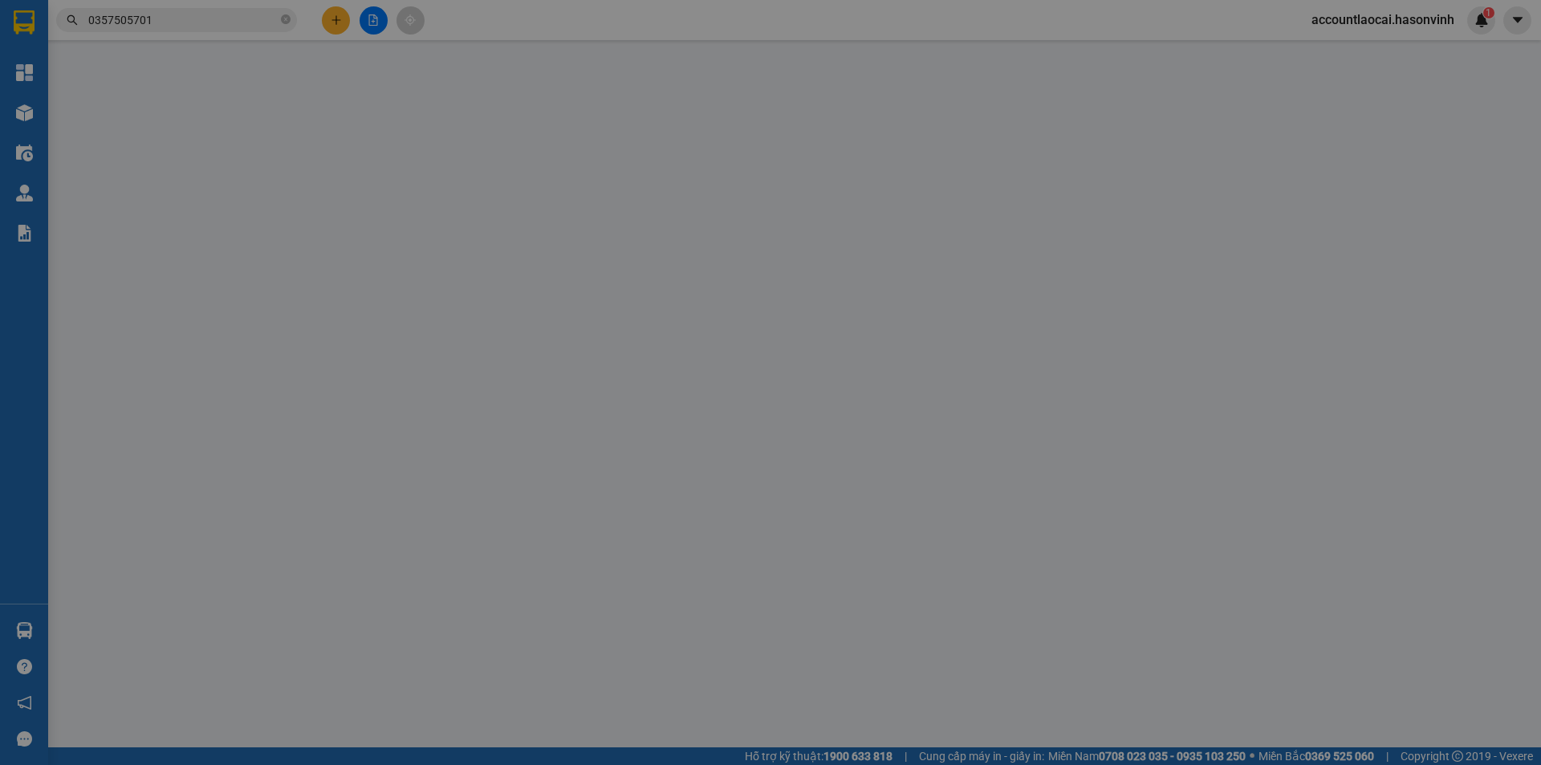
type input "0396184817"
type input "0357505701"
type input "hoàng mai"
type input "80.000"
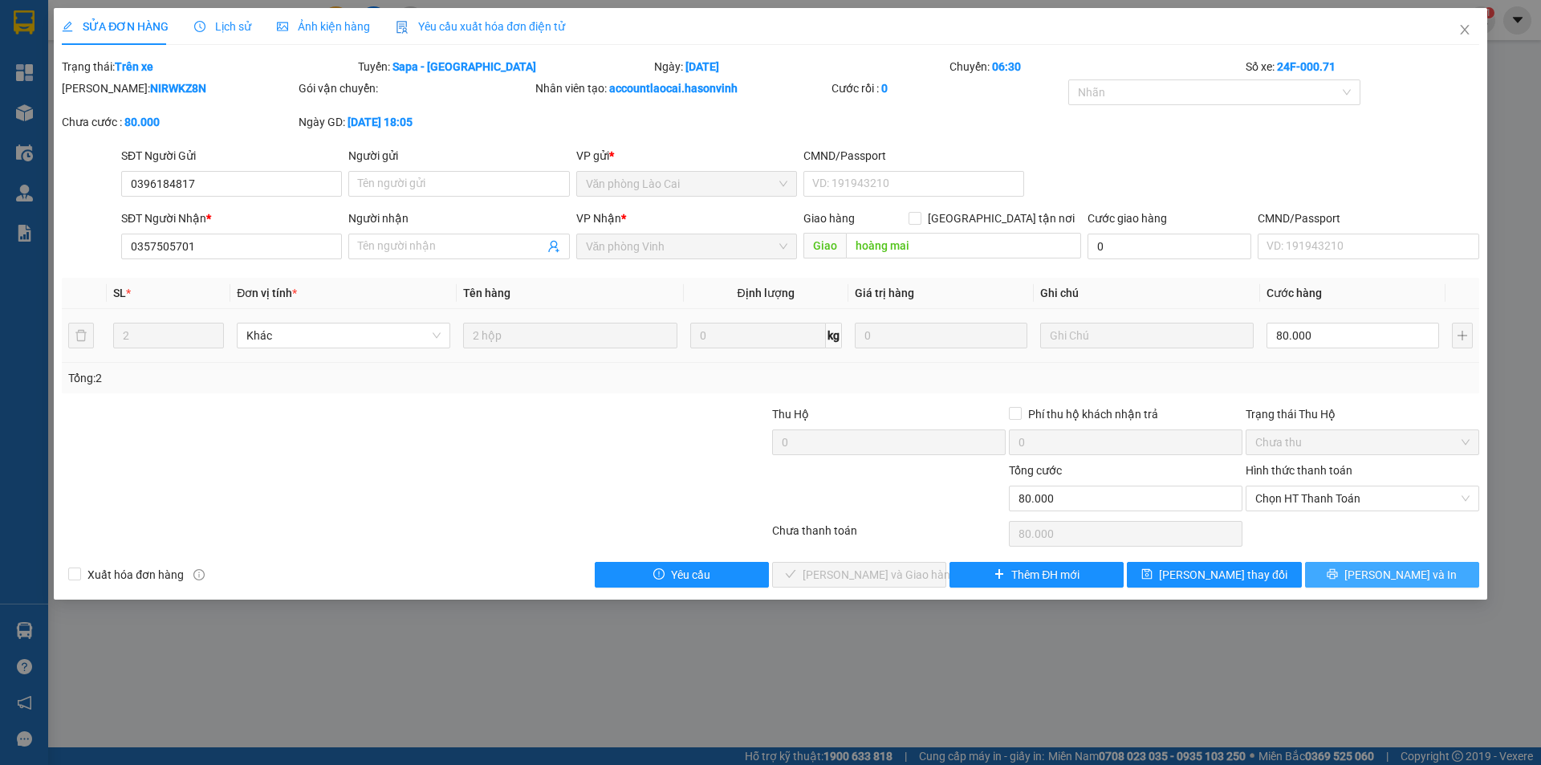
click at [1338, 577] on icon "printer" at bounding box center [1332, 573] width 11 height 11
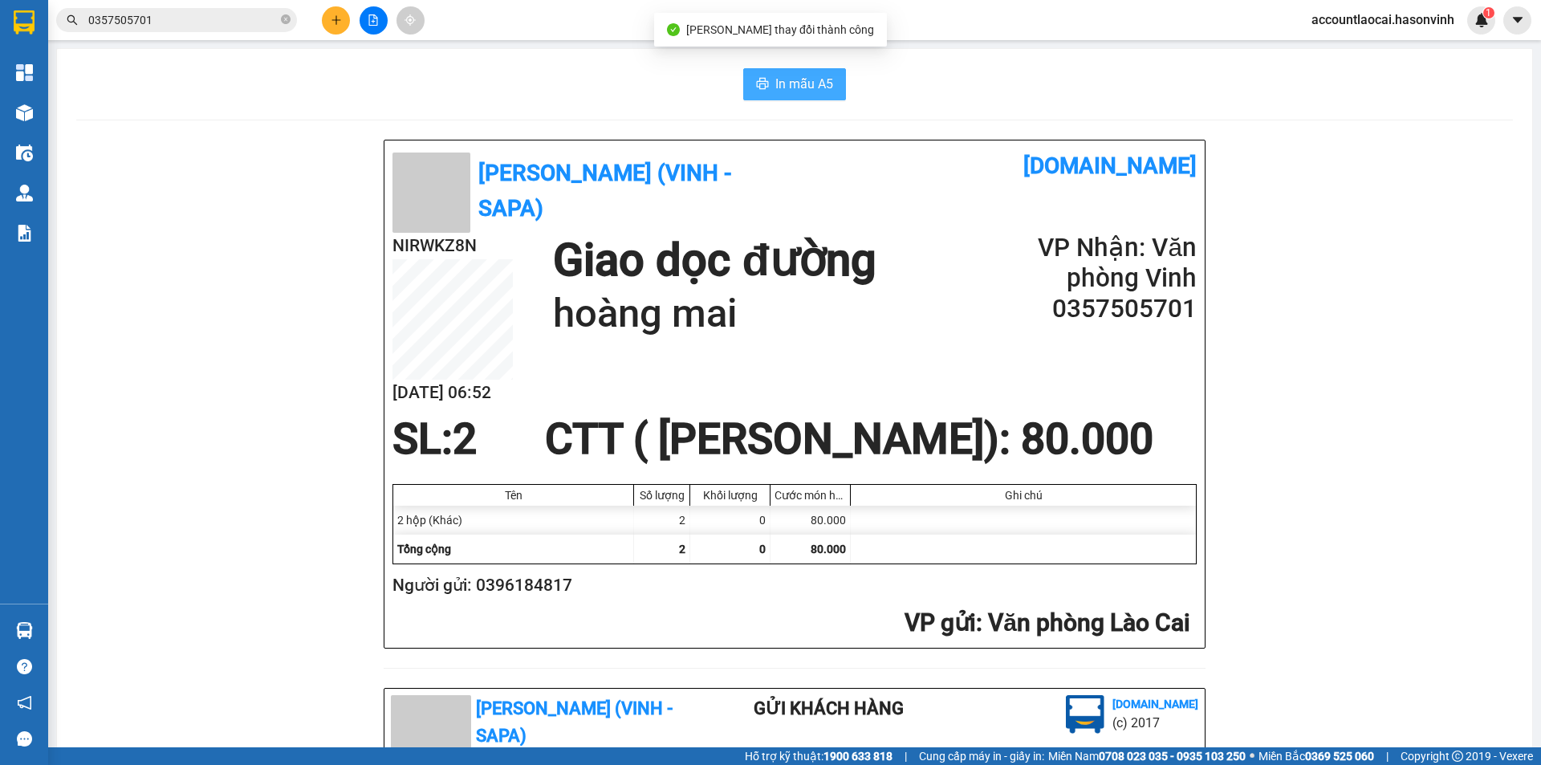
click at [775, 89] on span "In mẫu A5" at bounding box center [804, 84] width 58 height 20
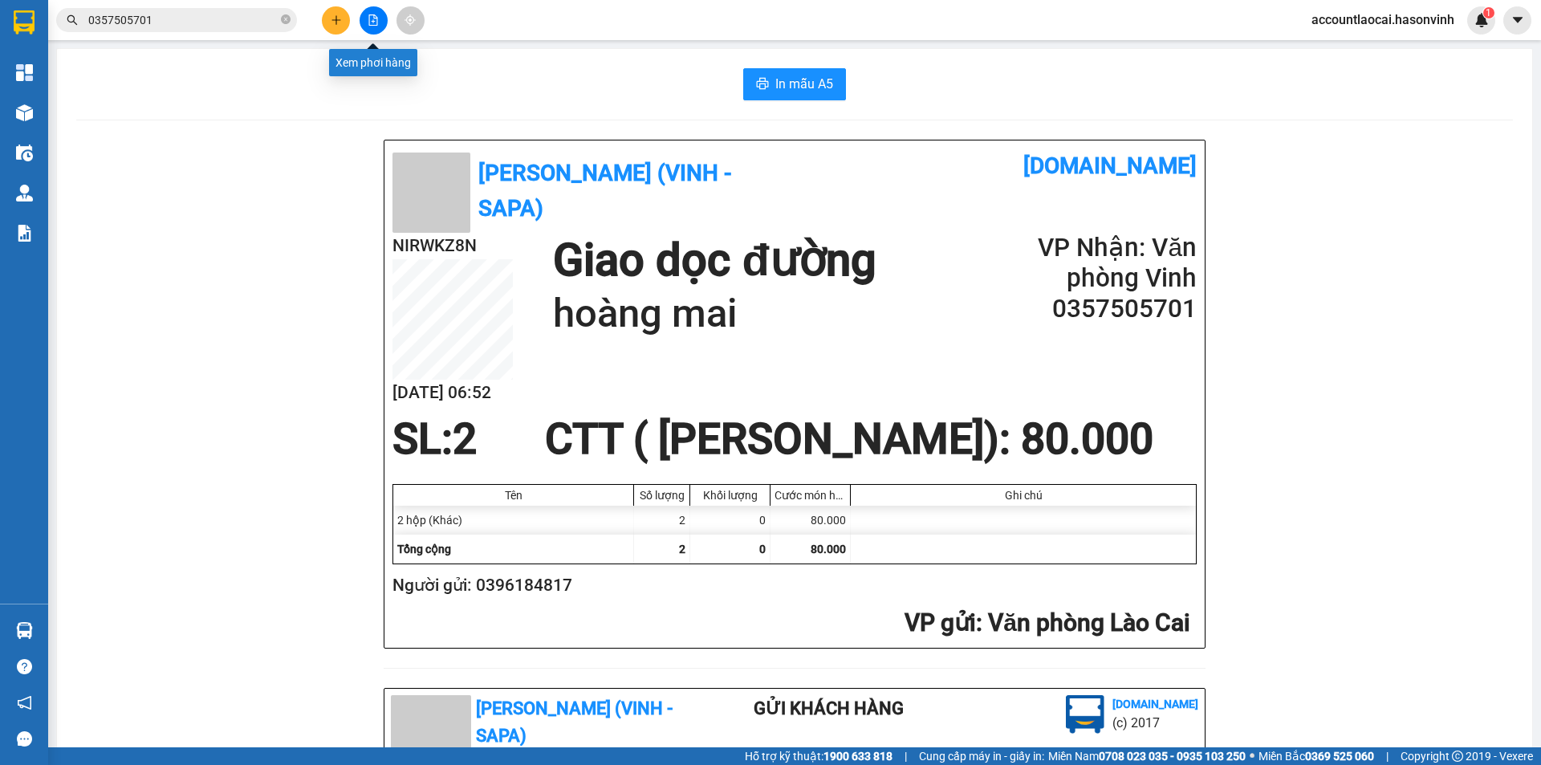
click at [372, 18] on icon "file-add" at bounding box center [373, 19] width 11 height 11
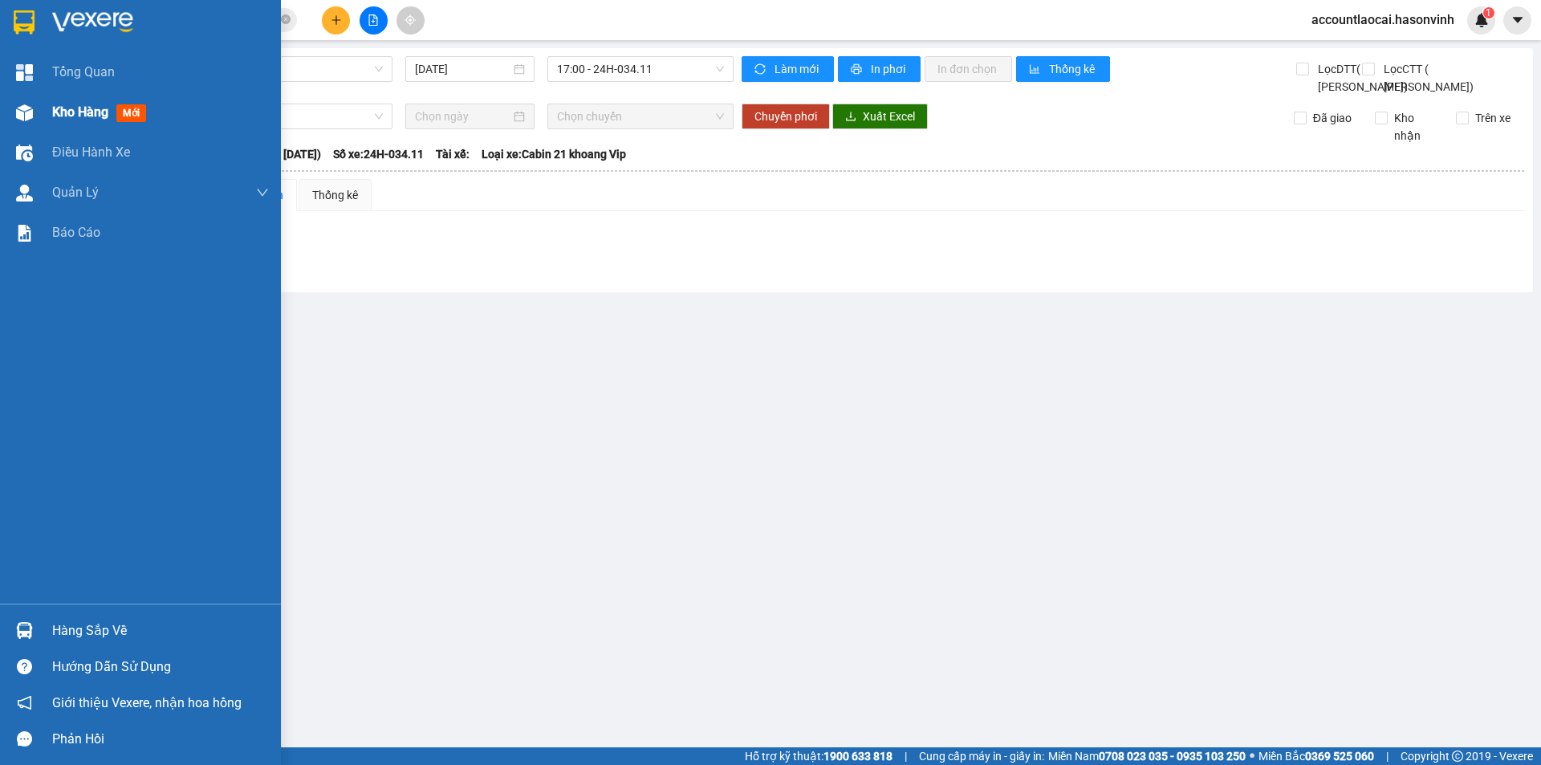
click at [51, 108] on div "Kho hàng mới" at bounding box center [140, 112] width 281 height 40
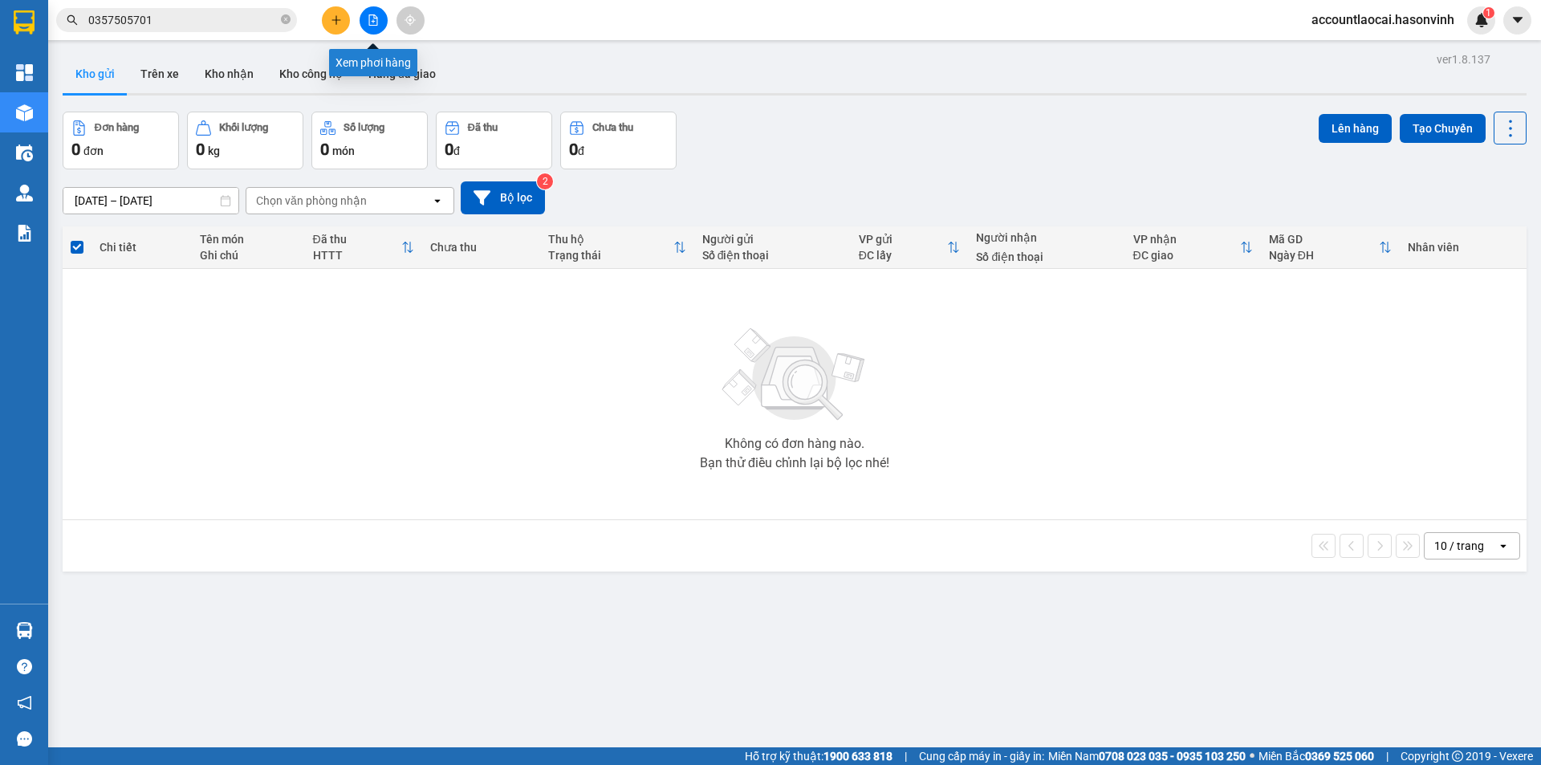
click at [364, 20] on button at bounding box center [374, 20] width 28 height 28
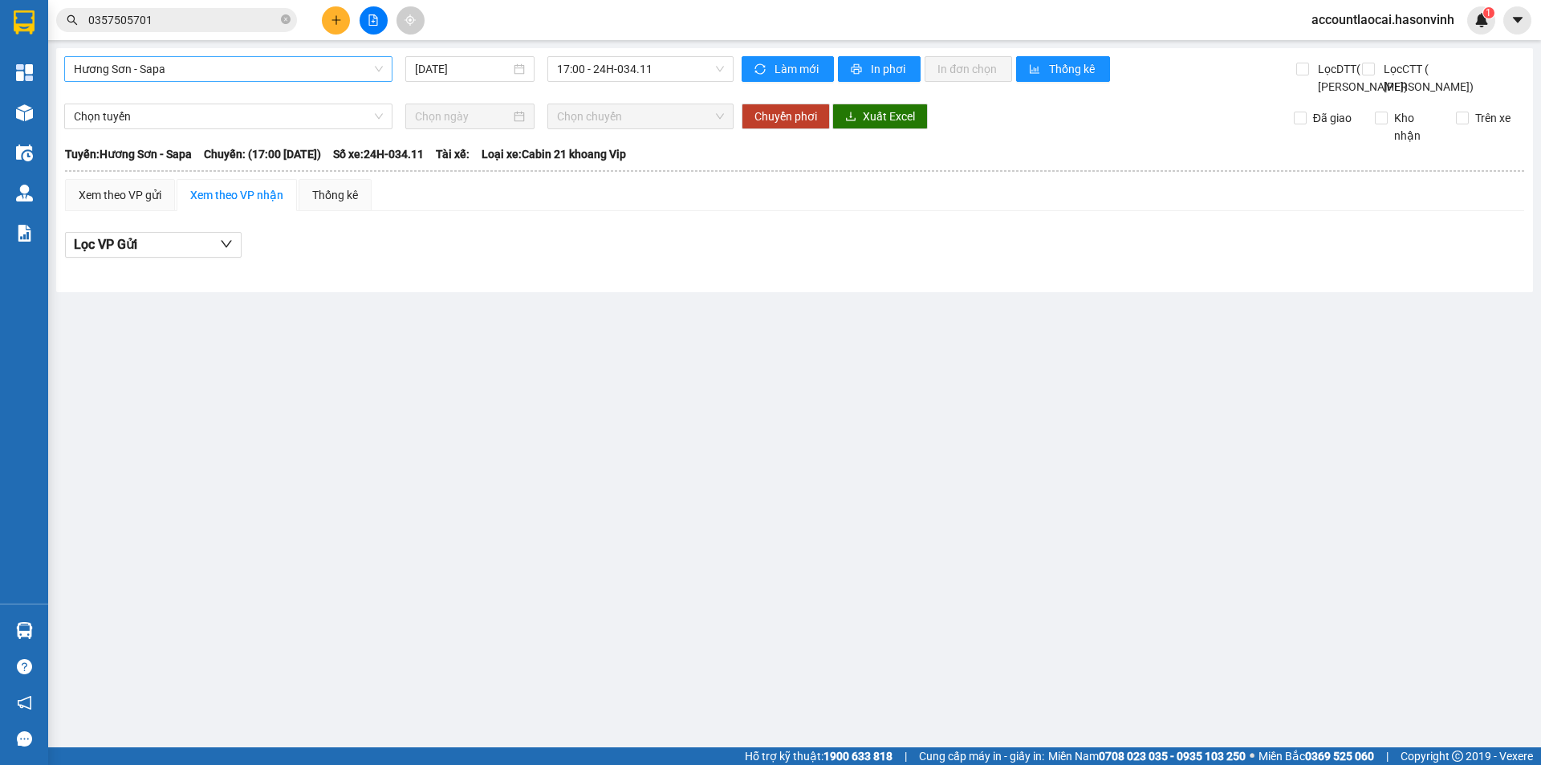
click at [253, 74] on span "Hương Sơn - Sapa" at bounding box center [228, 69] width 309 height 24
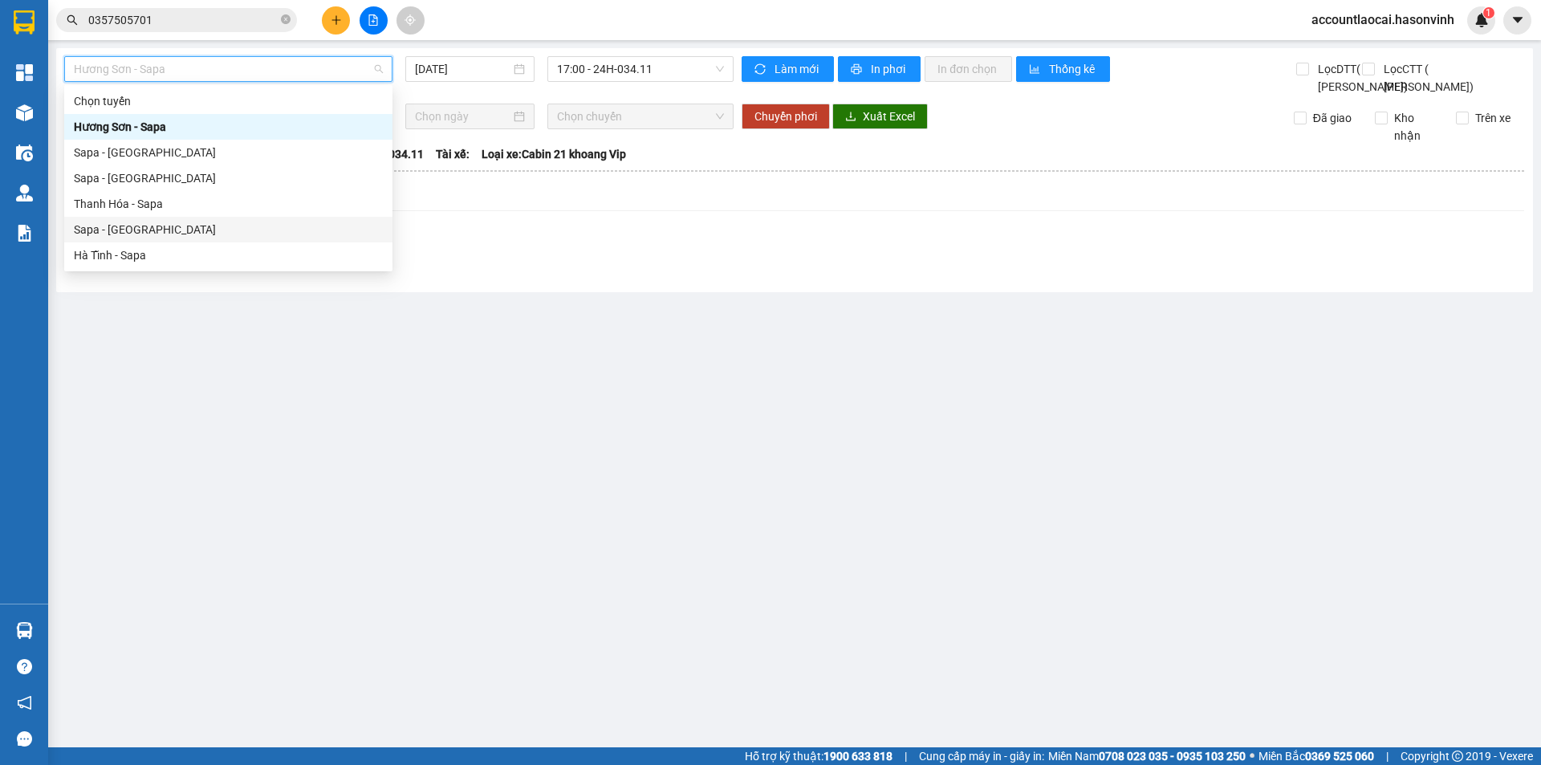
click at [136, 230] on div "Sapa - [GEOGRAPHIC_DATA]" at bounding box center [228, 230] width 309 height 18
type input "[DATE]"
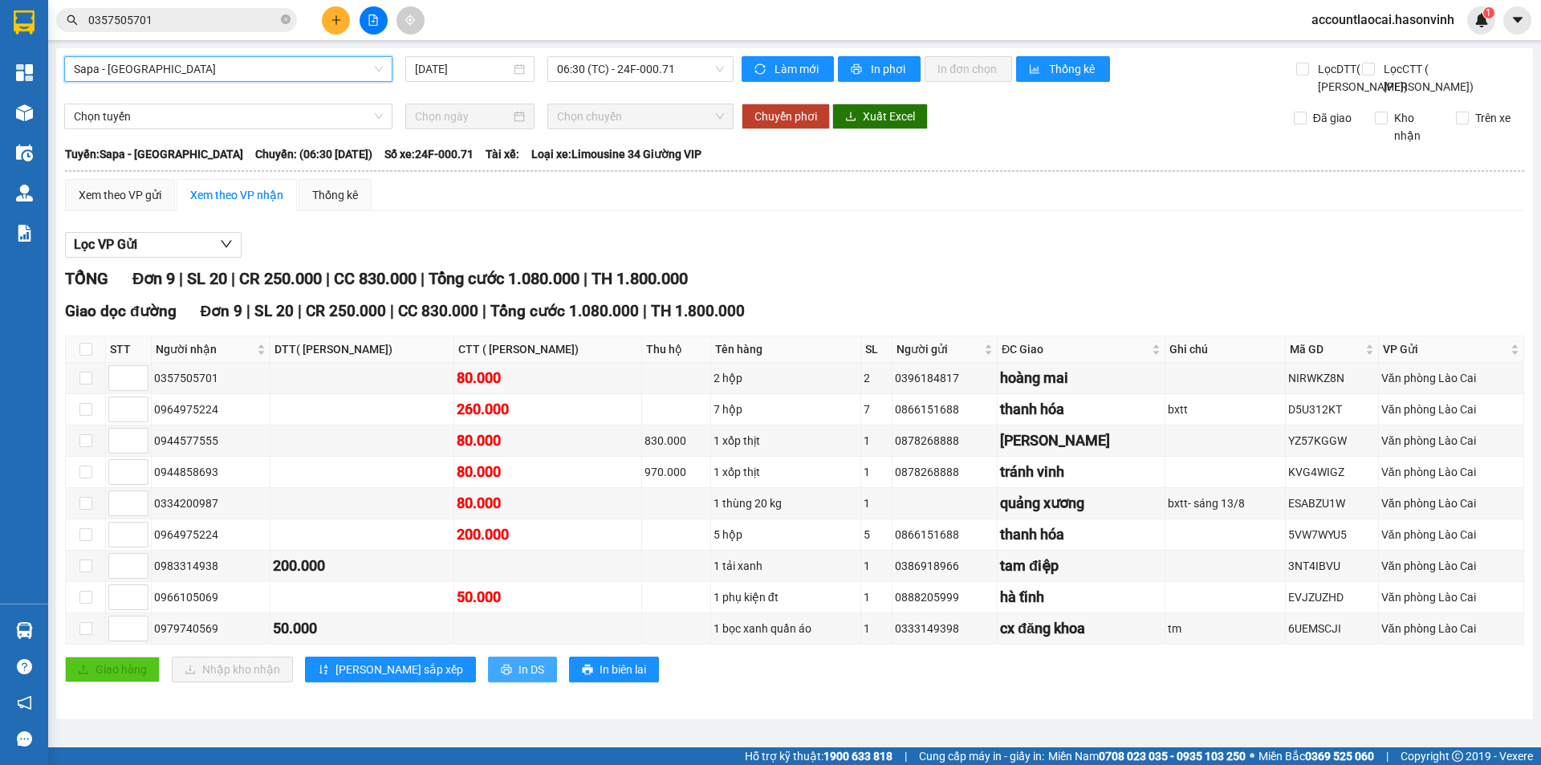
click at [519, 678] on span "In DS" at bounding box center [532, 670] width 26 height 18
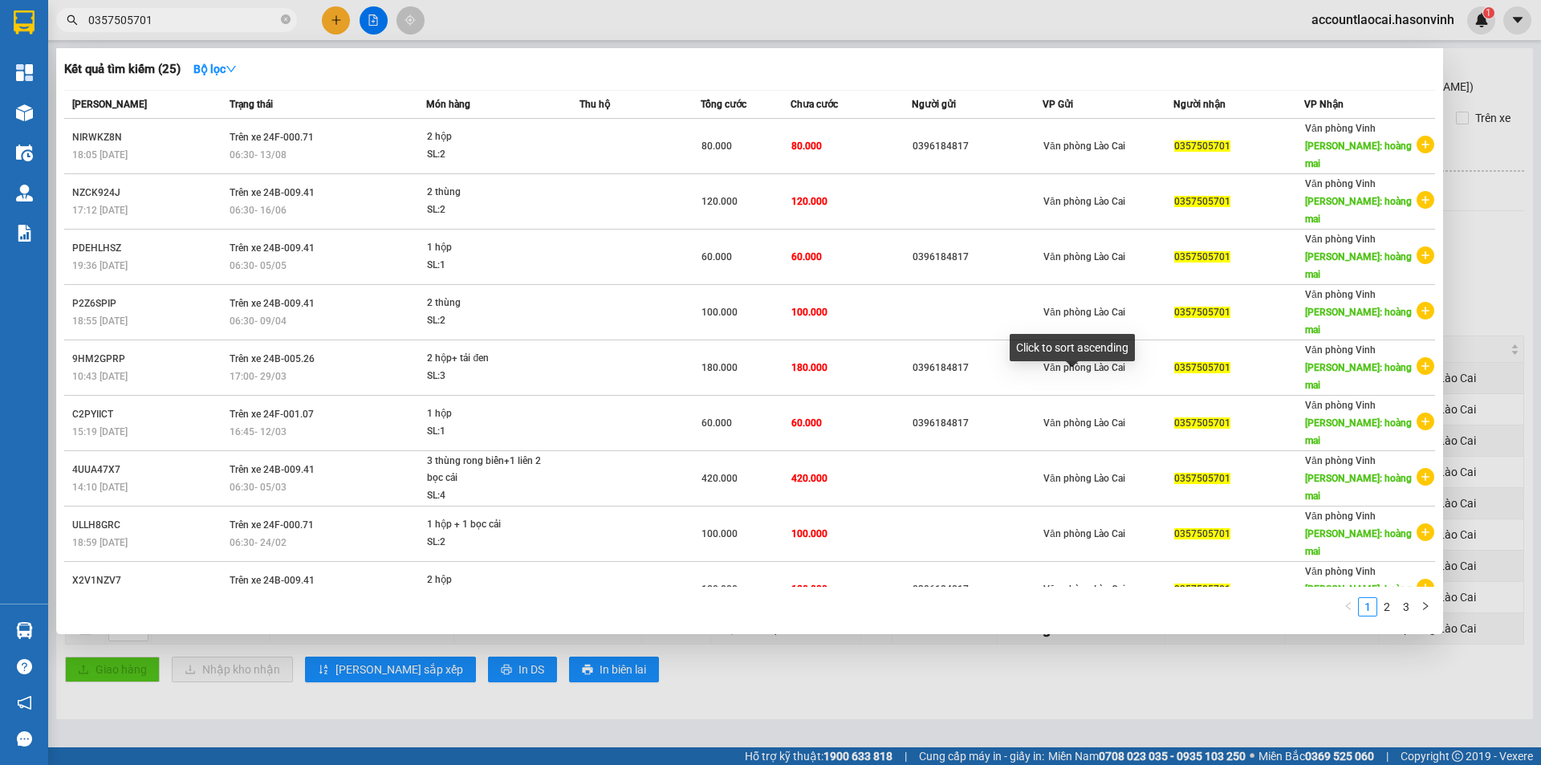
click at [210, 24] on input "0357505701" at bounding box center [182, 20] width 189 height 18
drag, startPoint x: 213, startPoint y: 23, endPoint x: 86, endPoint y: 23, distance: 126.8
click at [86, 23] on span "0357505701" at bounding box center [176, 20] width 241 height 24
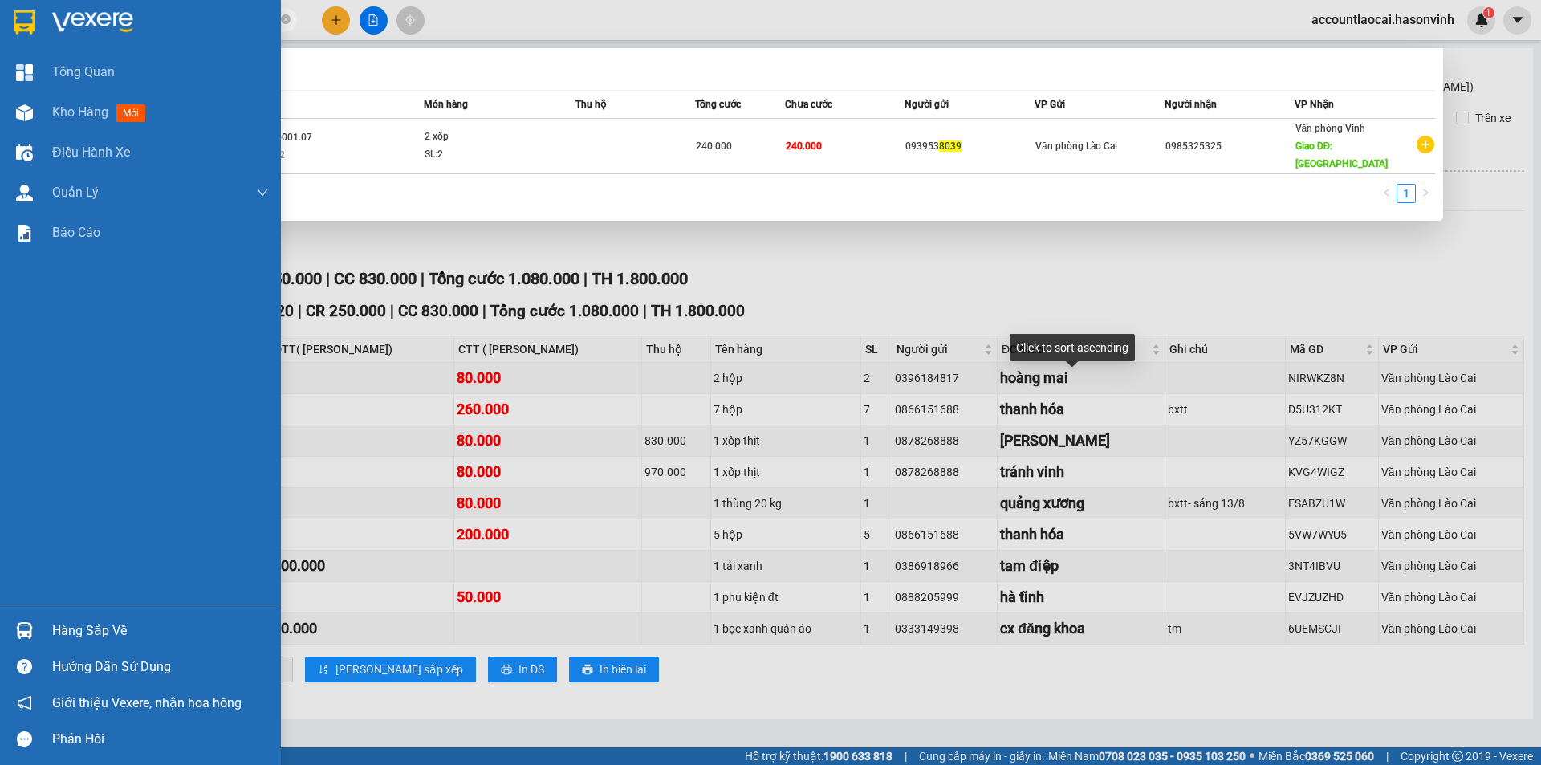
drag, startPoint x: 153, startPoint y: 24, endPoint x: 13, endPoint y: 19, distance: 139.8
click at [13, 19] on section "Kết quả tìm kiếm ( 1 ) Bộ lọc Mã ĐH Trạng thái Món hàng Thu hộ Tổng cước Chưa c…" at bounding box center [770, 382] width 1541 height 765
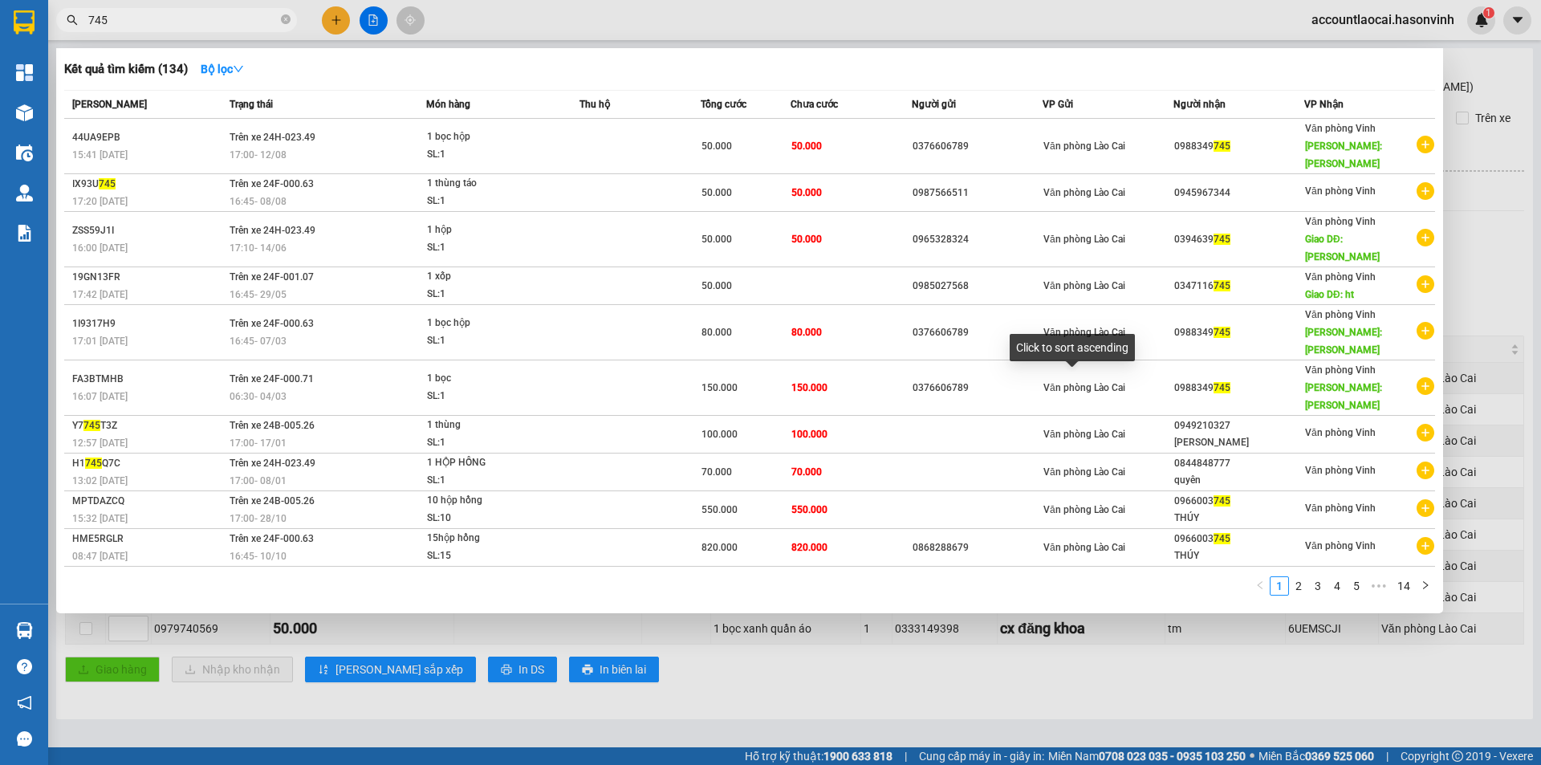
type input "745"
click at [285, 22] on icon "close-circle" at bounding box center [286, 19] width 10 height 10
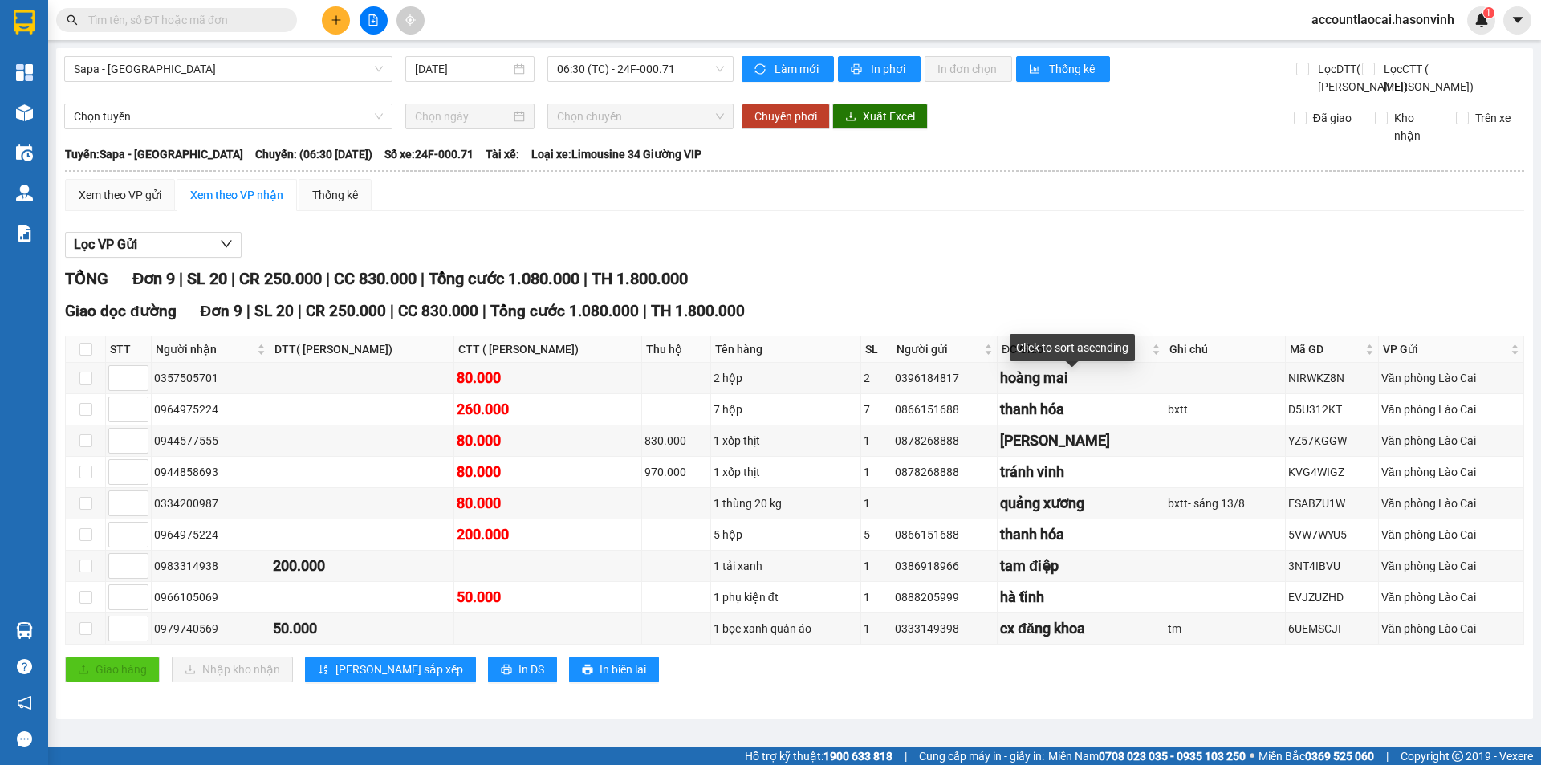
click at [254, 8] on span at bounding box center [176, 20] width 241 height 24
click at [197, 30] on span at bounding box center [176, 20] width 241 height 24
click at [197, 13] on input "text" at bounding box center [182, 20] width 189 height 18
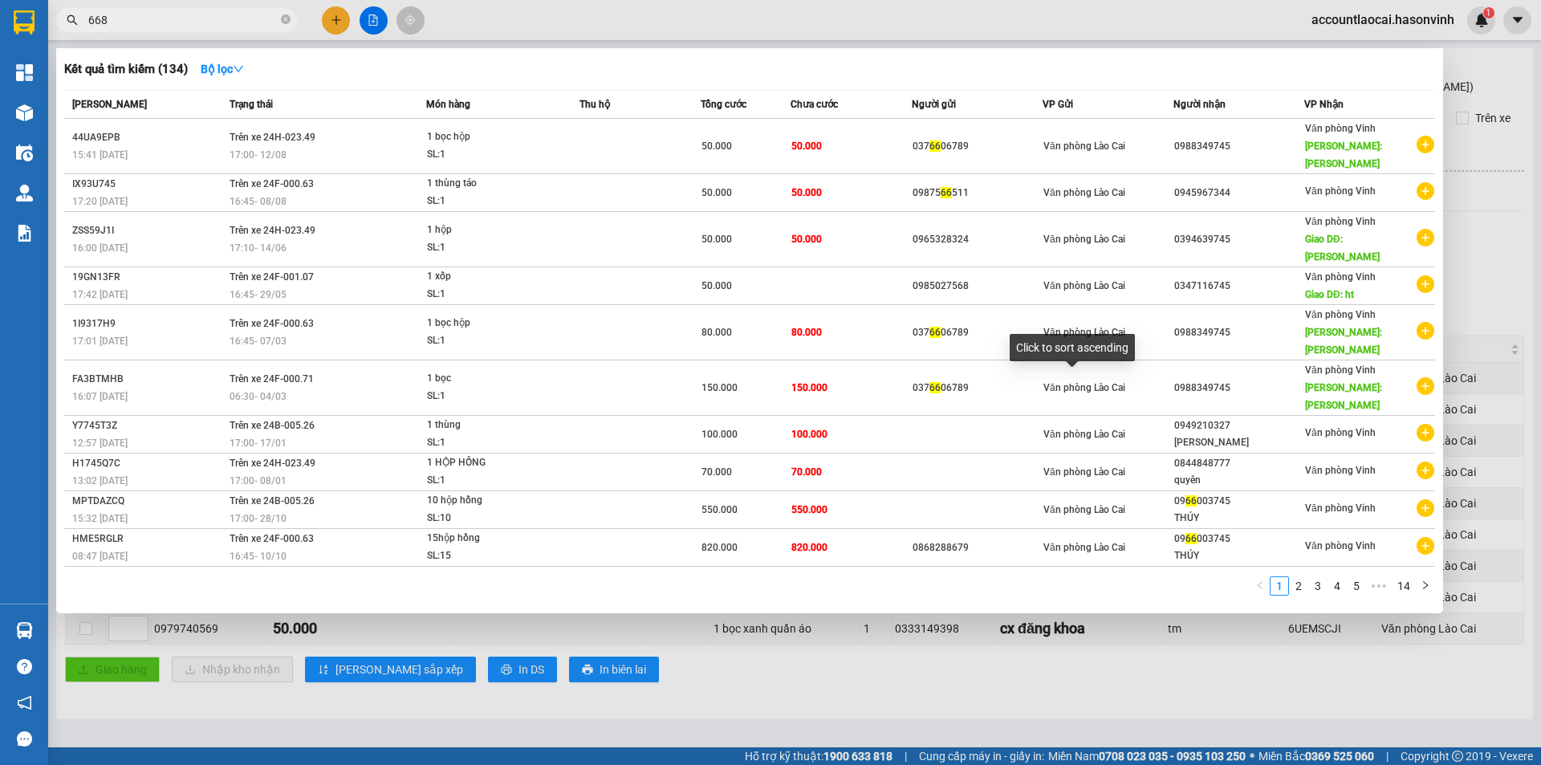
type input "6689"
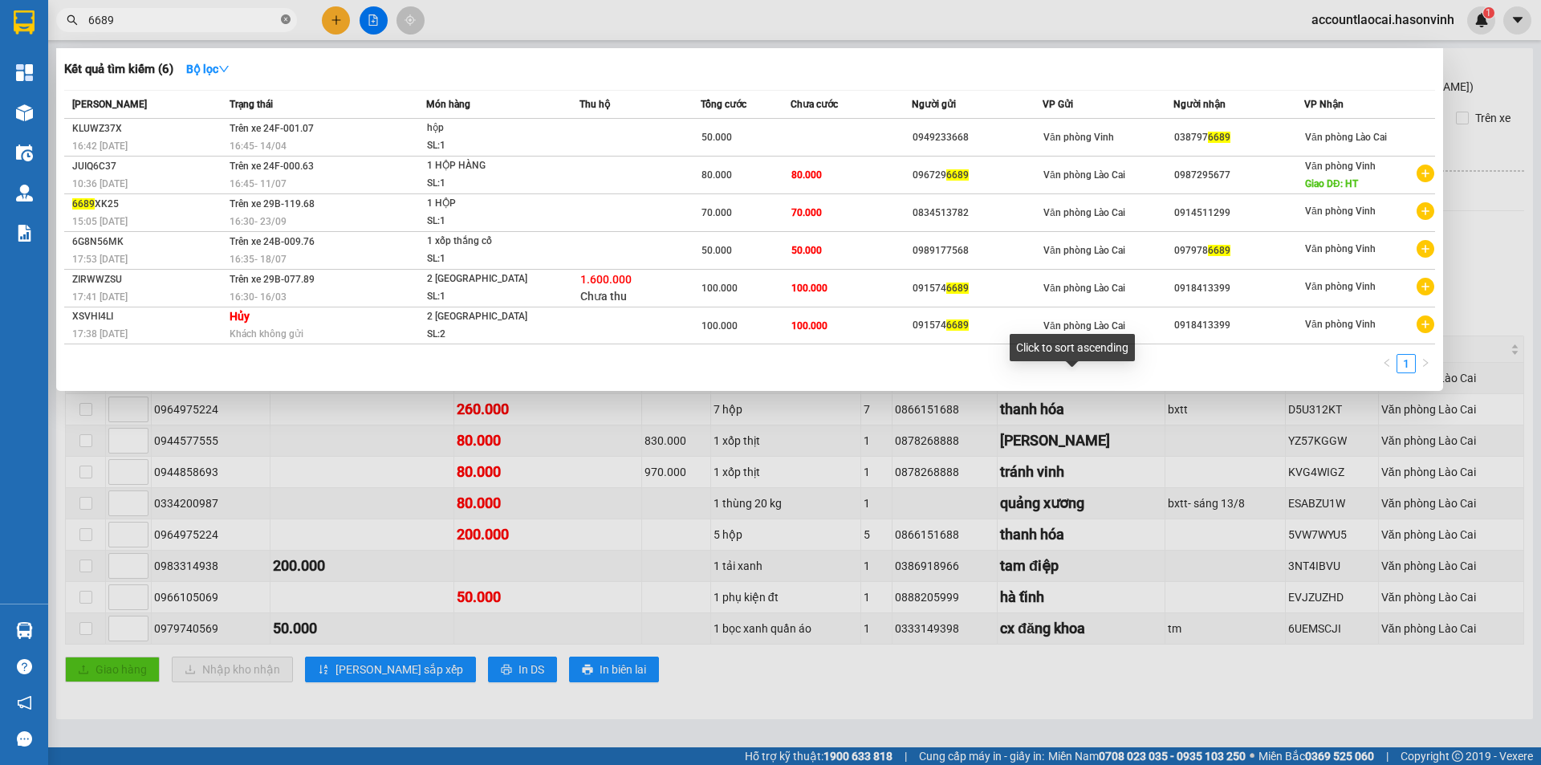
click at [285, 20] on icon "close-circle" at bounding box center [286, 19] width 10 height 10
